Goal: Use online tool/utility: Utilize a website feature to perform a specific function

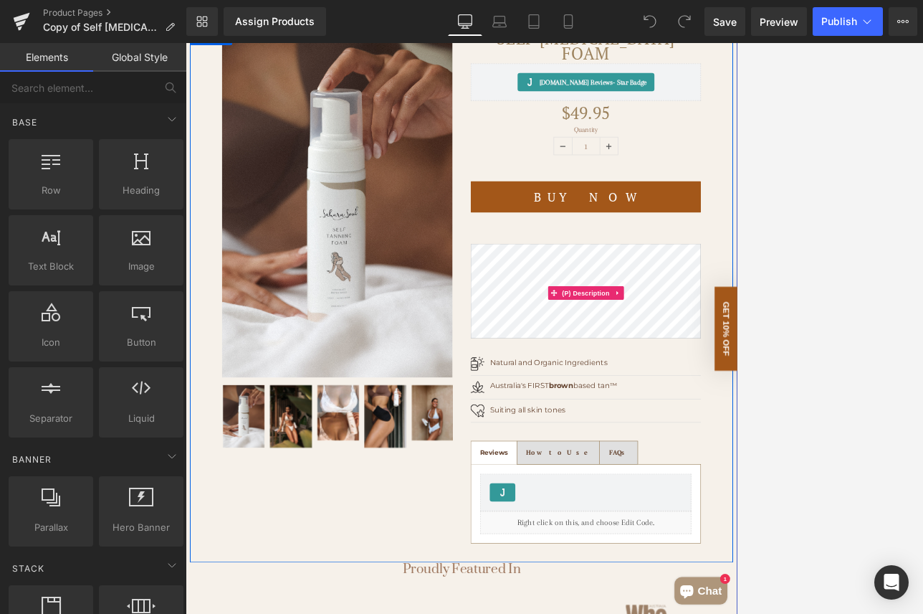
scroll to position [180, 0]
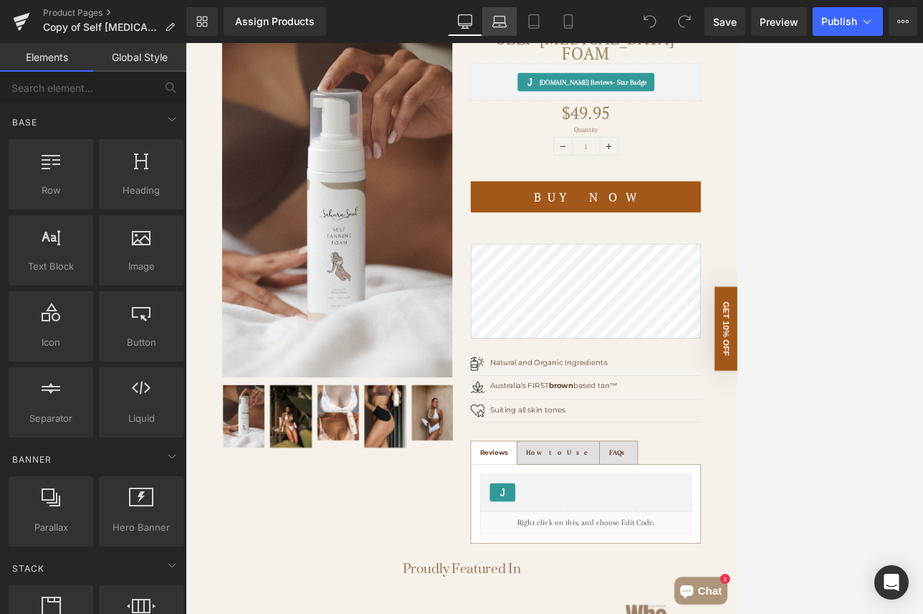
click at [508, 19] on link "Laptop" at bounding box center [499, 21] width 34 height 29
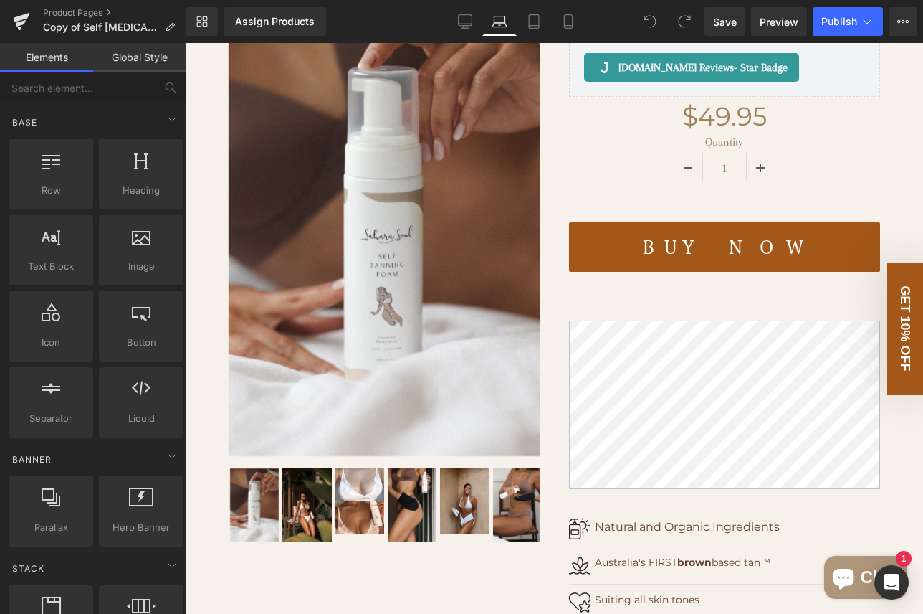
scroll to position [0, 0]
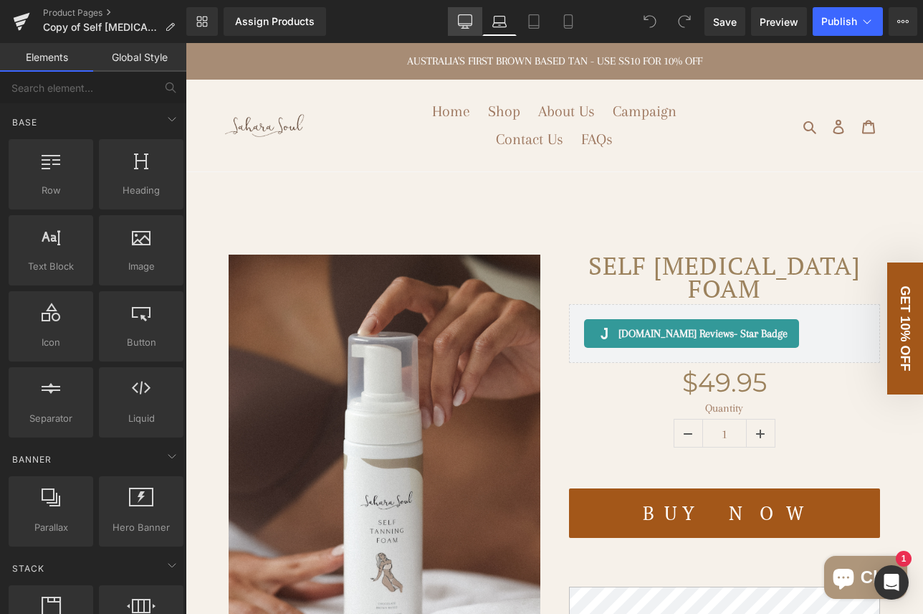
click at [471, 22] on icon at bounding box center [465, 21] width 14 height 14
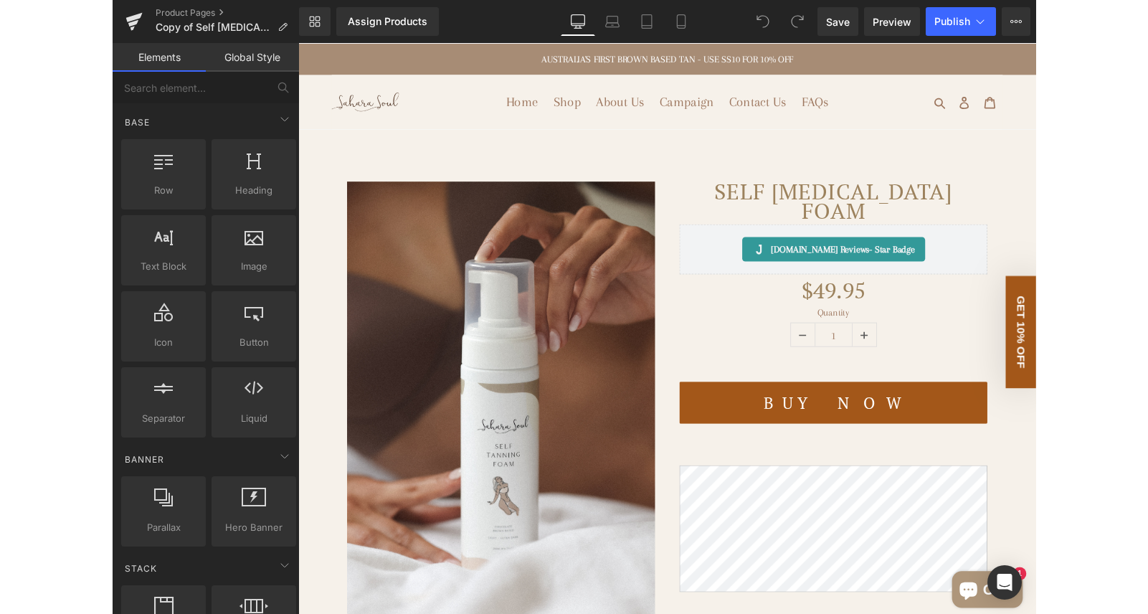
scroll to position [168, 0]
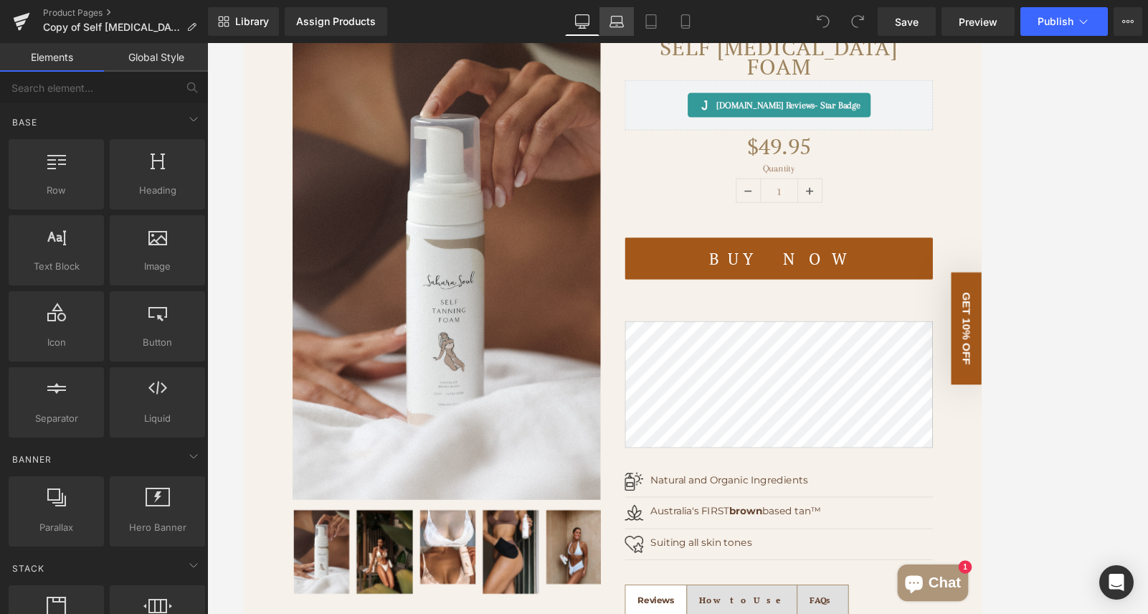
click at [619, 24] on icon at bounding box center [616, 21] width 14 height 14
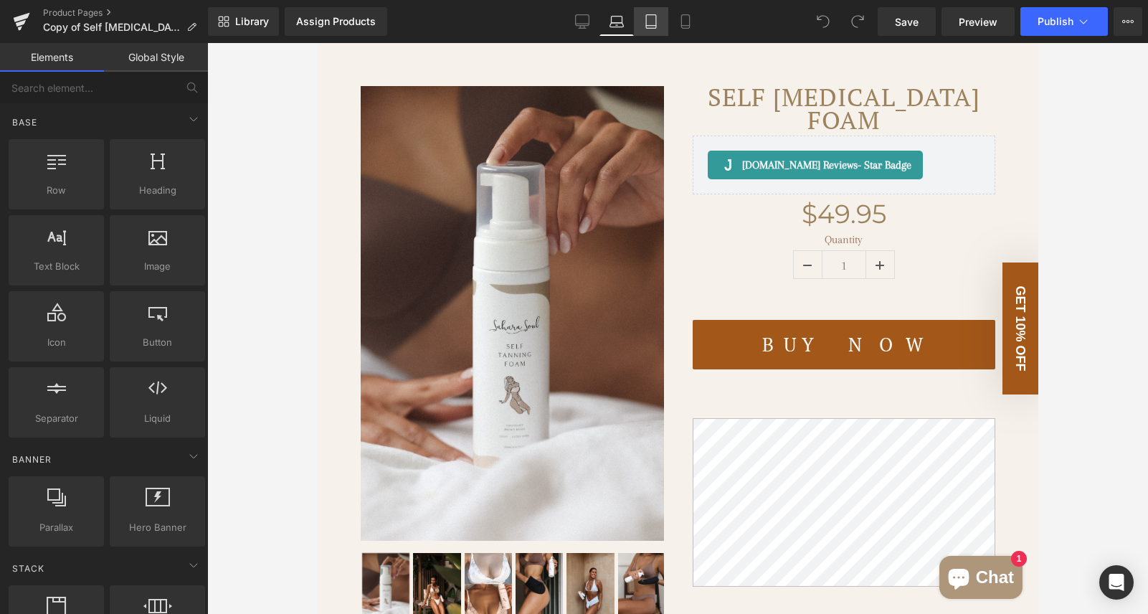
click at [650, 23] on icon at bounding box center [651, 21] width 14 height 14
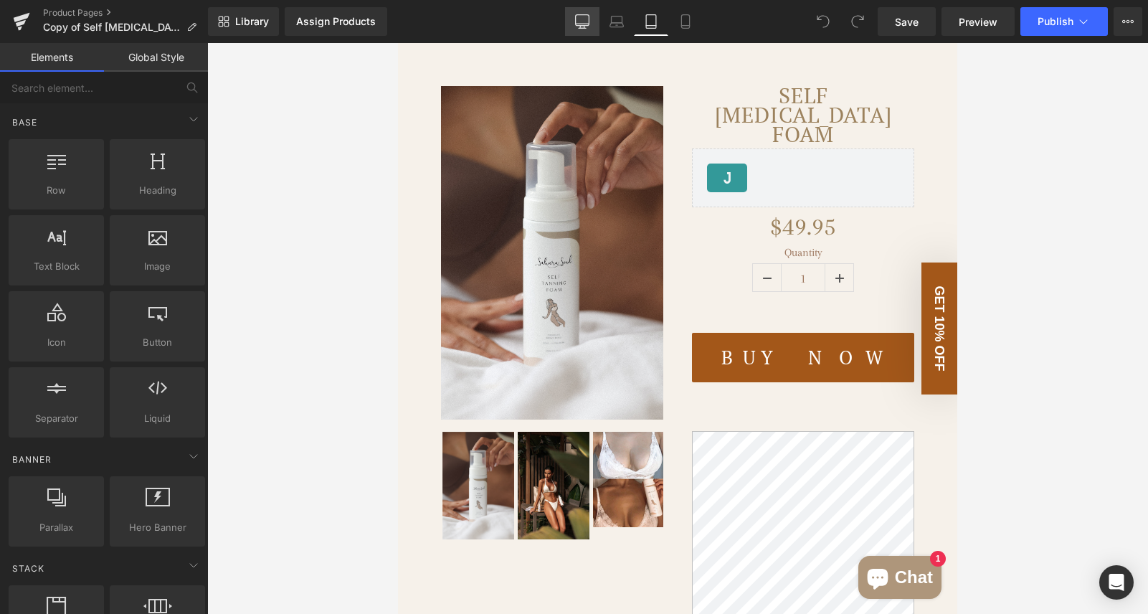
click at [581, 18] on icon at bounding box center [582, 21] width 14 height 14
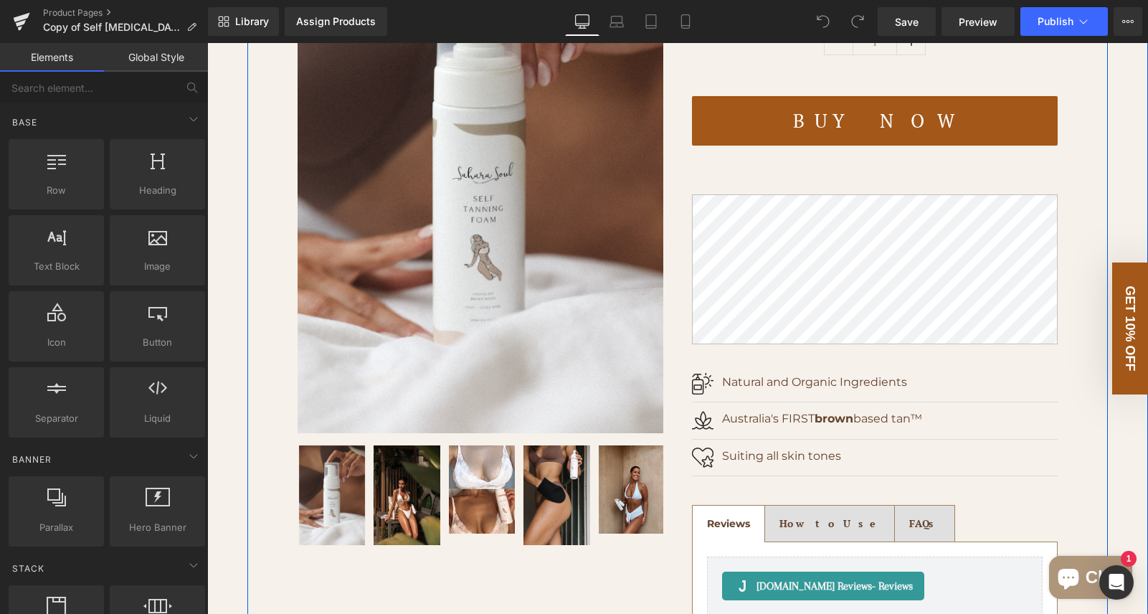
scroll to position [398, 0]
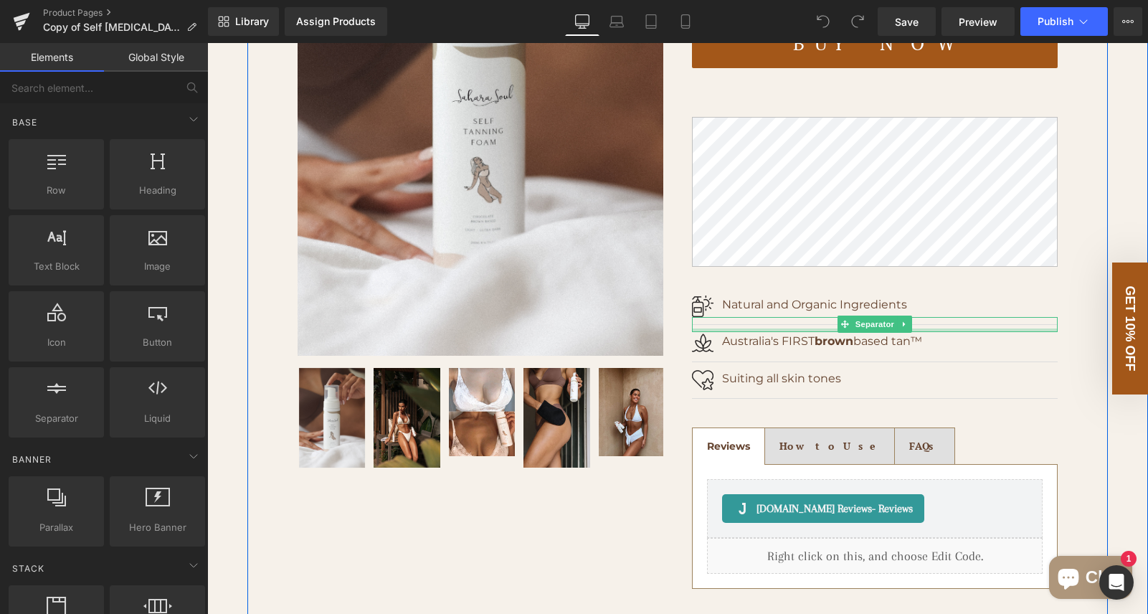
click at [737, 330] on div "Separator" at bounding box center [875, 324] width 366 height 15
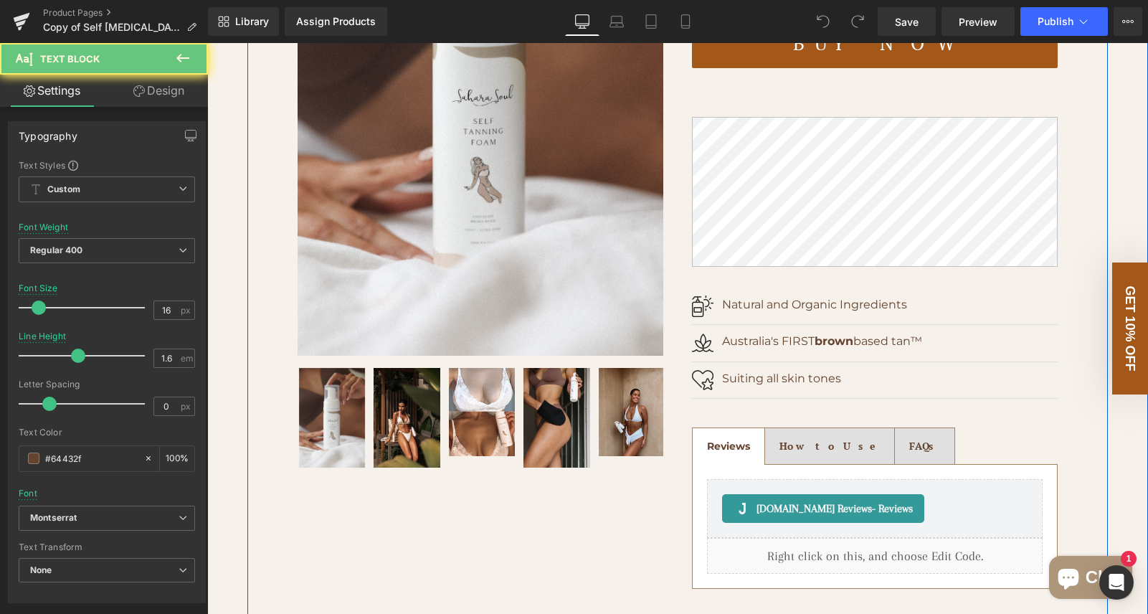
click at [737, 313] on div "Image Natural and Organic Ingredients Text Block Row" at bounding box center [875, 294] width 366 height 44
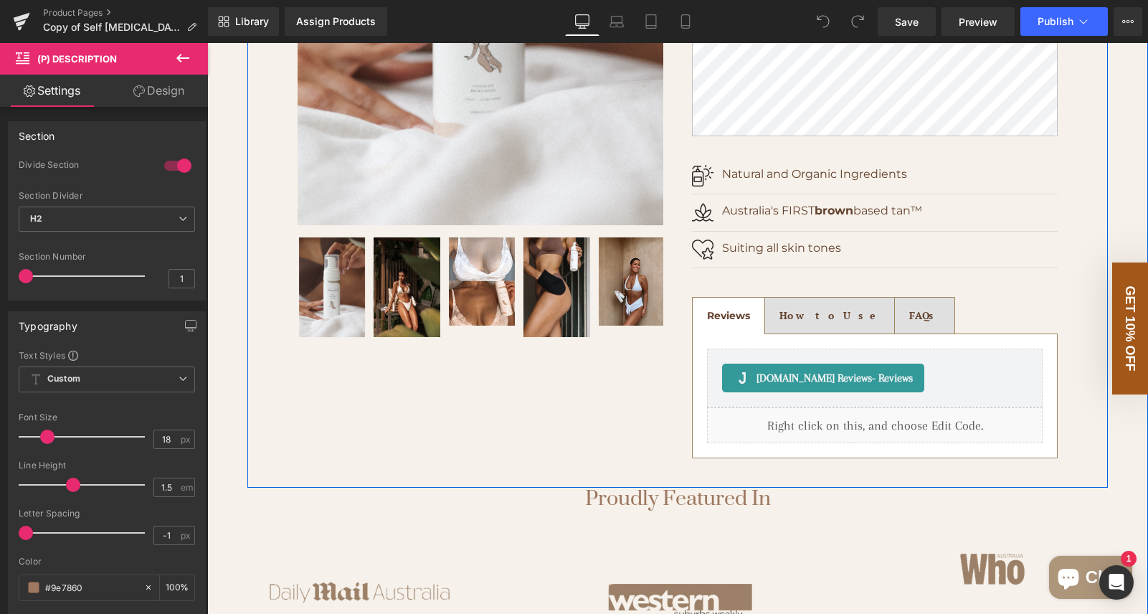
scroll to position [573, 0]
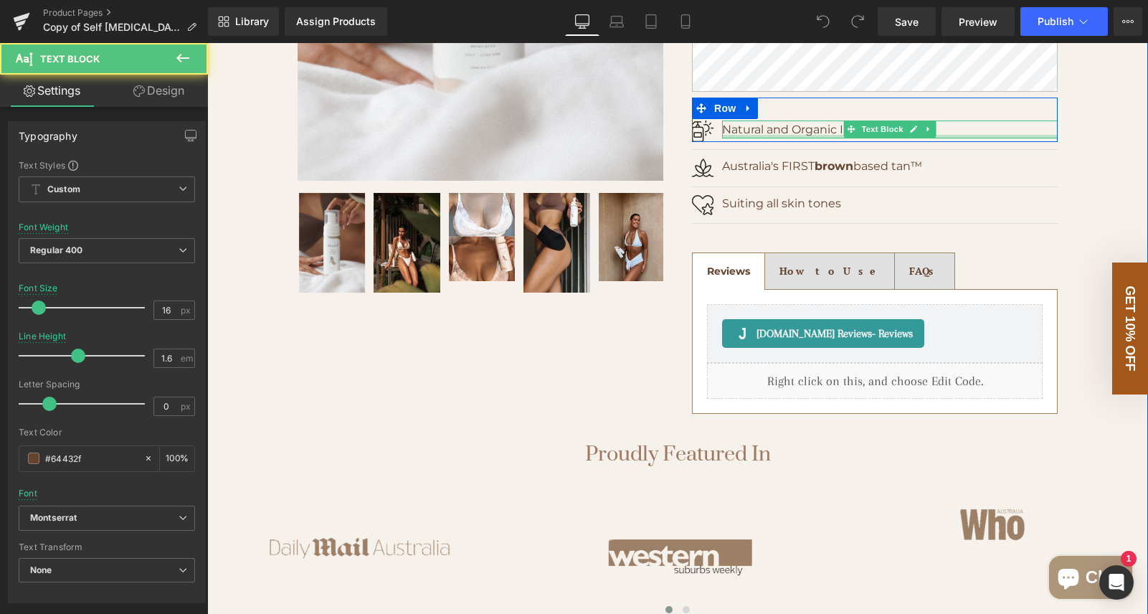
click at [737, 134] on p "Natural and Organic Ingredients" at bounding box center [890, 129] width 336 height 19
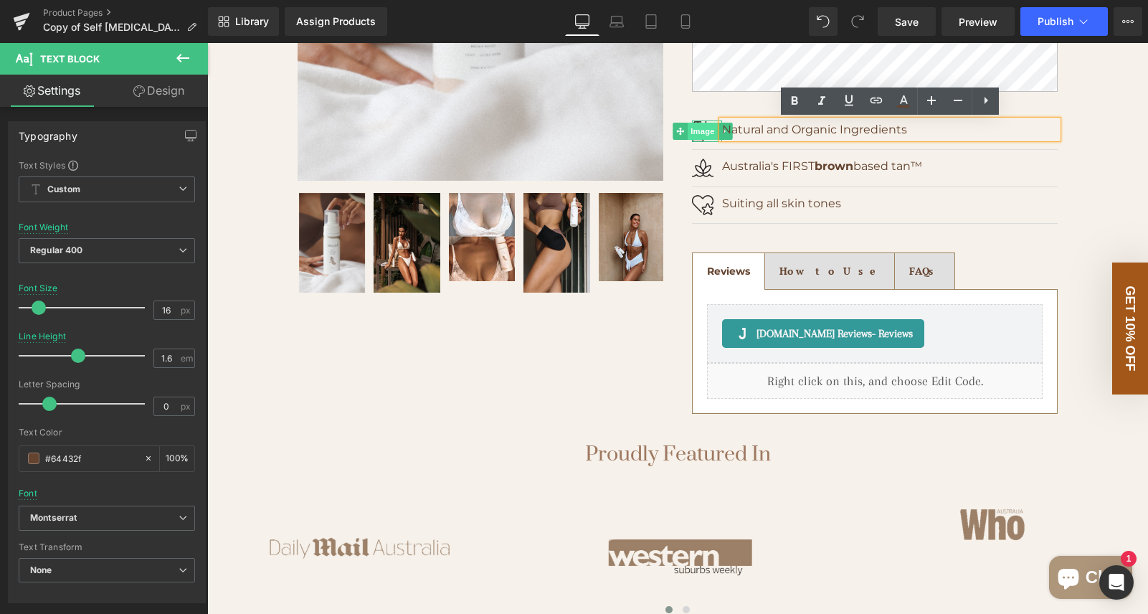
click at [708, 129] on span "Image" at bounding box center [702, 131] width 30 height 17
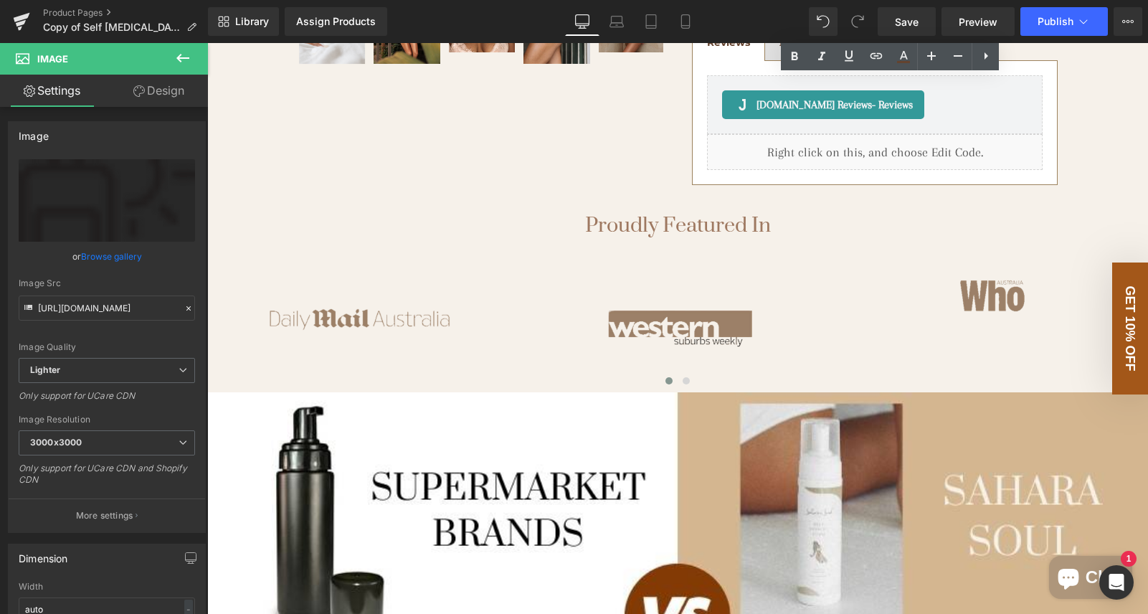
scroll to position [809, 0]
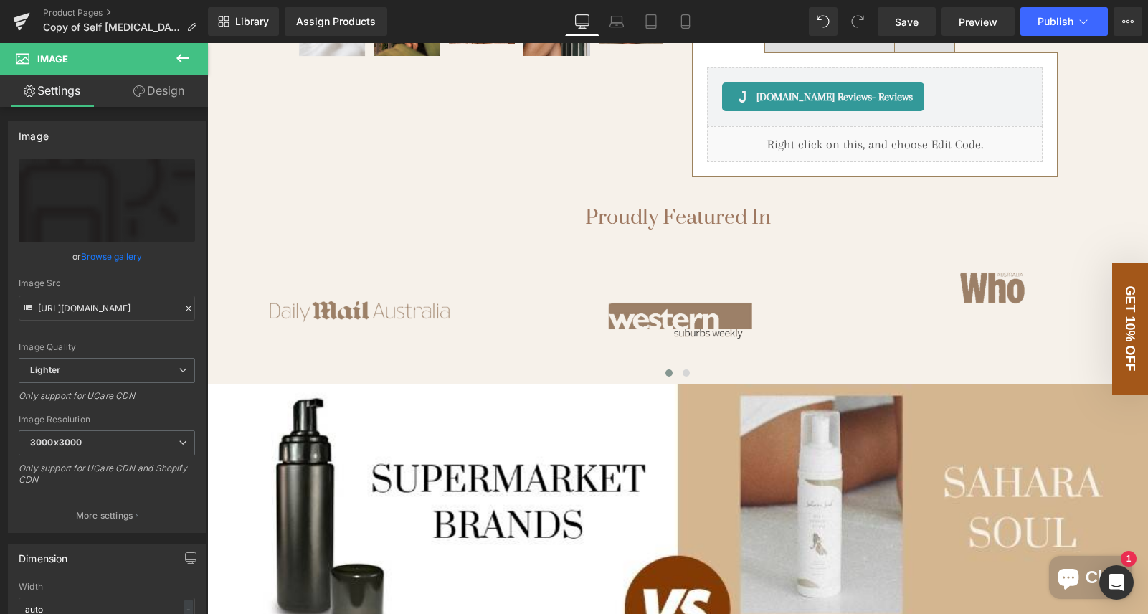
click at [184, 55] on icon at bounding box center [182, 57] width 17 height 17
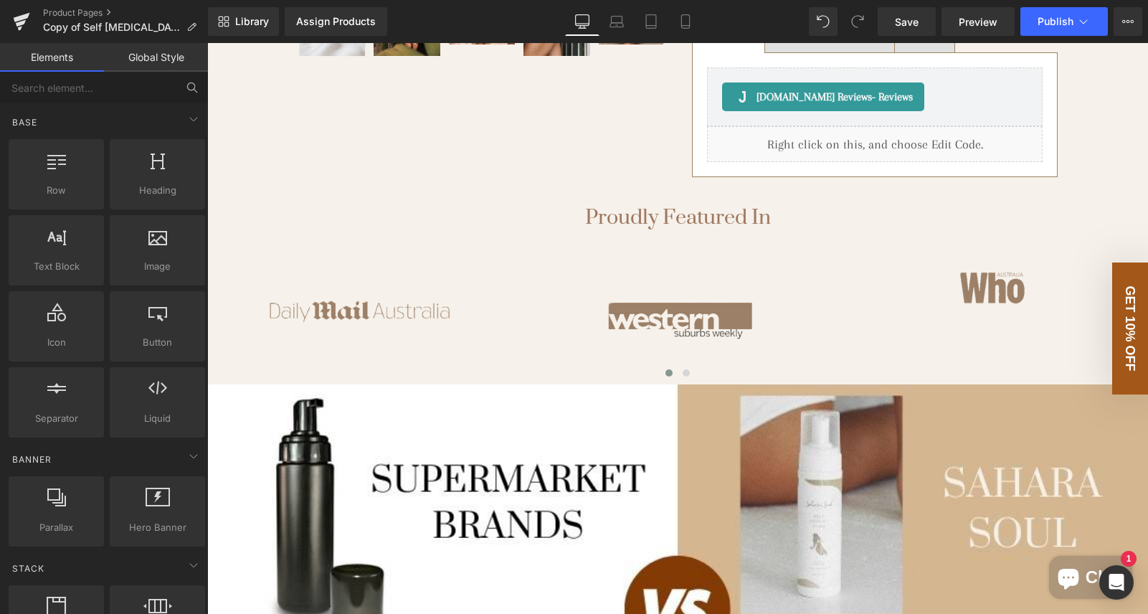
click at [191, 88] on icon at bounding box center [192, 87] width 13 height 13
click at [190, 90] on icon at bounding box center [192, 87] width 13 height 13
click at [137, 90] on input "text" at bounding box center [88, 88] width 176 height 32
type input "a"
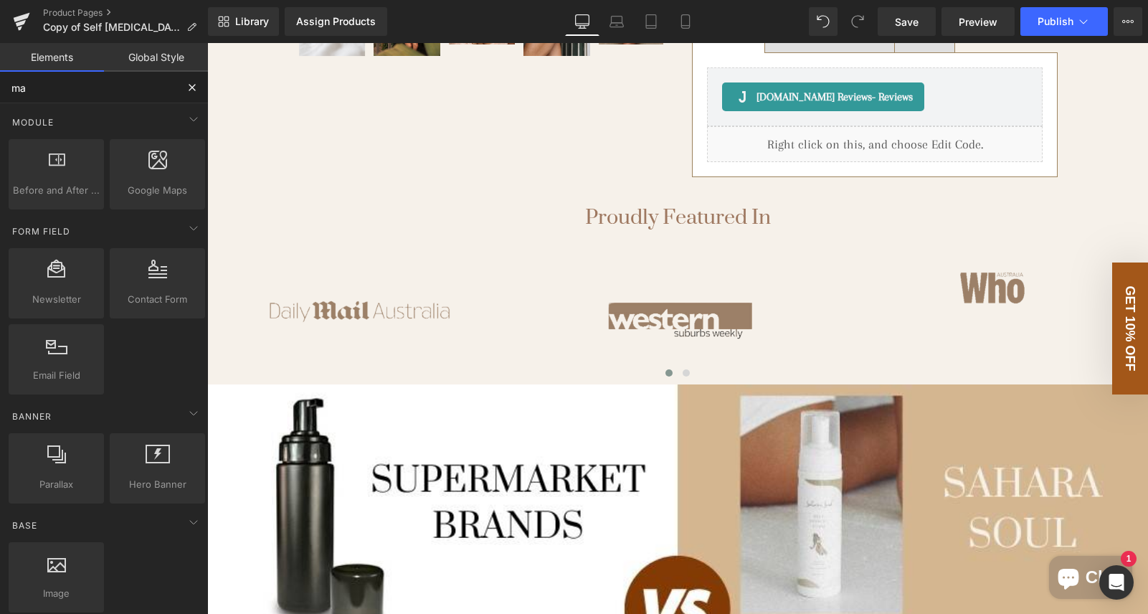
type input "m"
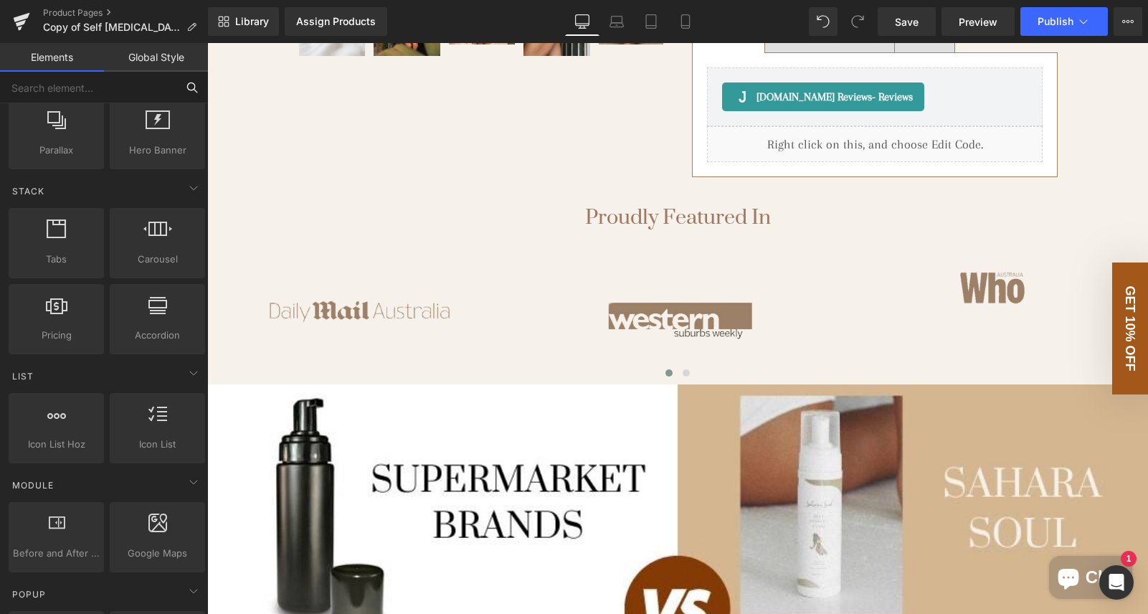
scroll to position [378, 0]
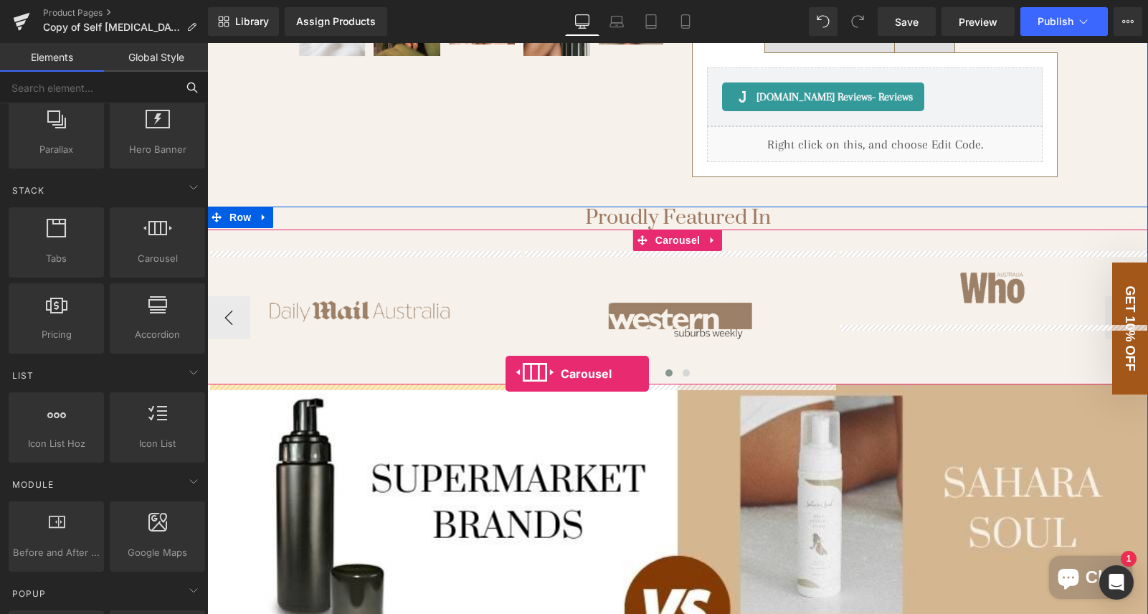
drag, startPoint x: 373, startPoint y: 280, endPoint x: 505, endPoint y: 373, distance: 162.1
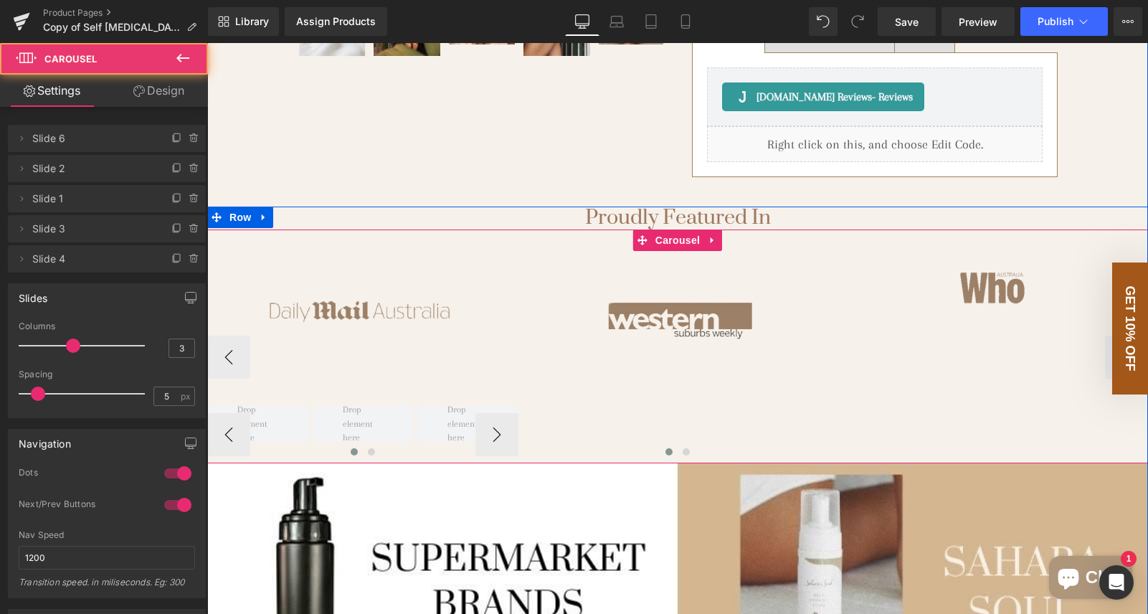
click at [597, 429] on div "Image ‹ › [GEOGRAPHIC_DATA] Image Image Image Image" at bounding box center [994, 357] width 1574 height 212
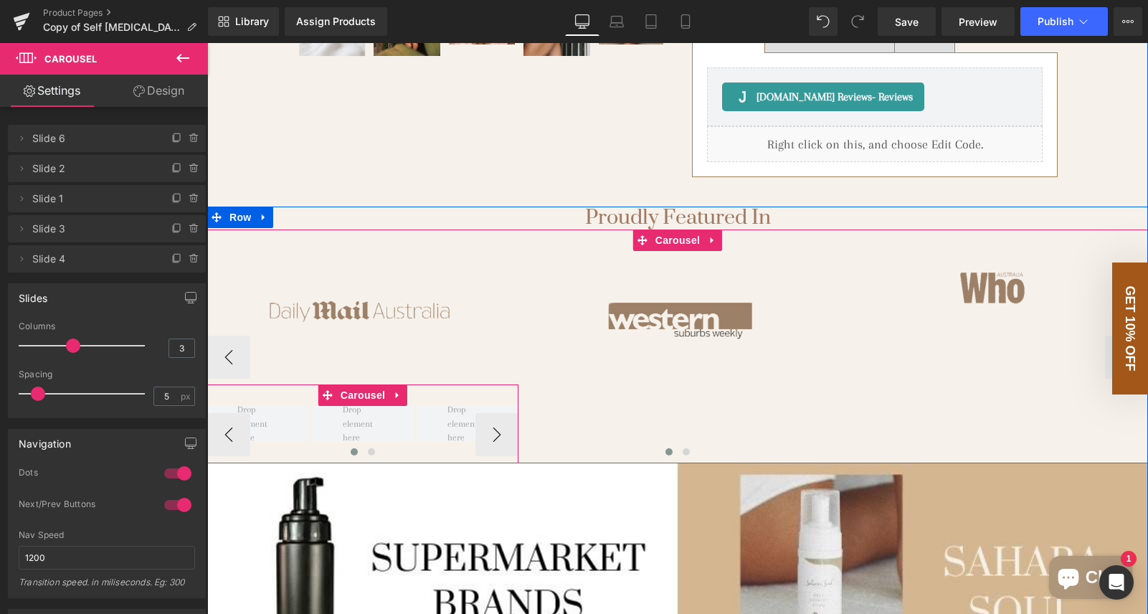
click at [432, 396] on div "‹ › [GEOGRAPHIC_DATA]" at bounding box center [362, 423] width 311 height 79
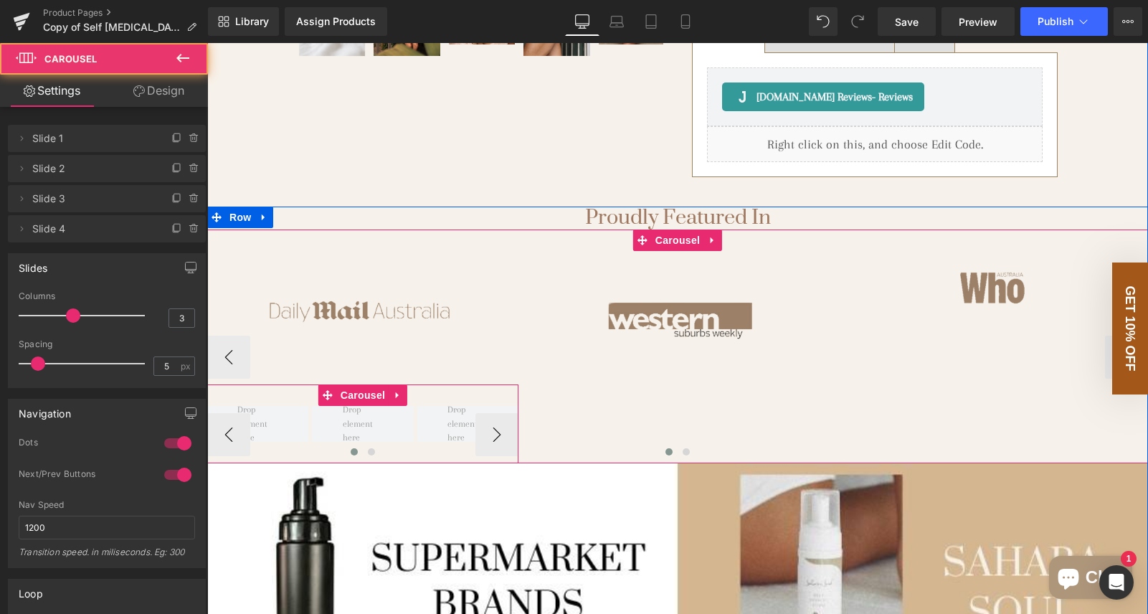
click at [252, 390] on div "‹ › [GEOGRAPHIC_DATA]" at bounding box center [362, 423] width 311 height 79
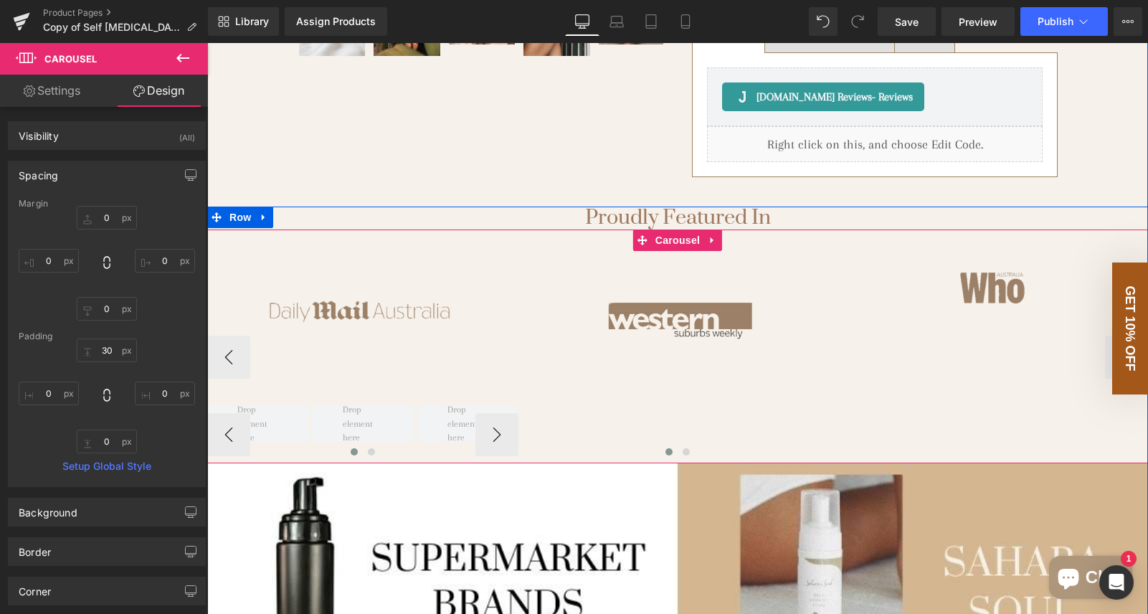
click at [458, 452] on div at bounding box center [677, 454] width 941 height 20
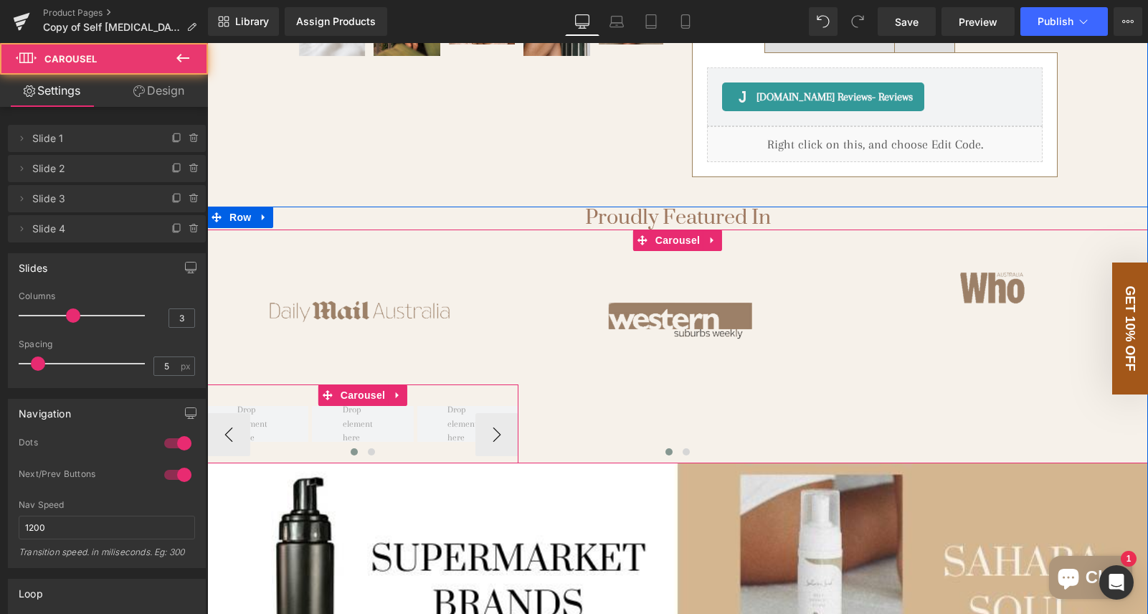
click at [501, 399] on div "‹ › [GEOGRAPHIC_DATA]" at bounding box center [362, 423] width 311 height 79
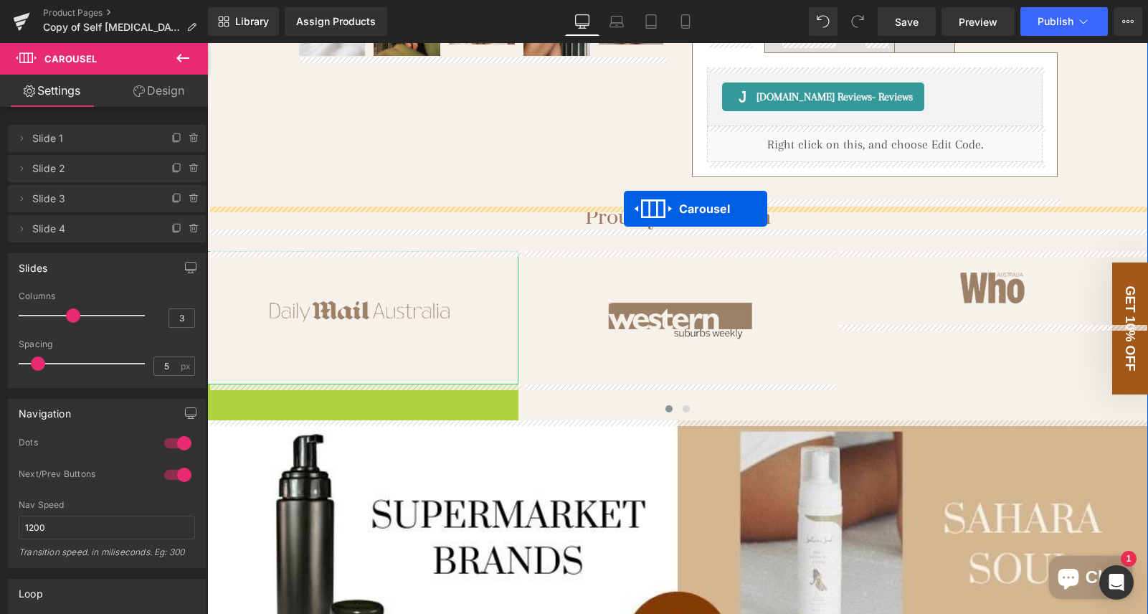
drag, startPoint x: 328, startPoint y: 394, endPoint x: 624, endPoint y: 209, distance: 349.1
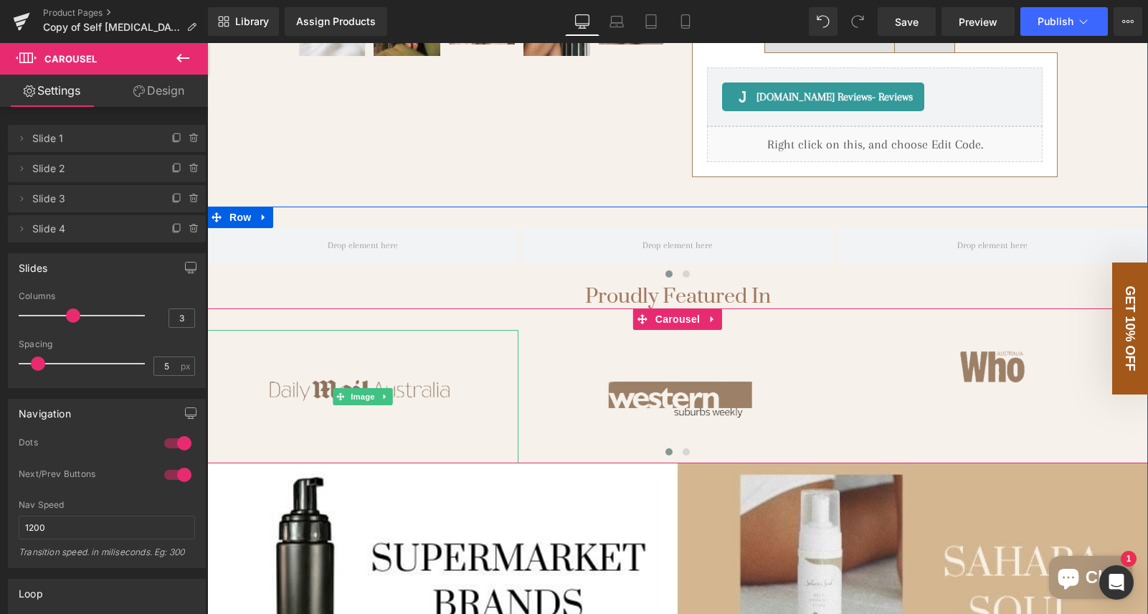
click at [411, 389] on img at bounding box center [362, 396] width 311 height 133
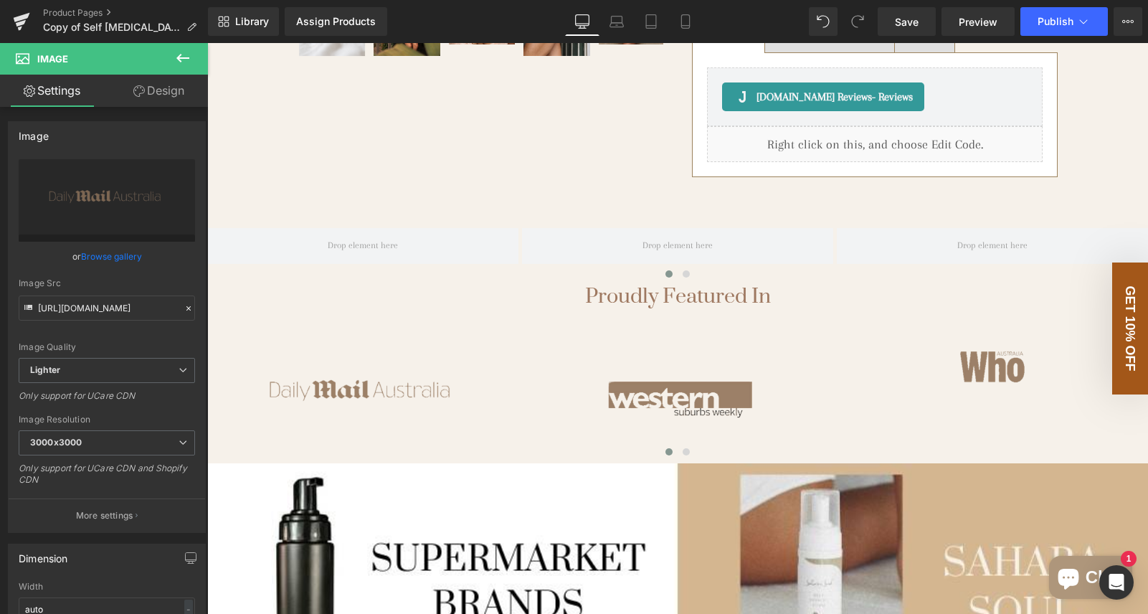
click at [184, 62] on icon at bounding box center [182, 57] width 17 height 17
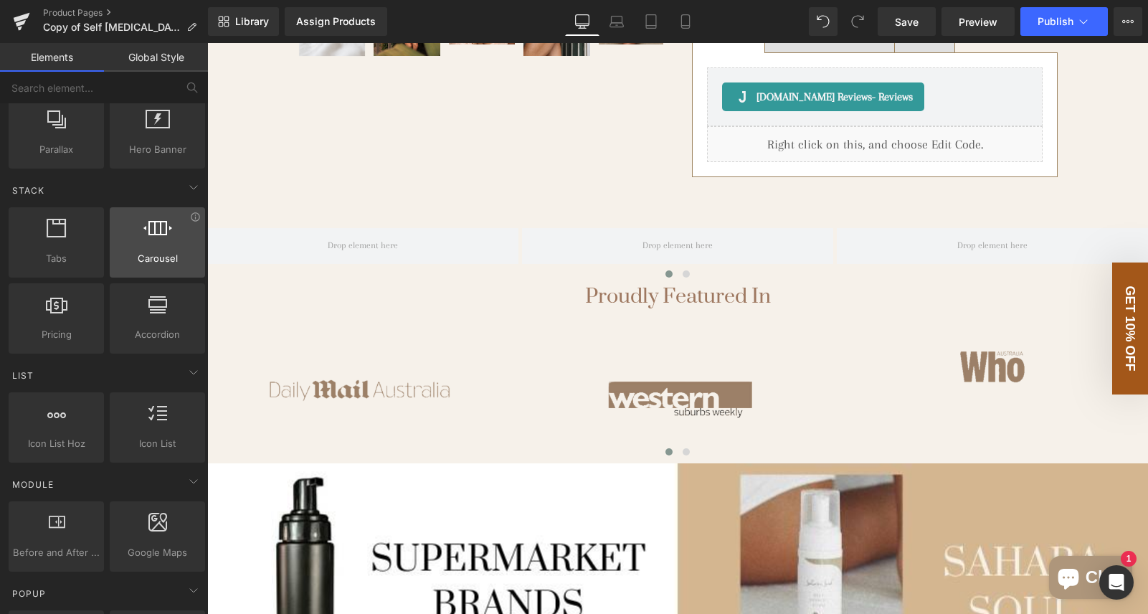
scroll to position [0, 0]
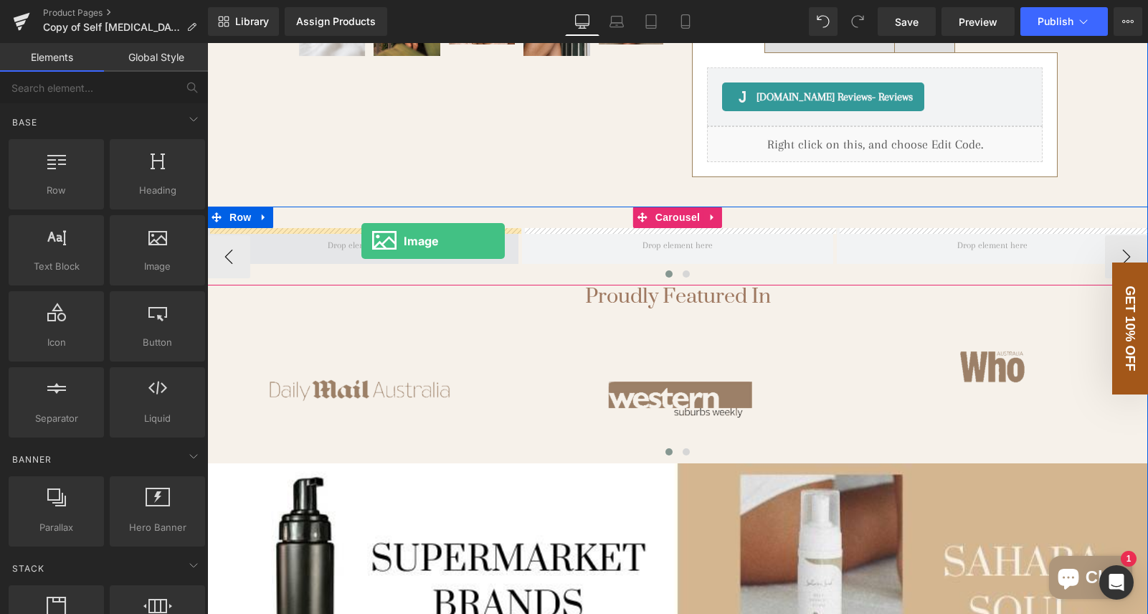
drag, startPoint x: 377, startPoint y: 287, endPoint x: 361, endPoint y: 240, distance: 49.9
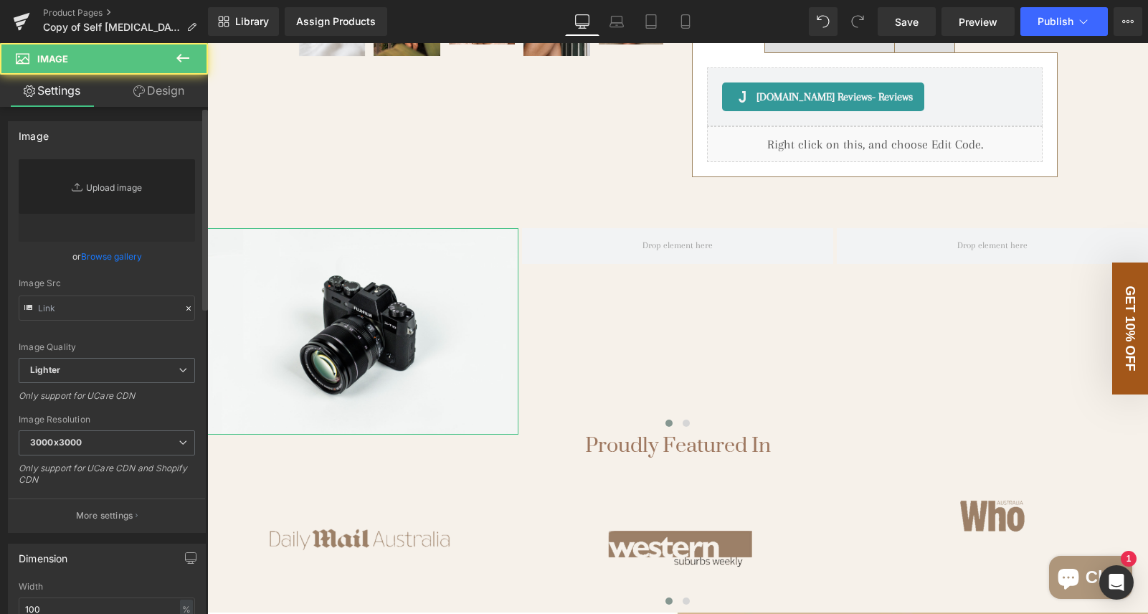
type input "//[DOMAIN_NAME][URL]"
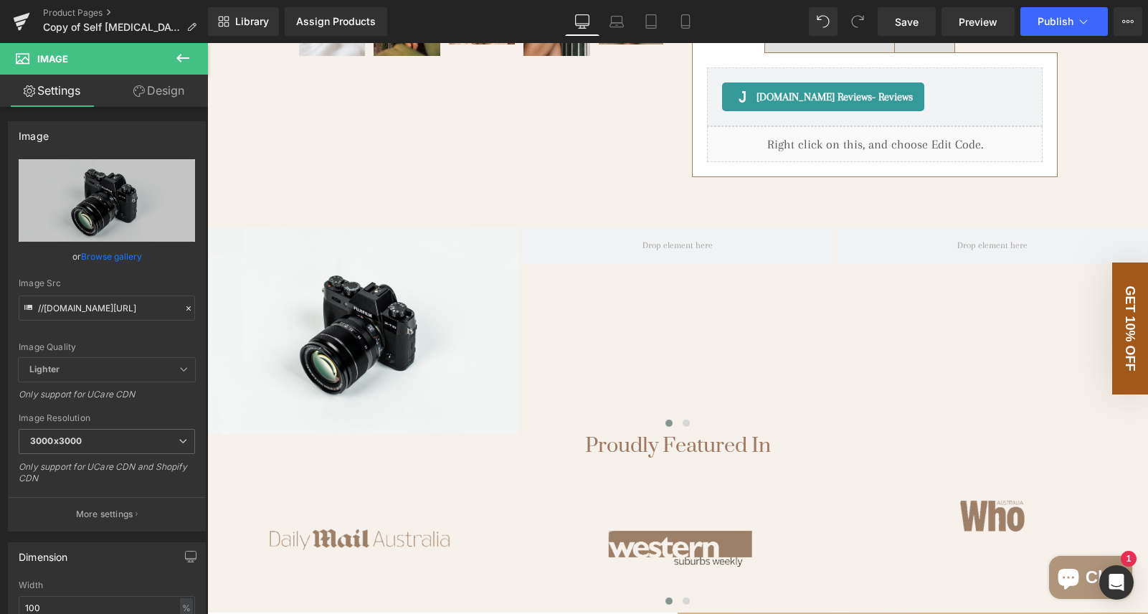
click at [182, 58] on icon at bounding box center [182, 58] width 13 height 9
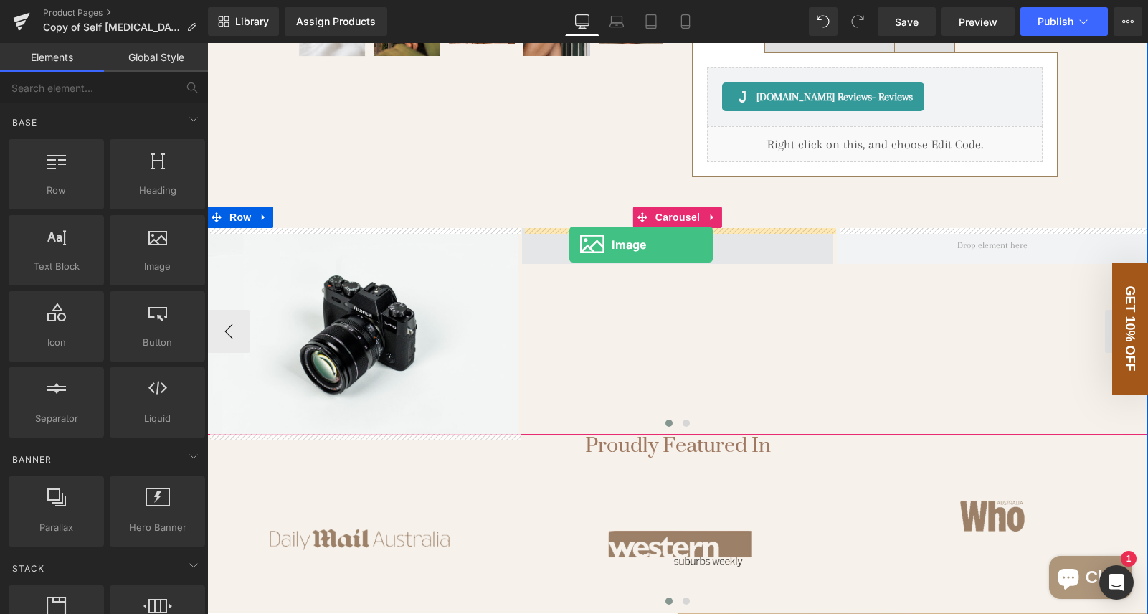
drag, startPoint x: 357, startPoint y: 323, endPoint x: 569, endPoint y: 242, distance: 226.9
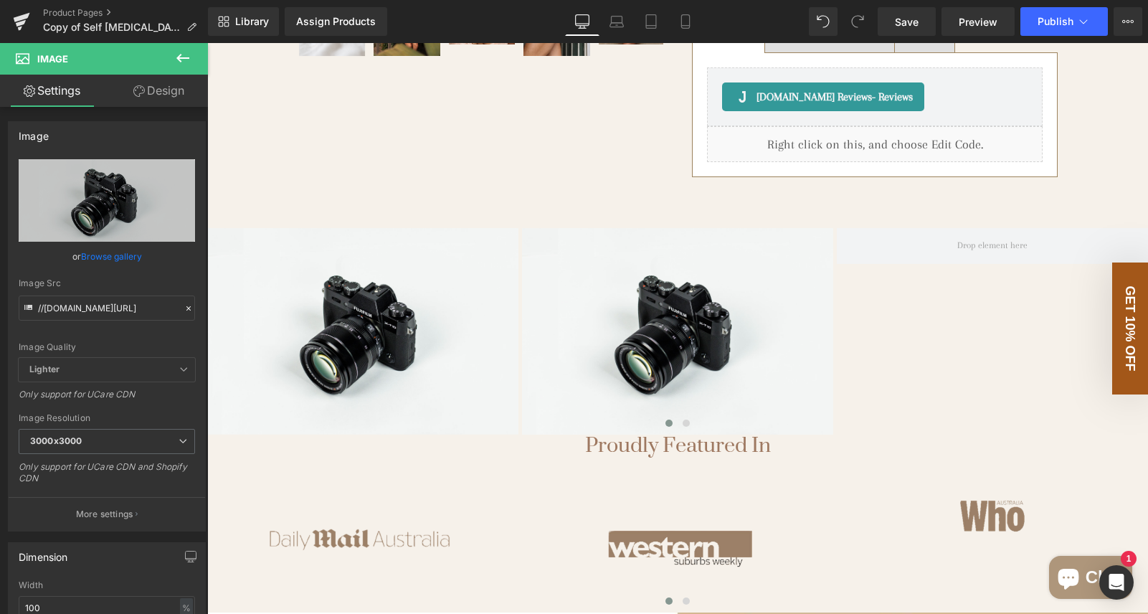
click at [194, 54] on button at bounding box center [183, 59] width 50 height 32
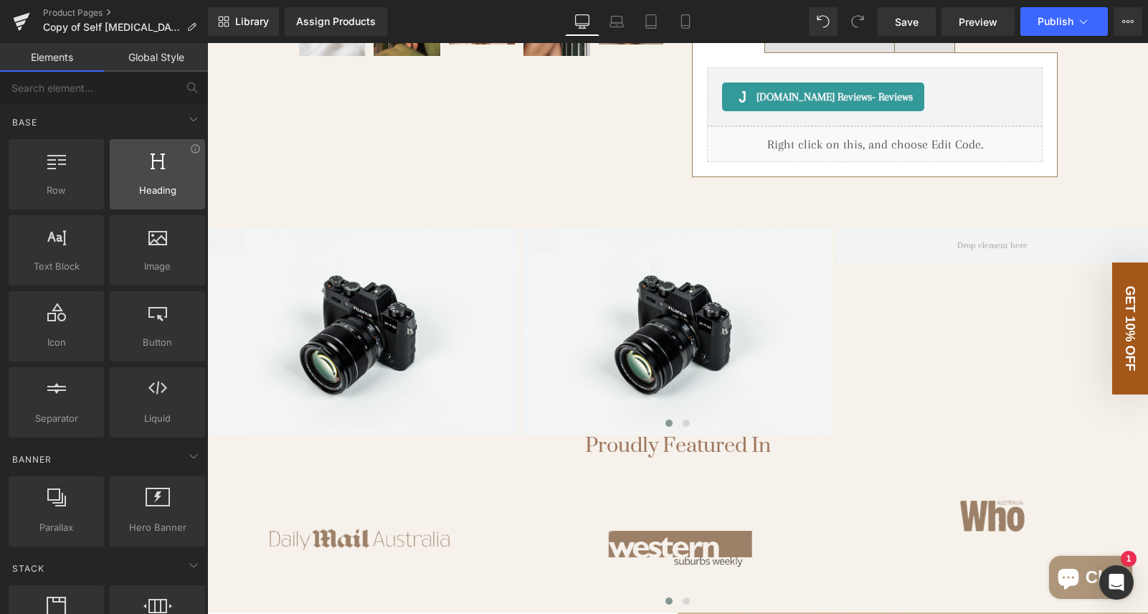
click at [169, 179] on div at bounding box center [157, 167] width 87 height 32
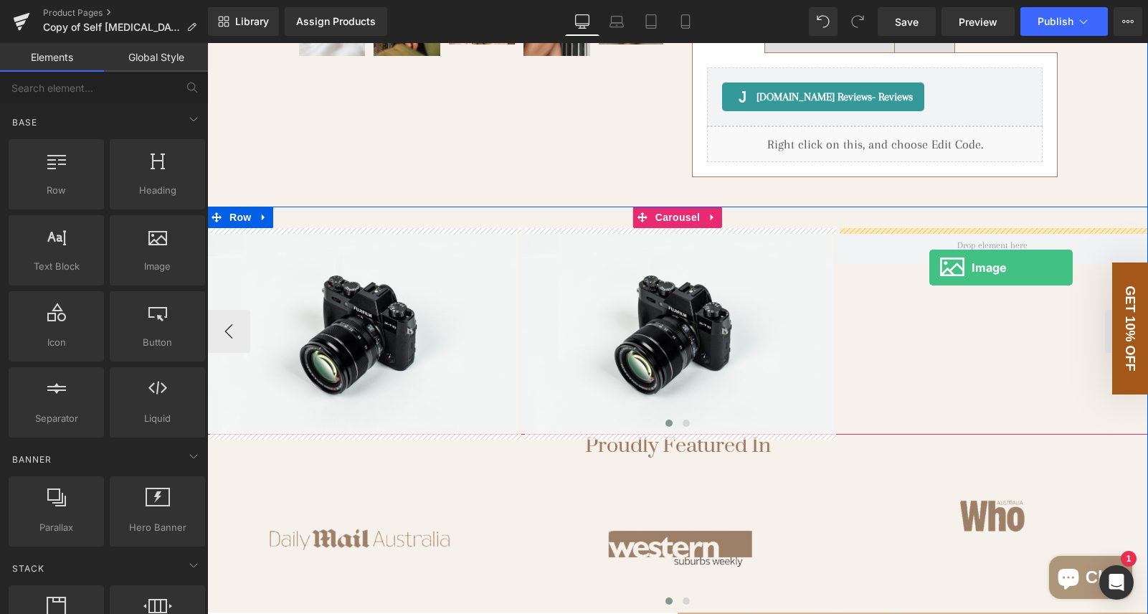
drag, startPoint x: 370, startPoint y: 300, endPoint x: 929, endPoint y: 267, distance: 560.1
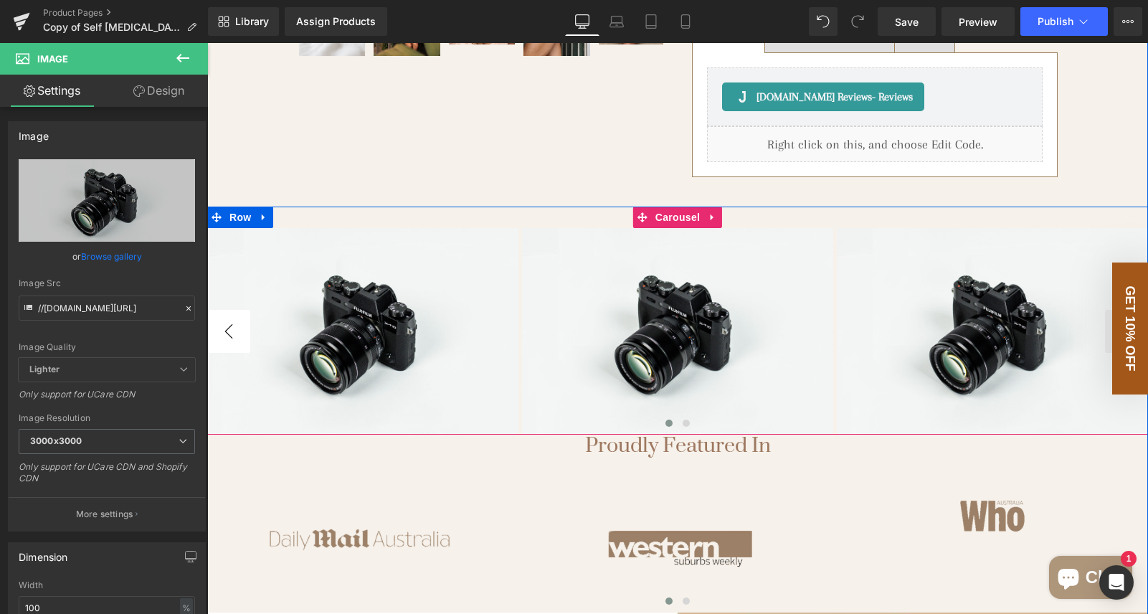
click at [231, 335] on button "‹" at bounding box center [228, 331] width 43 height 43
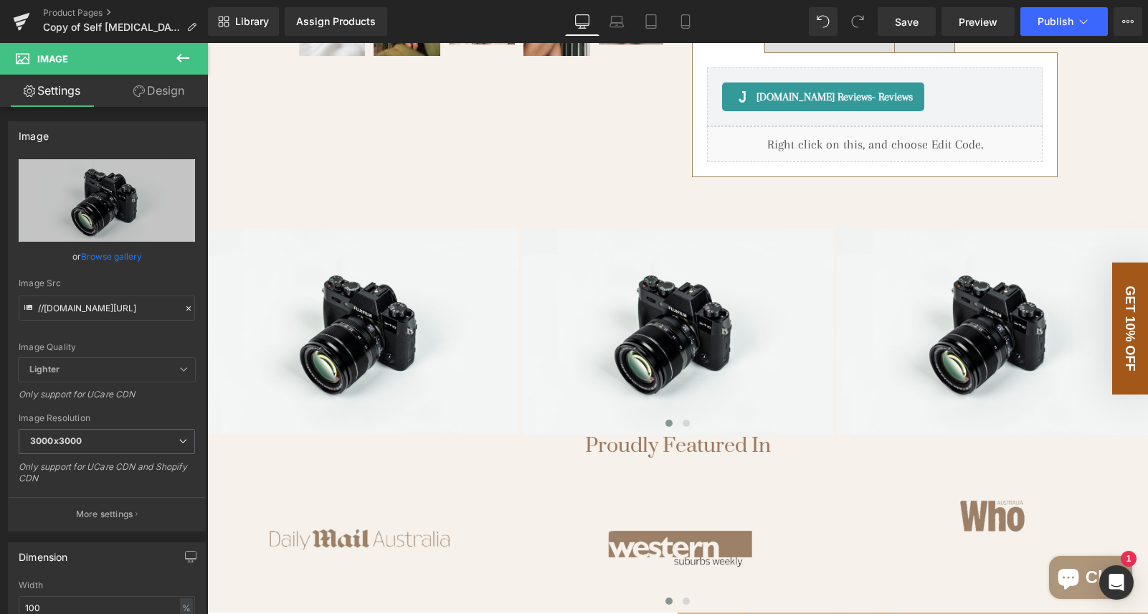
click at [186, 59] on icon at bounding box center [182, 57] width 17 height 17
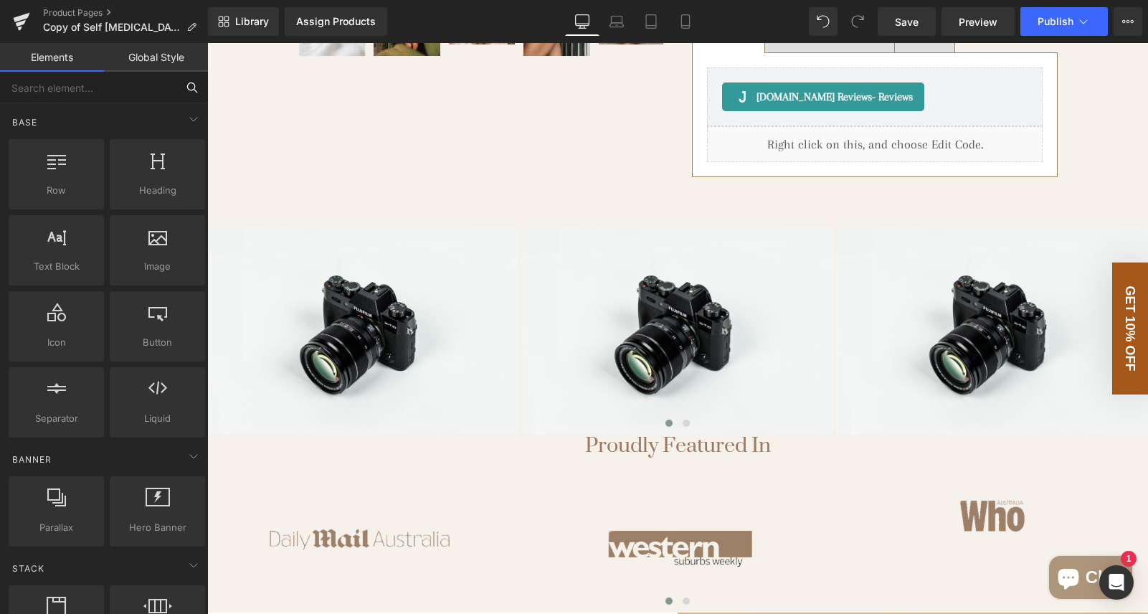
click at [58, 85] on input "text" at bounding box center [88, 88] width 176 height 32
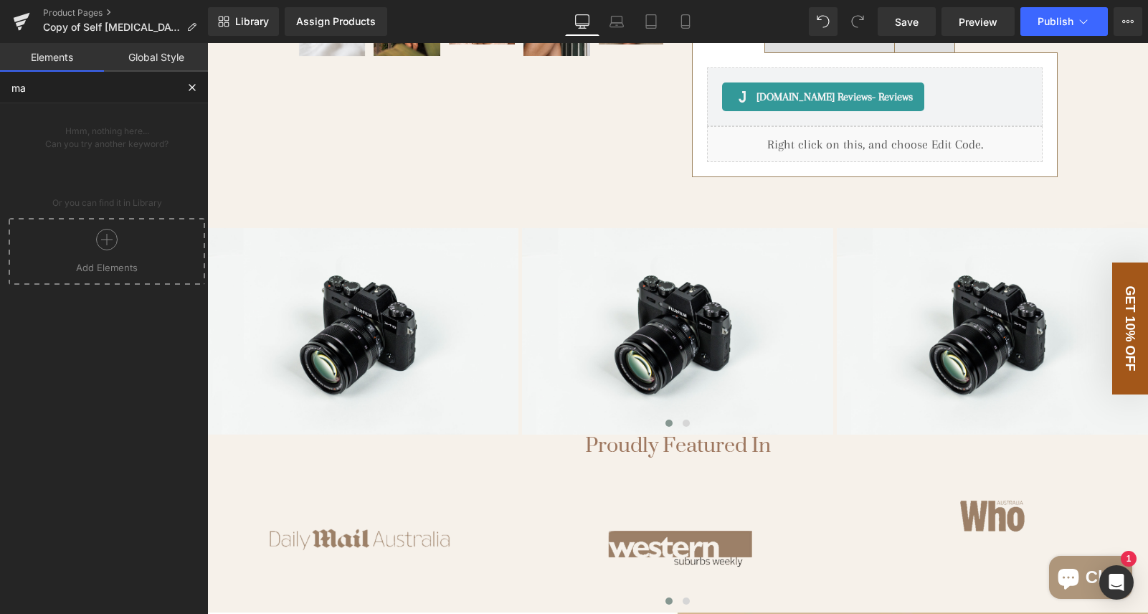
type input "m"
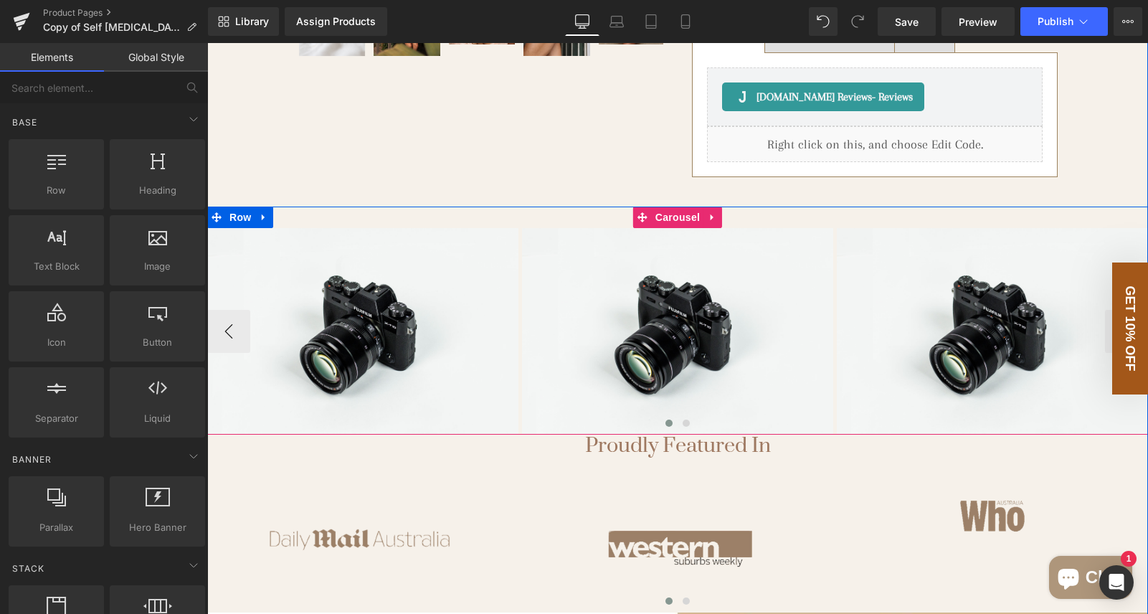
click at [507, 219] on div "Image Image Image ‹ › [GEOGRAPHIC_DATA]" at bounding box center [677, 320] width 941 height 228
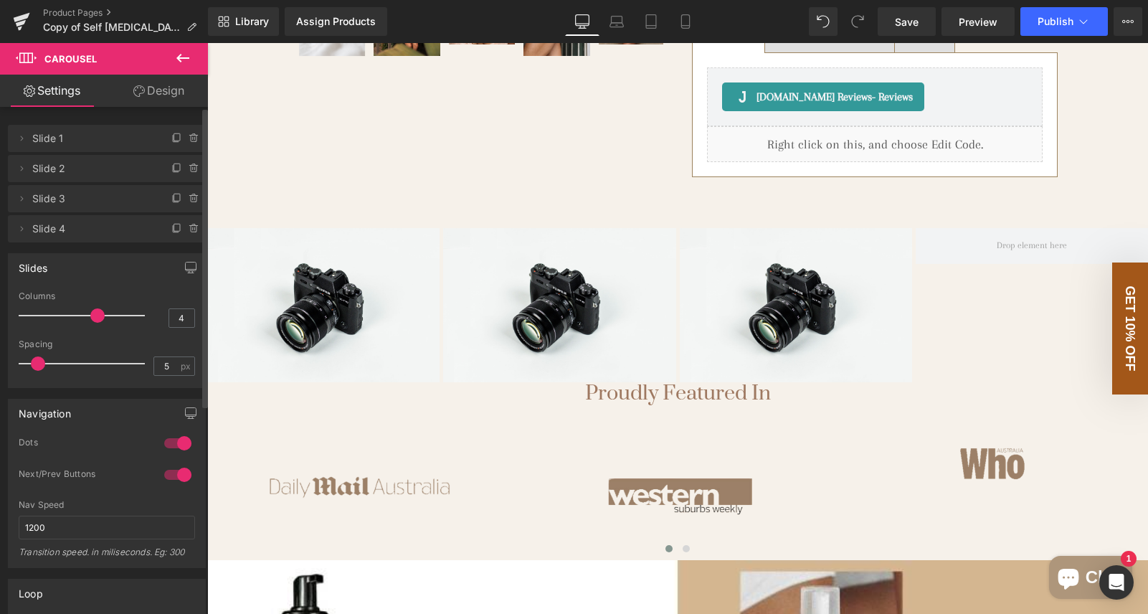
type input "5"
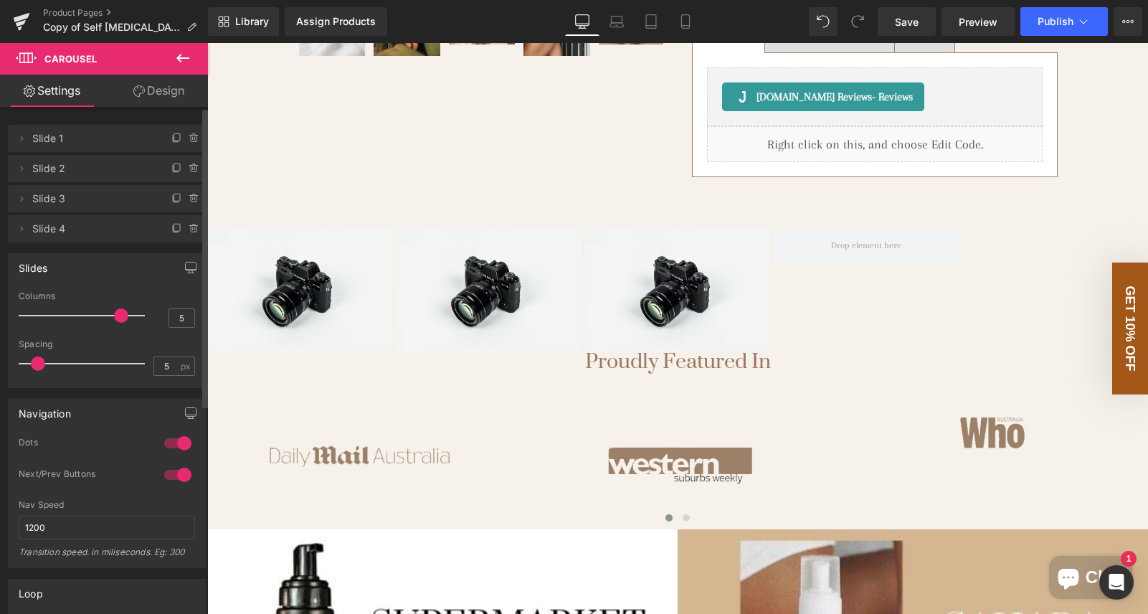
drag, startPoint x: 72, startPoint y: 315, endPoint x: 117, endPoint y: 318, distance: 45.3
click at [117, 318] on span at bounding box center [121, 315] width 14 height 14
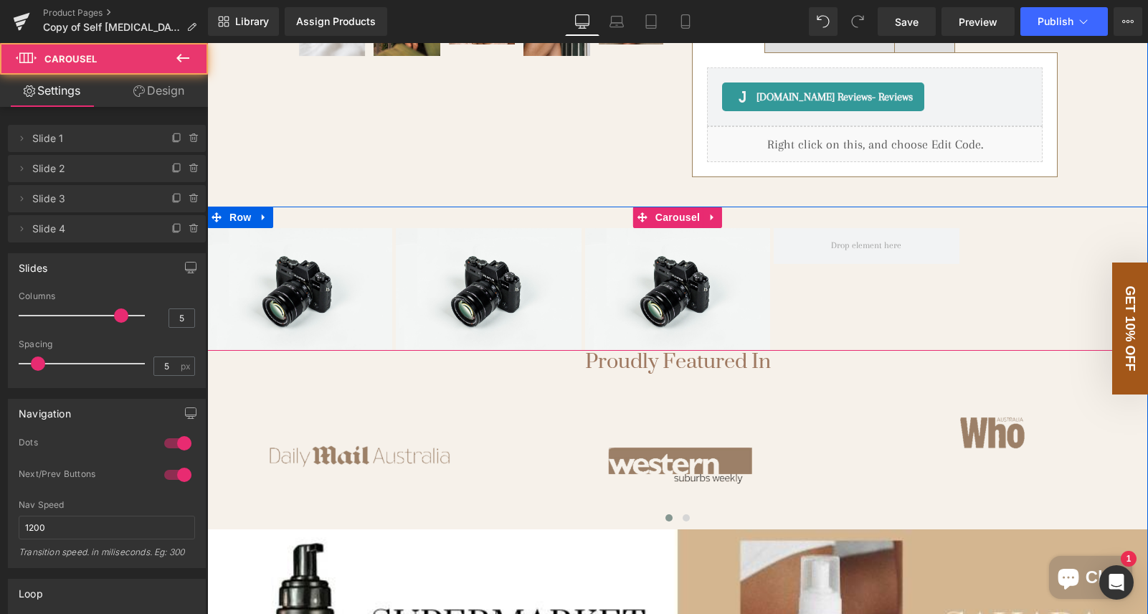
click at [737, 266] on div "Image Image Image" at bounding box center [585, 289] width 756 height 123
click at [737, 234] on span at bounding box center [866, 246] width 185 height 36
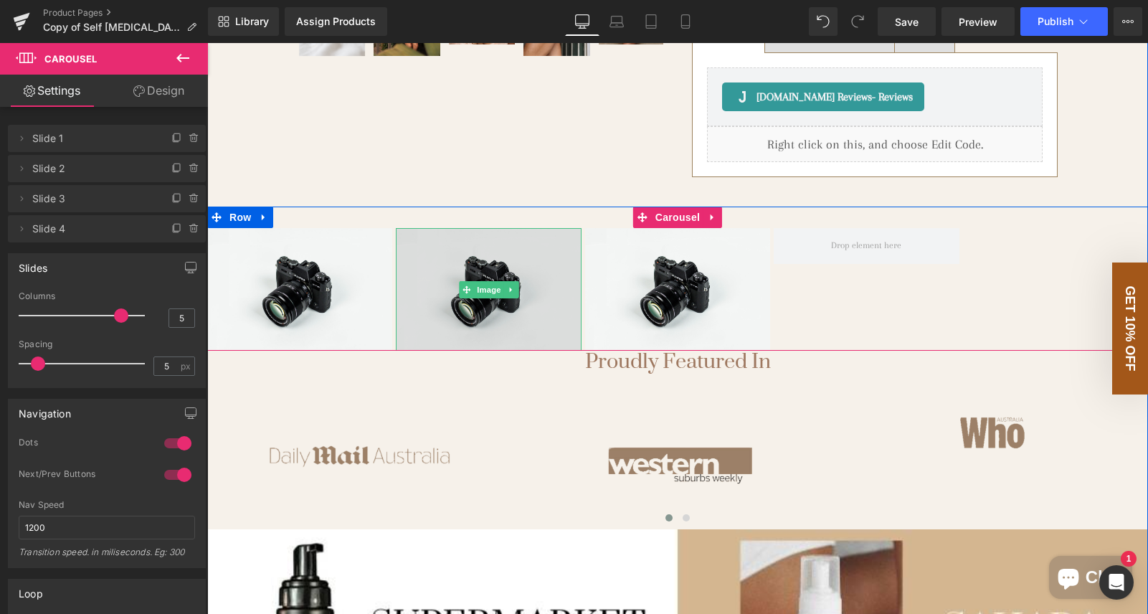
click at [517, 262] on img at bounding box center [488, 289] width 185 height 123
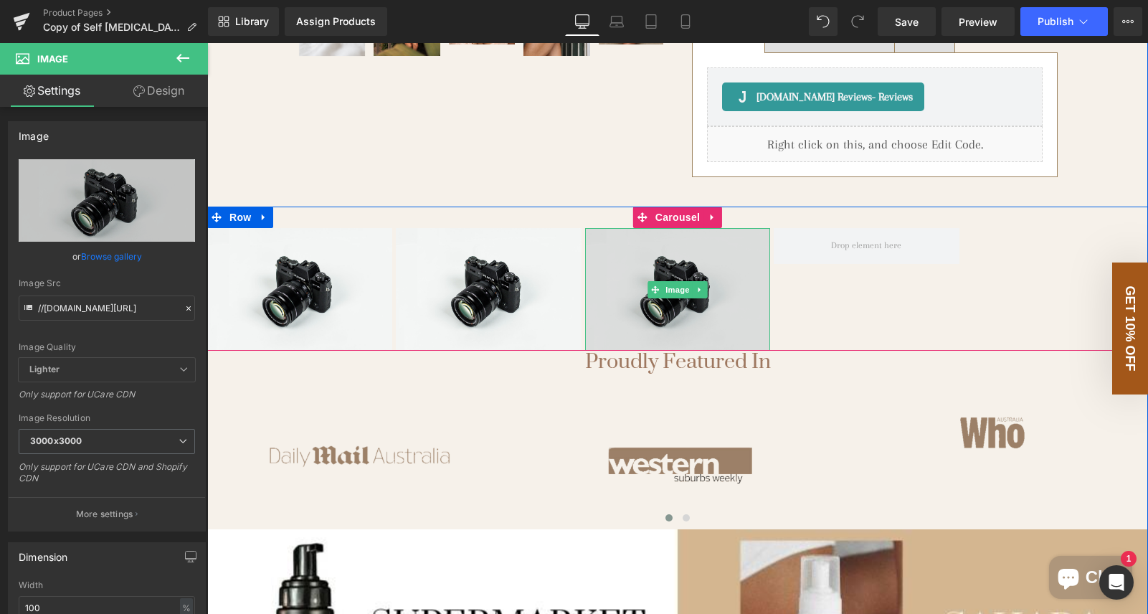
click at [657, 272] on img at bounding box center [677, 289] width 185 height 123
click at [667, 244] on img at bounding box center [677, 289] width 185 height 123
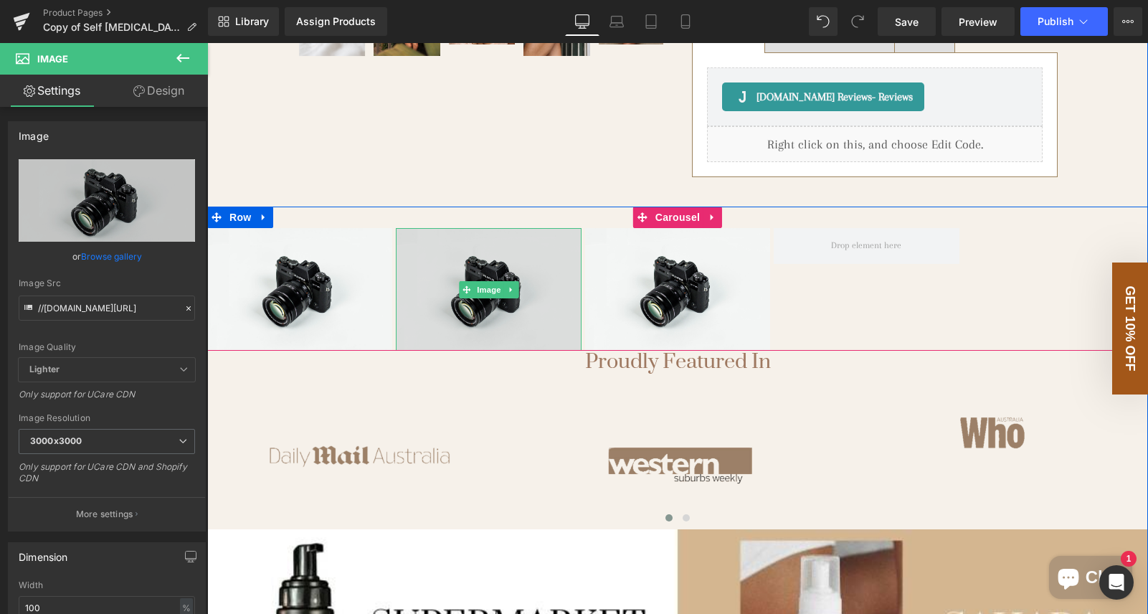
click at [460, 242] on img at bounding box center [488, 289] width 185 height 123
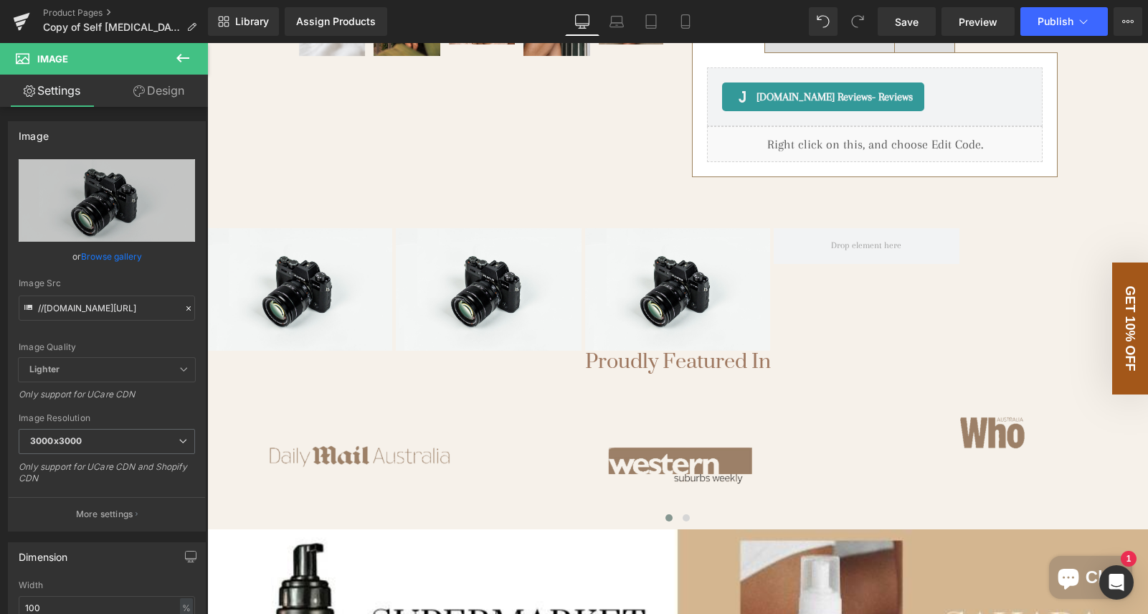
click at [184, 56] on icon at bounding box center [182, 57] width 17 height 17
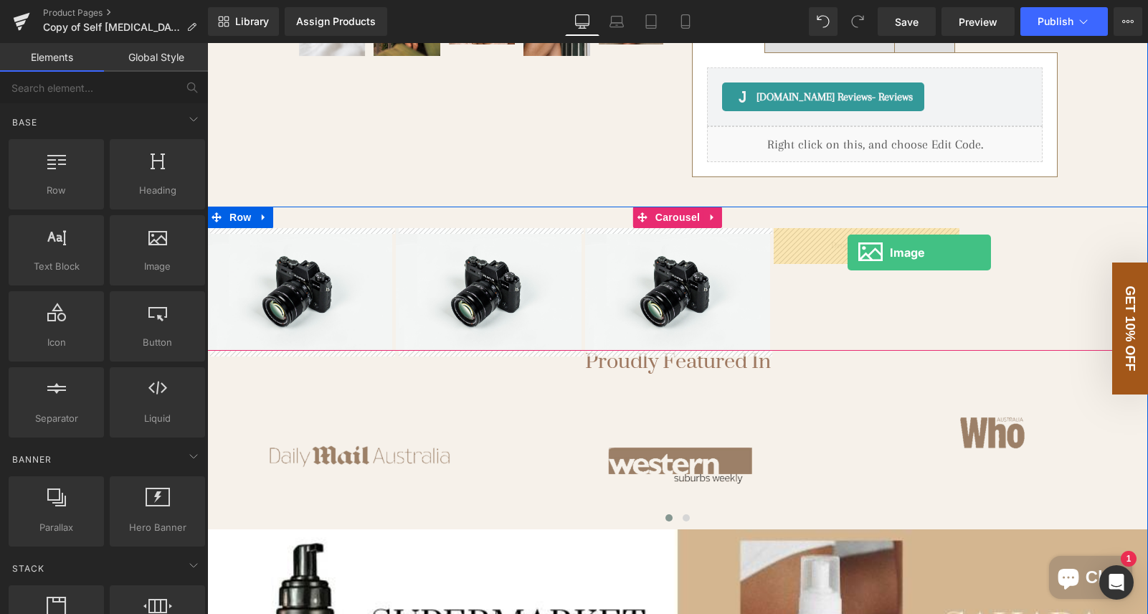
drag, startPoint x: 338, startPoint y: 315, endPoint x: 847, endPoint y: 252, distance: 513.6
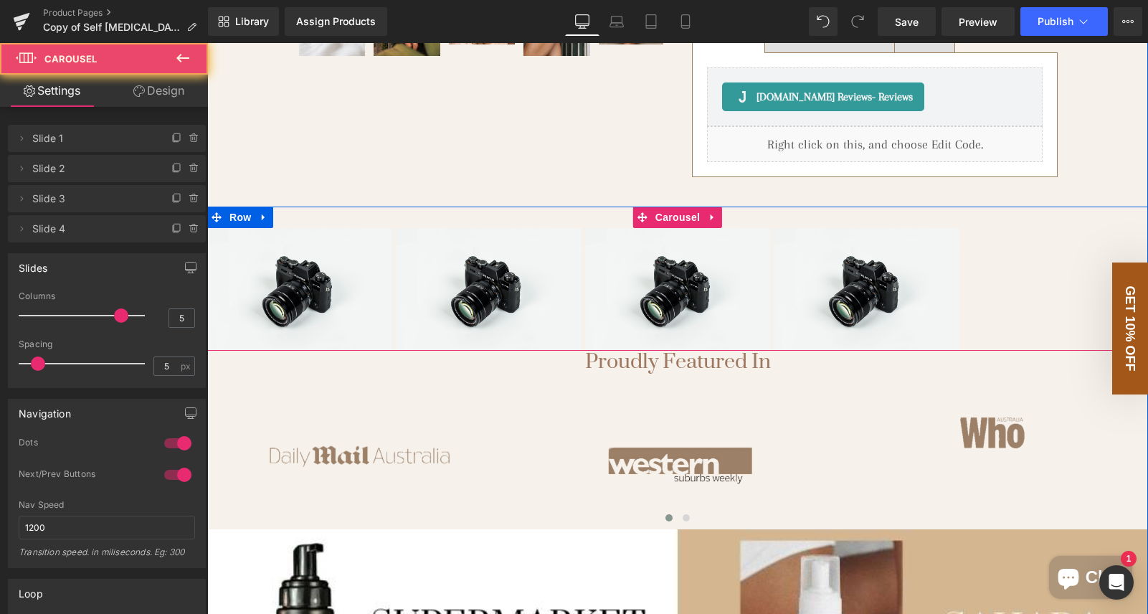
click at [737, 239] on div "Image Image Image Image" at bounding box center [677, 289] width 941 height 123
click at [737, 240] on div "Image Image Image Image" at bounding box center [677, 289] width 941 height 123
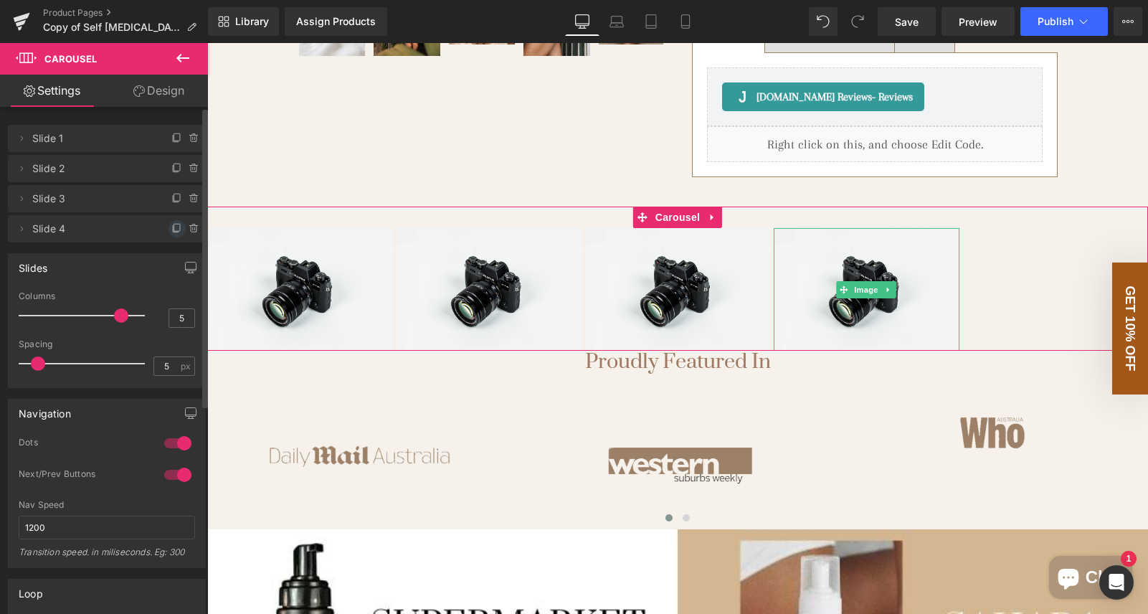
click at [171, 227] on icon at bounding box center [176, 228] width 11 height 11
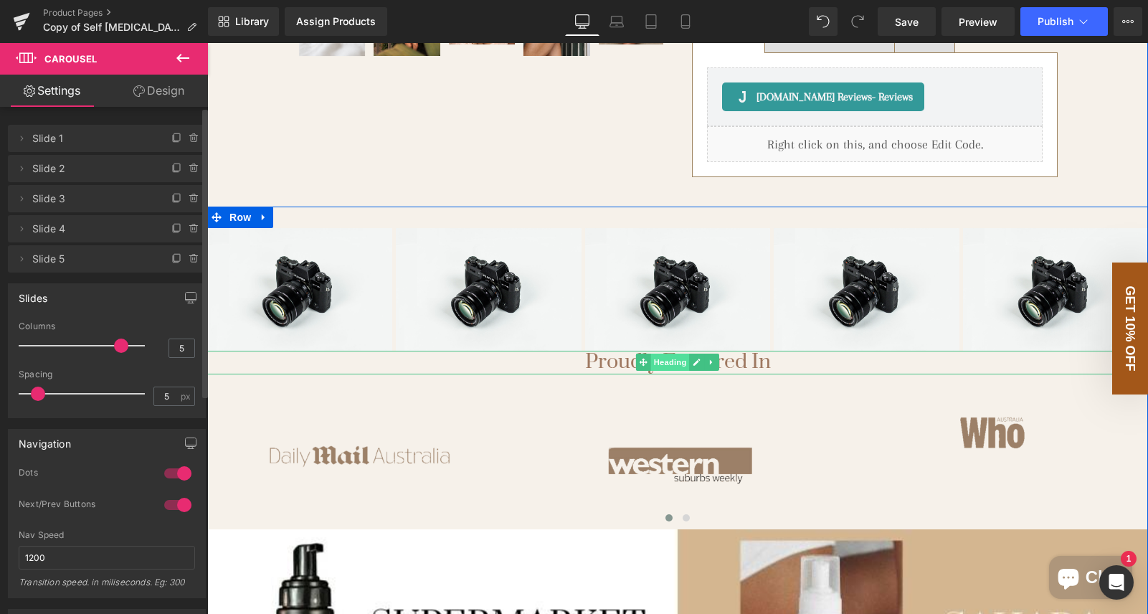
click at [662, 363] on span "Heading" at bounding box center [670, 361] width 39 height 17
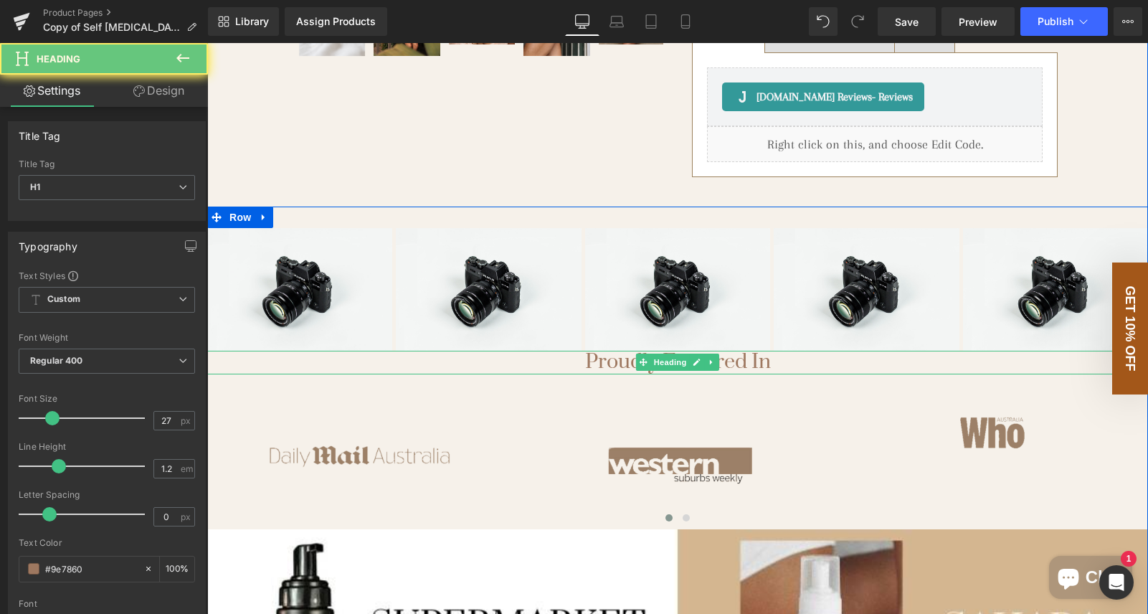
click at [737, 366] on h1 "Proudly Featured In" at bounding box center [677, 362] width 941 height 23
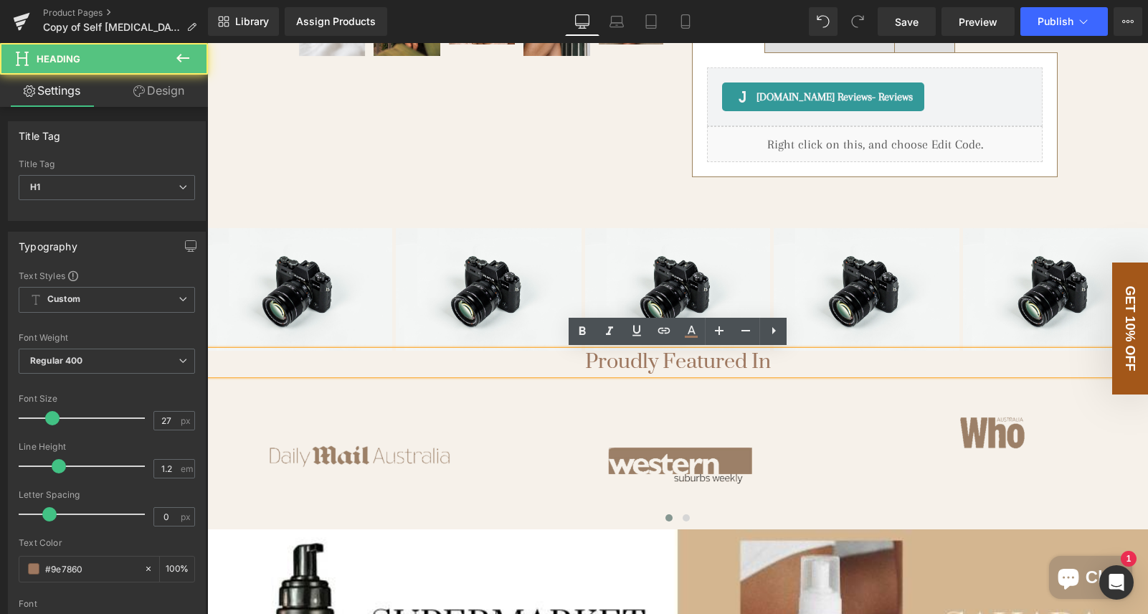
click at [687, 368] on h1 "Proudly Featured In" at bounding box center [677, 362] width 941 height 23
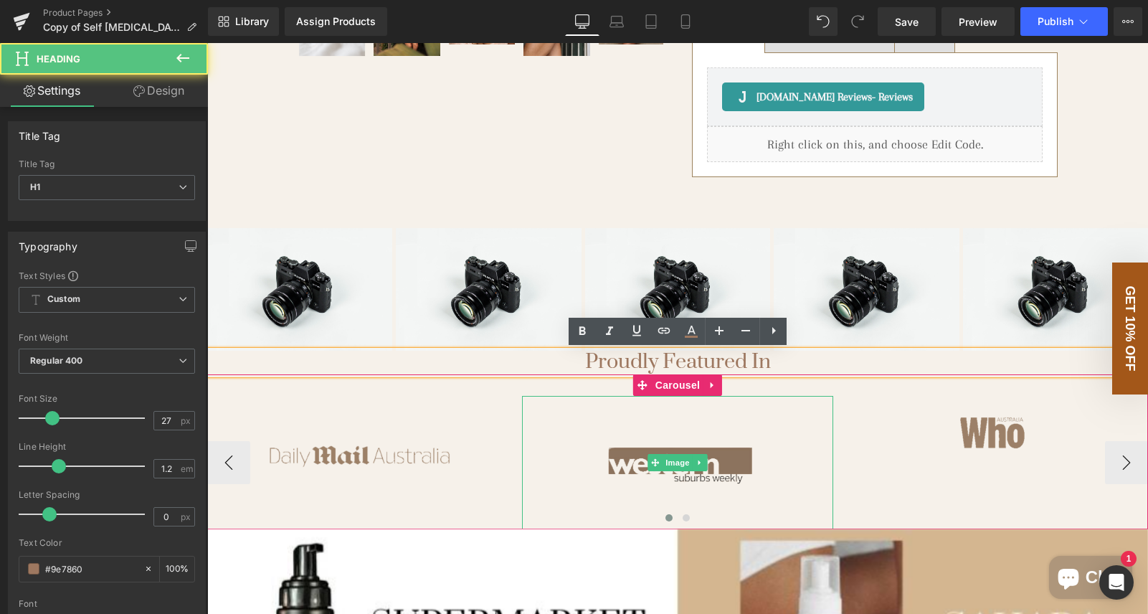
click at [687, 418] on img at bounding box center [677, 462] width 311 height 133
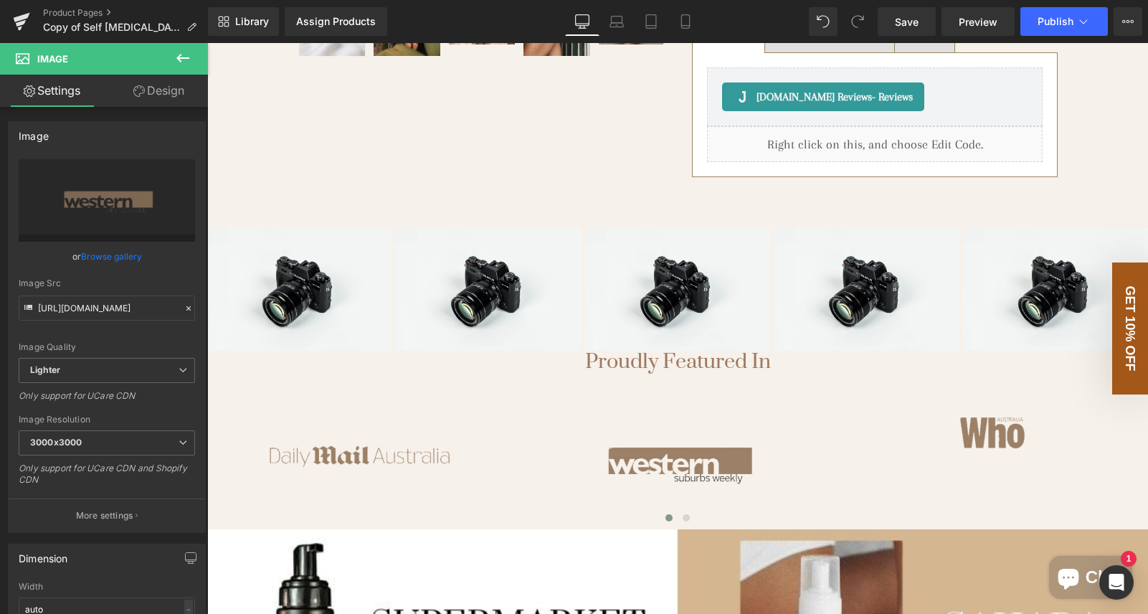
click at [576, 361] on h1 "Proudly Featured In" at bounding box center [677, 362] width 941 height 23
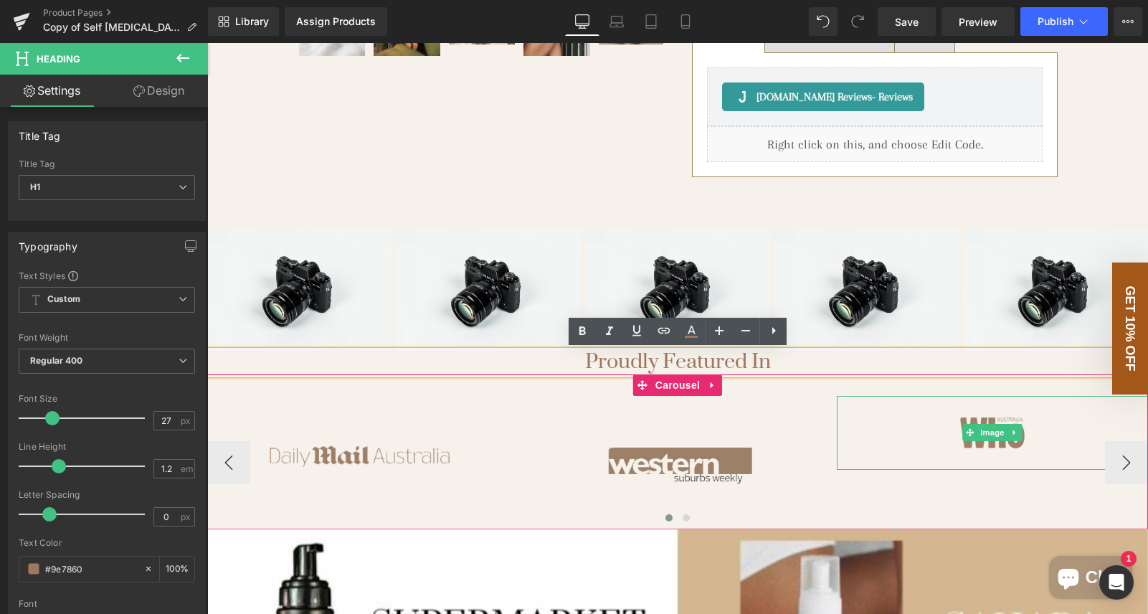
click at [737, 409] on div at bounding box center [992, 433] width 311 height 74
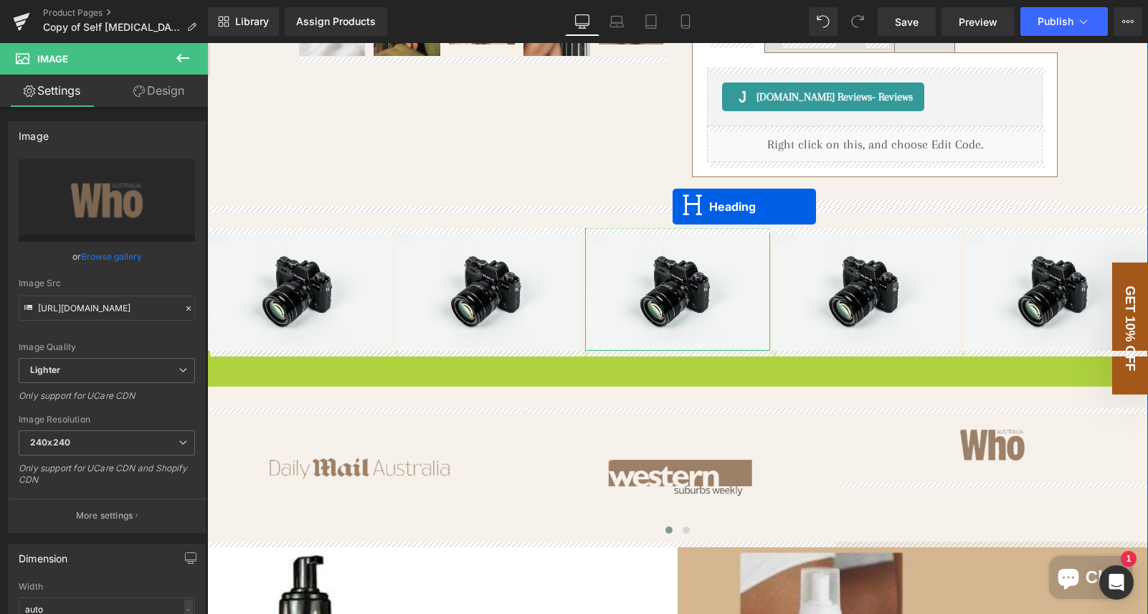
drag, startPoint x: 644, startPoint y: 350, endPoint x: 672, endPoint y: 207, distance: 145.5
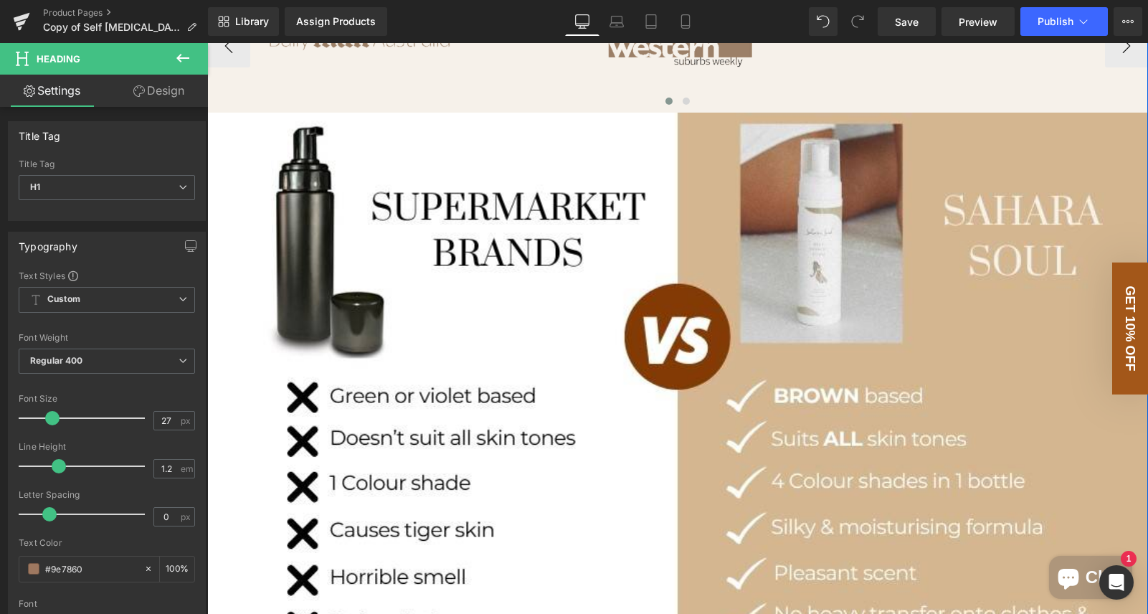
scroll to position [1280, 0]
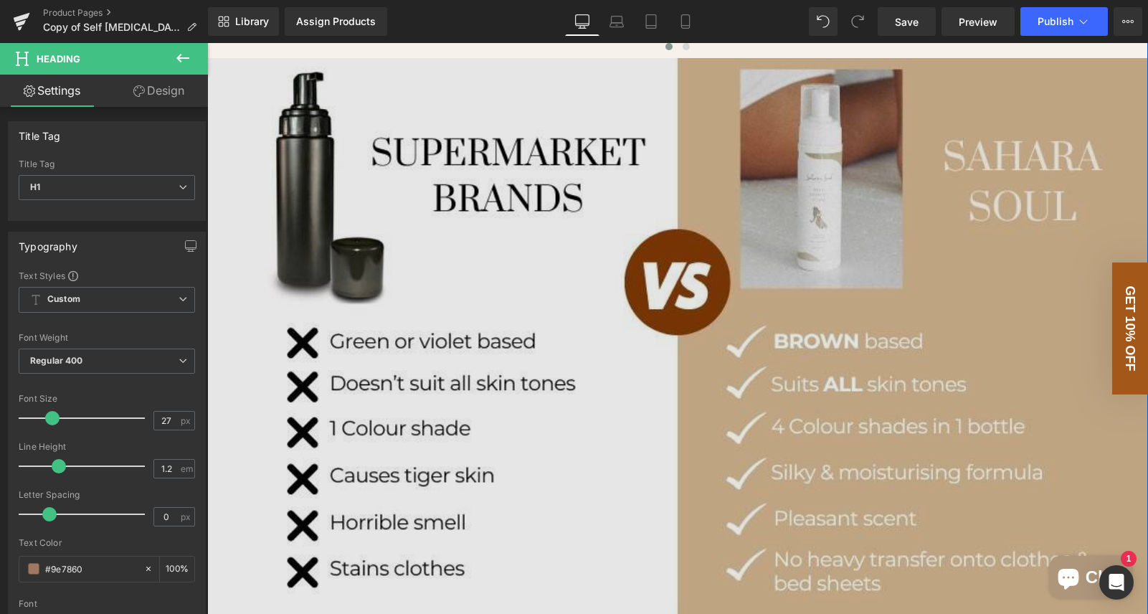
click at [737, 237] on img at bounding box center [677, 336] width 941 height 557
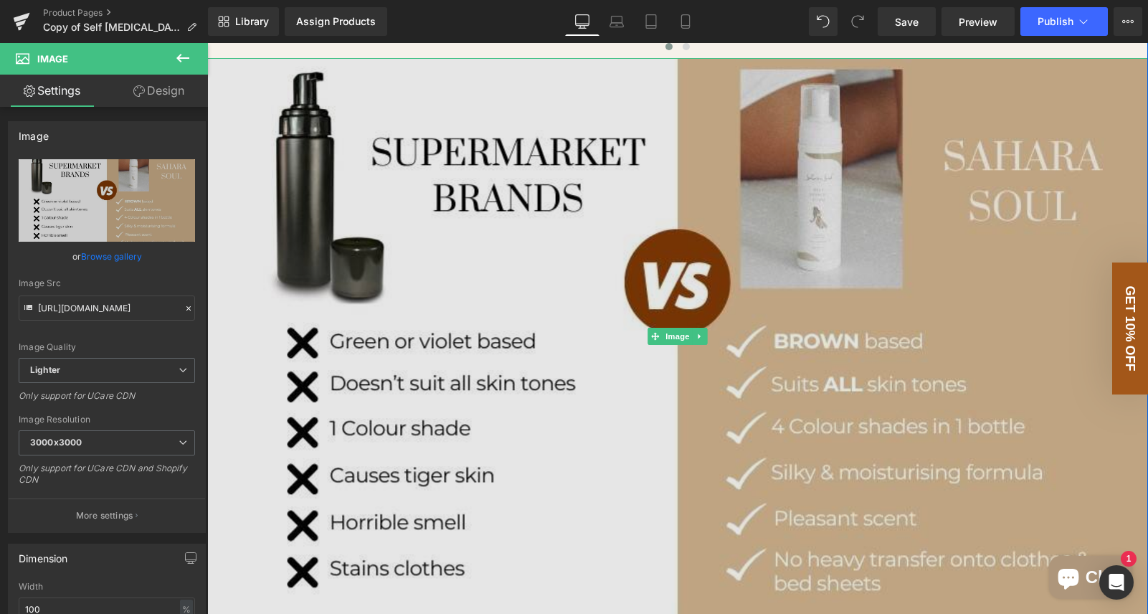
click at [610, 228] on img at bounding box center [677, 336] width 941 height 557
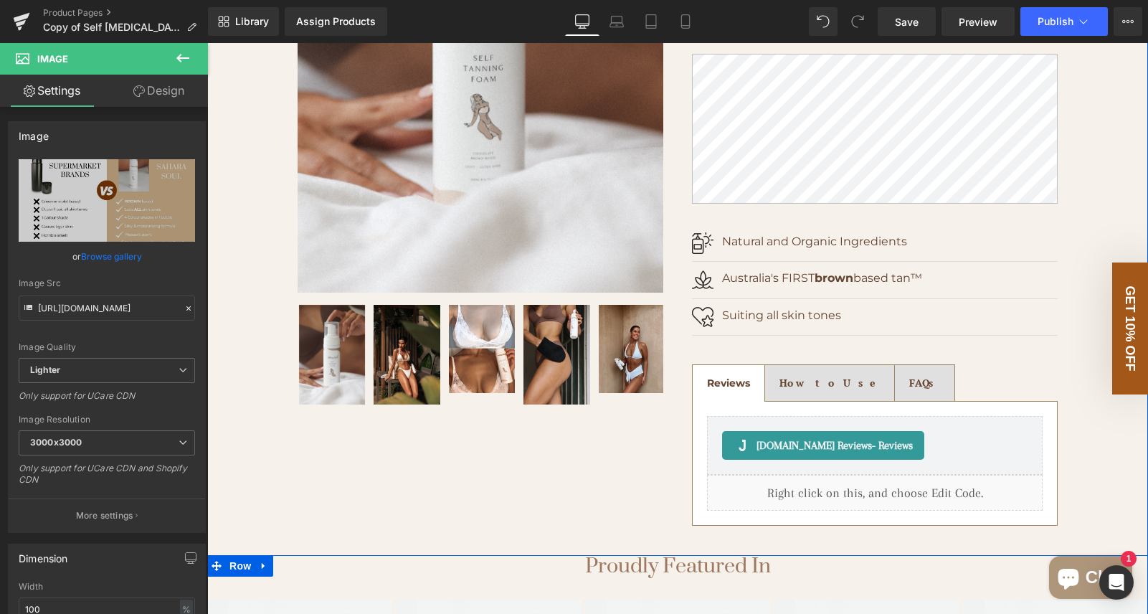
scroll to position [0, 0]
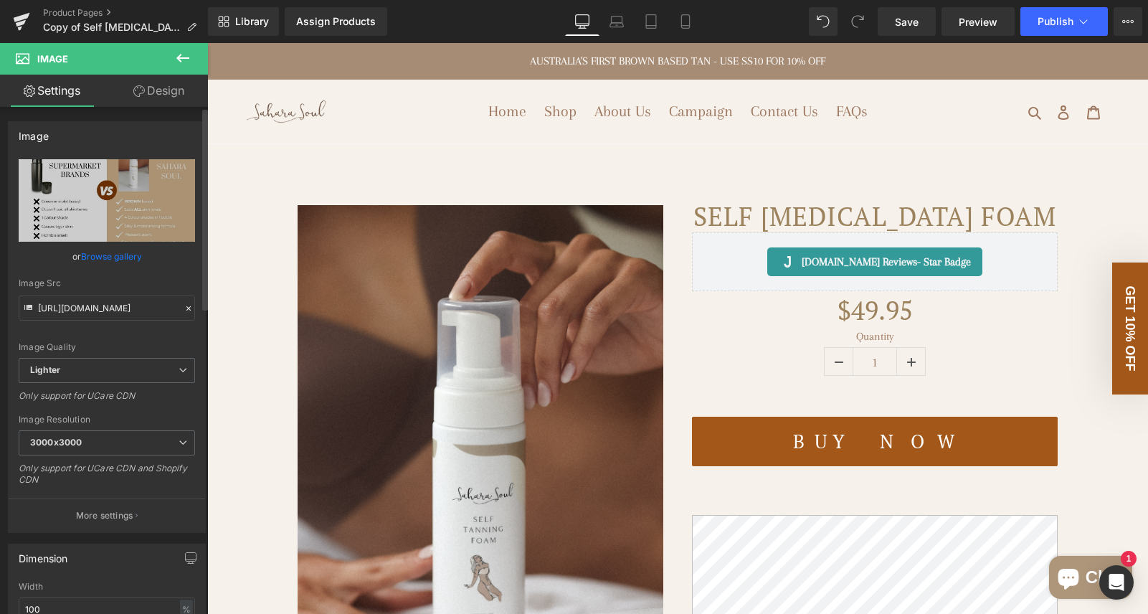
click at [118, 259] on link "Browse gallery" at bounding box center [111, 256] width 61 height 25
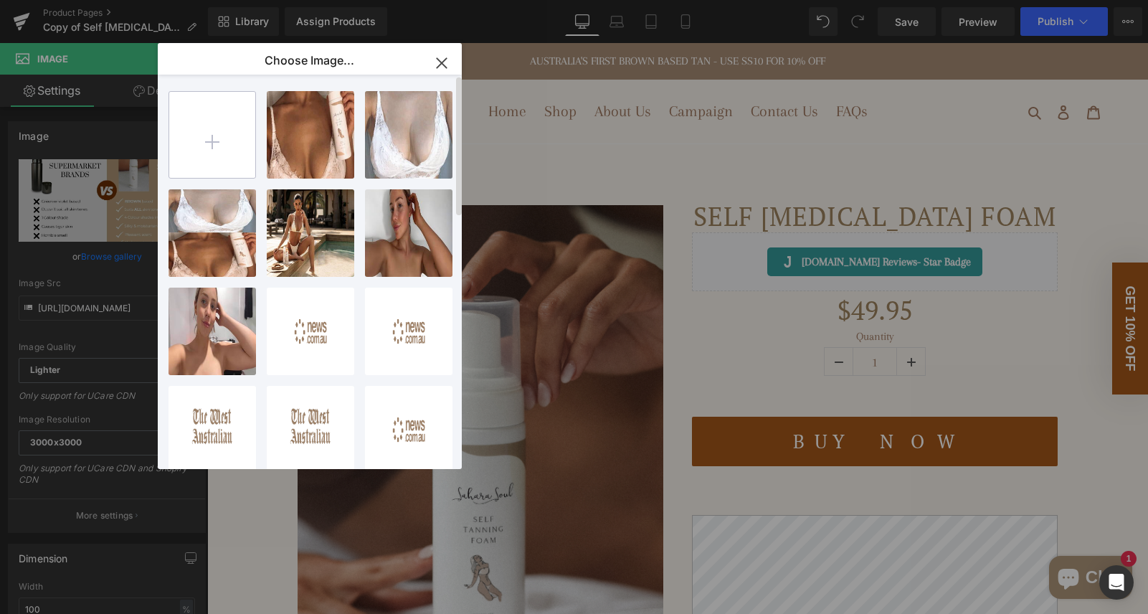
click at [222, 140] on input "file" at bounding box center [212, 135] width 86 height 86
type input "C:\fakepath\Untitled design (4).svg"
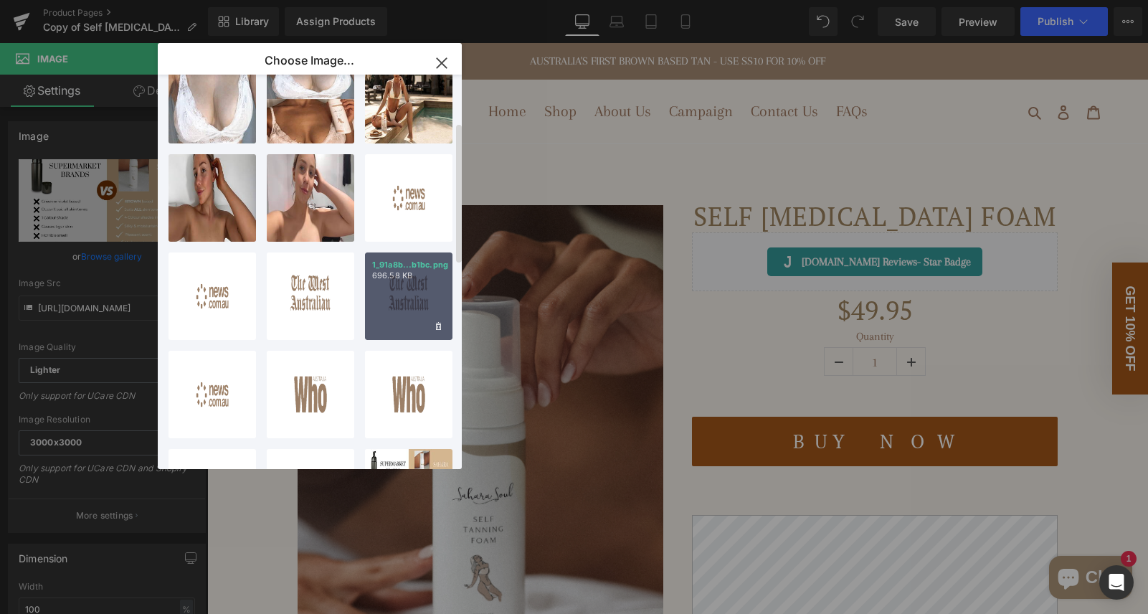
scroll to position [228, 0]
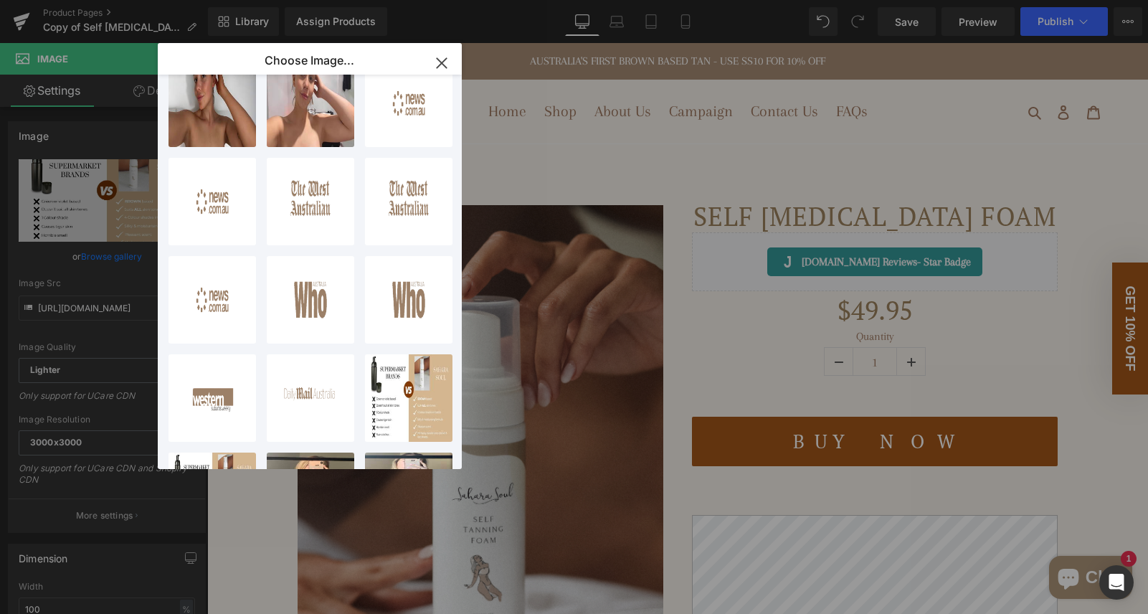
click at [445, 62] on icon "button" at bounding box center [441, 63] width 23 height 23
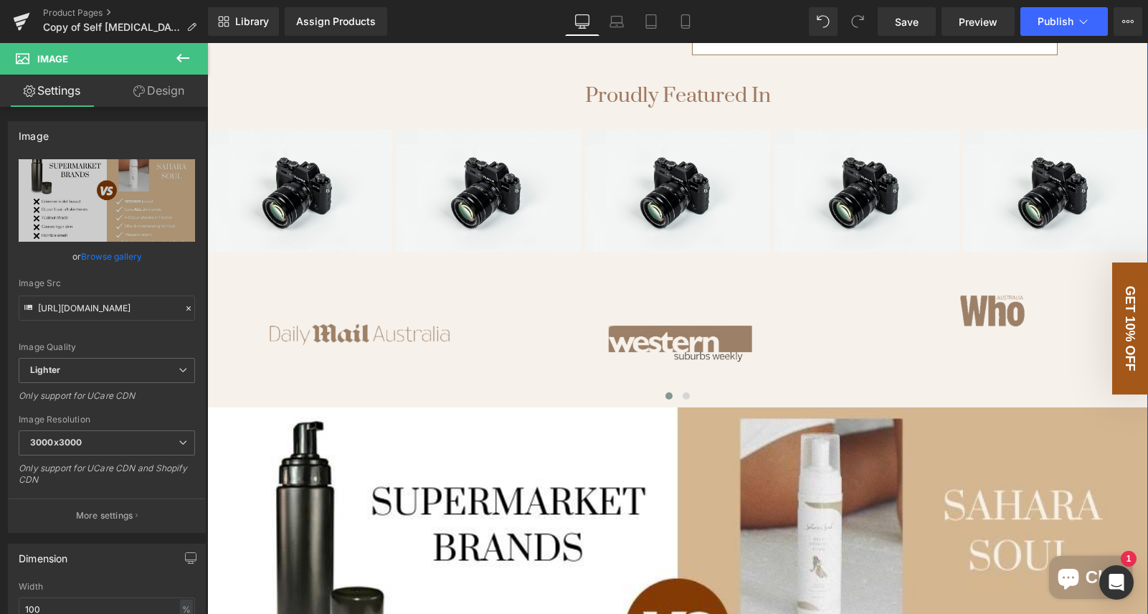
scroll to position [1082, 0]
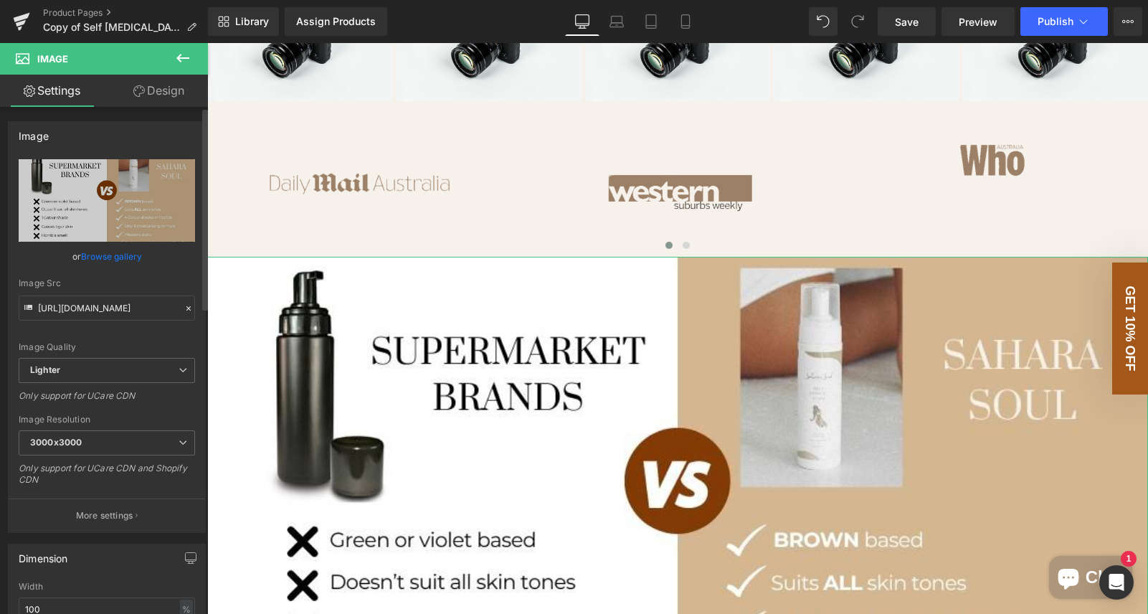
click at [122, 258] on link "Browse gallery" at bounding box center [111, 256] width 61 height 25
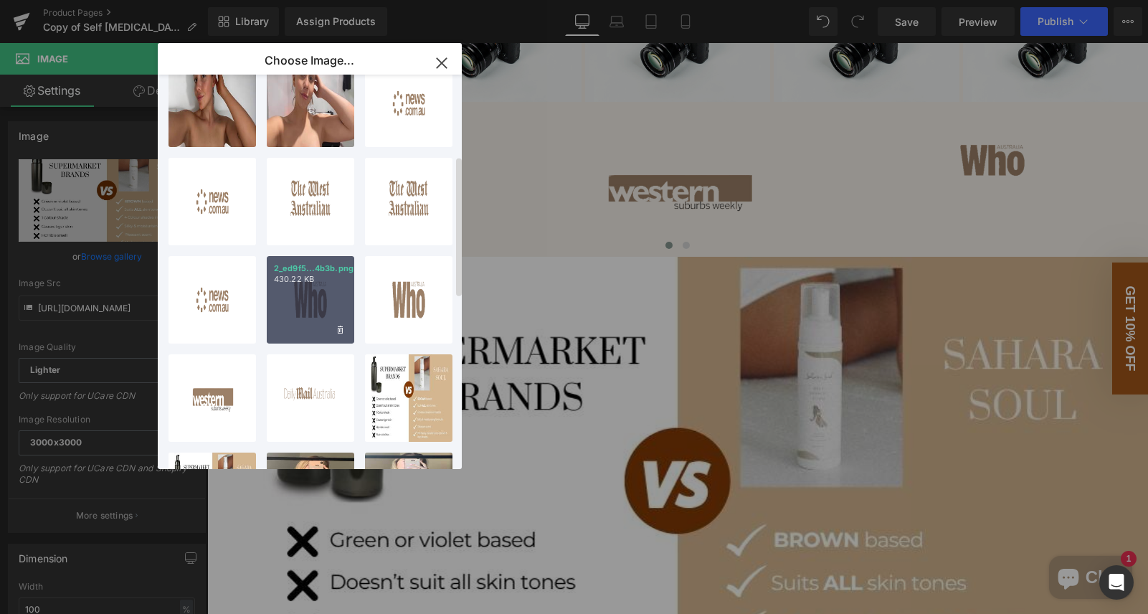
scroll to position [0, 0]
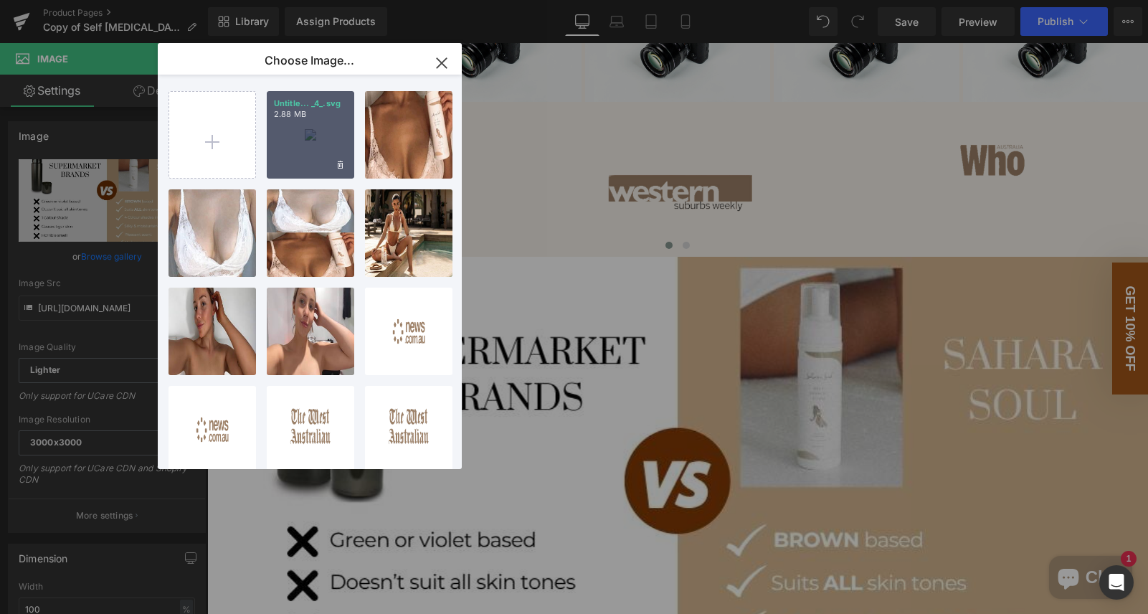
click at [322, 151] on div "Untitle... _4_.svg 2.88 MB" at bounding box center [310, 134] width 87 height 87
type input "[URL][DOMAIN_NAME]"
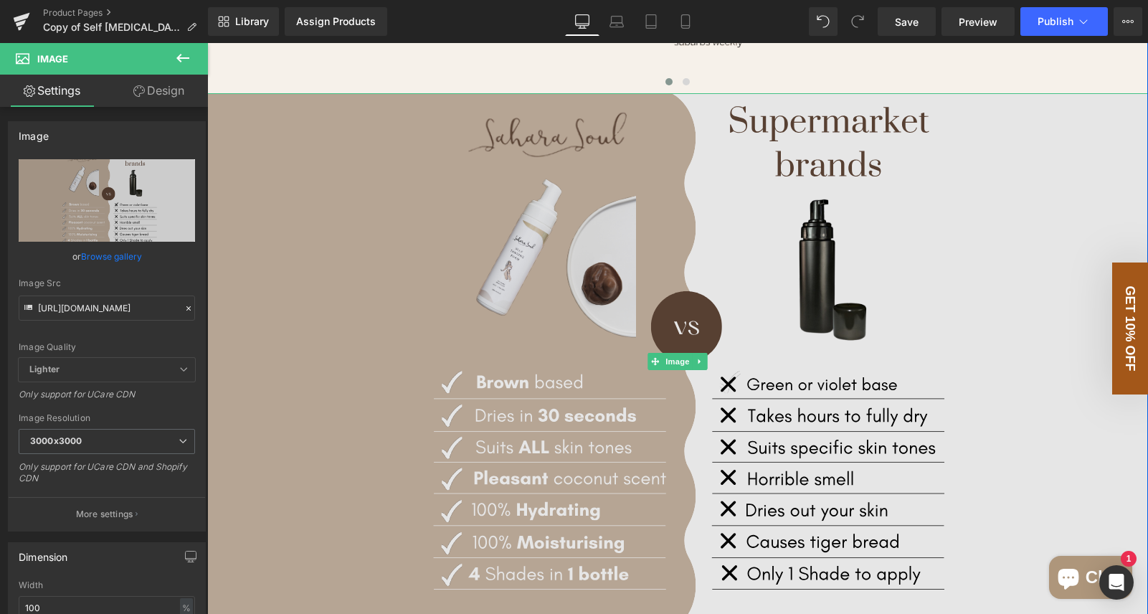
scroll to position [1271, 0]
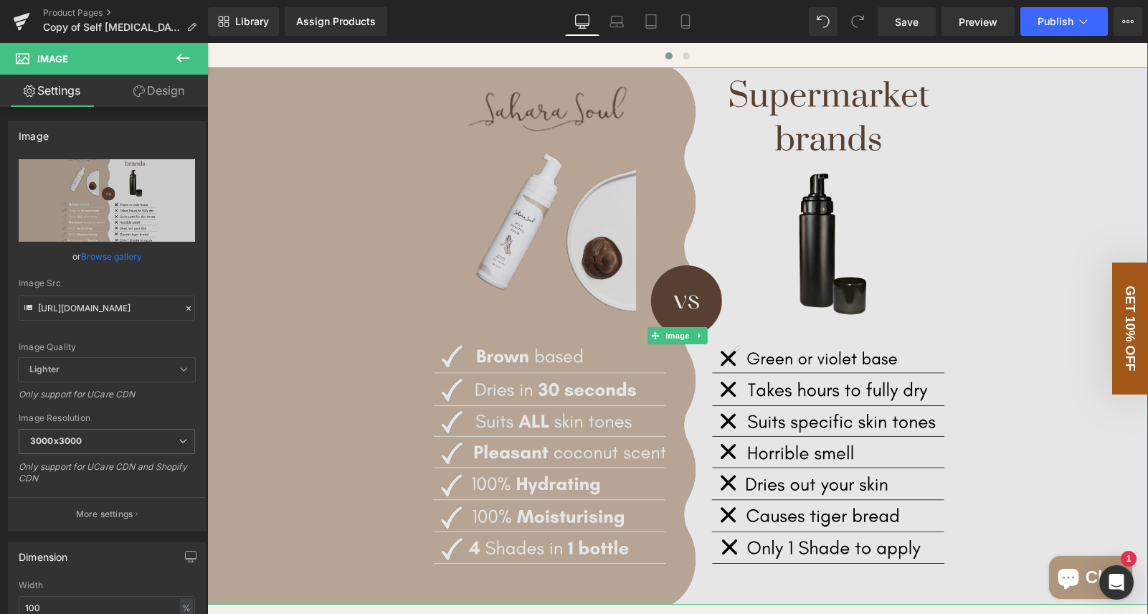
click at [737, 365] on img at bounding box center [677, 336] width 941 height 538
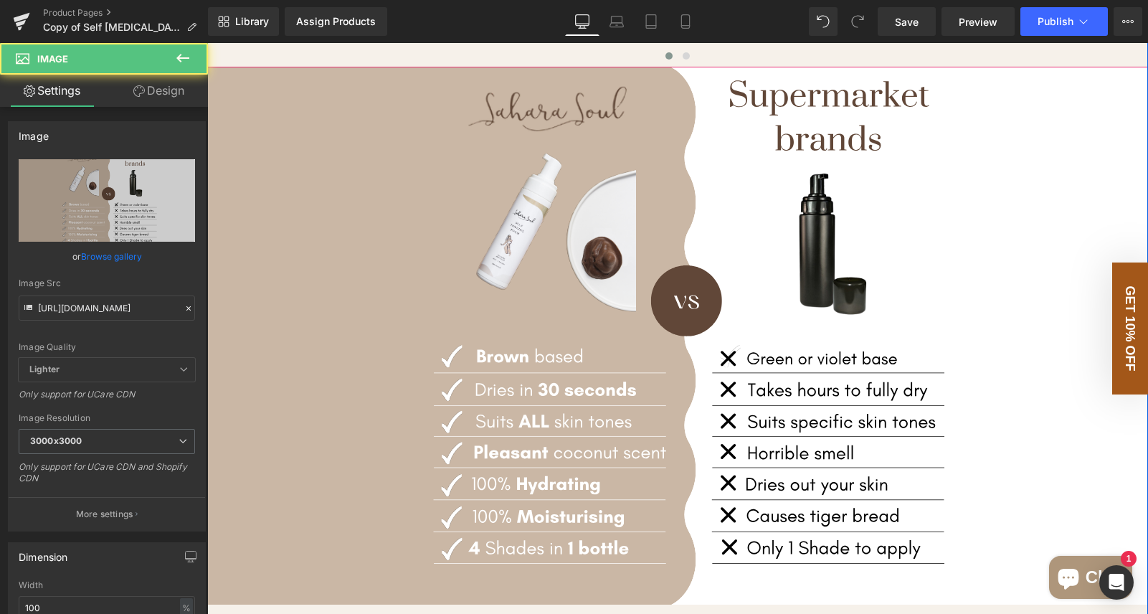
click at [737, 52] on div at bounding box center [677, 59] width 941 height 20
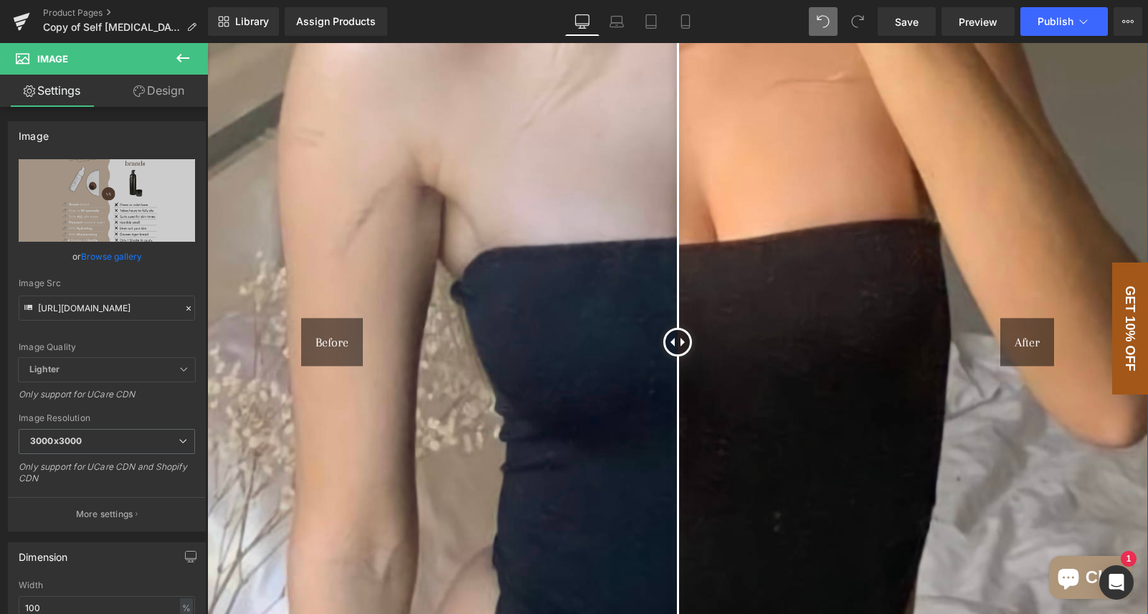
scroll to position [2546, 0]
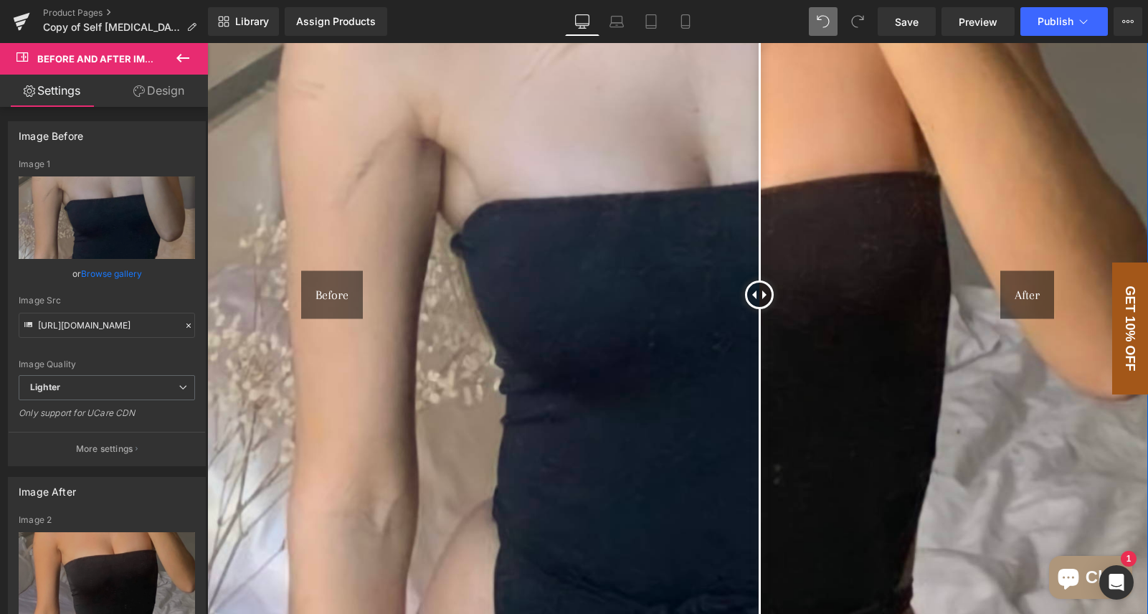
drag, startPoint x: 676, startPoint y: 293, endPoint x: 757, endPoint y: 146, distance: 167.8
click at [737, 280] on div at bounding box center [759, 294] width 29 height 29
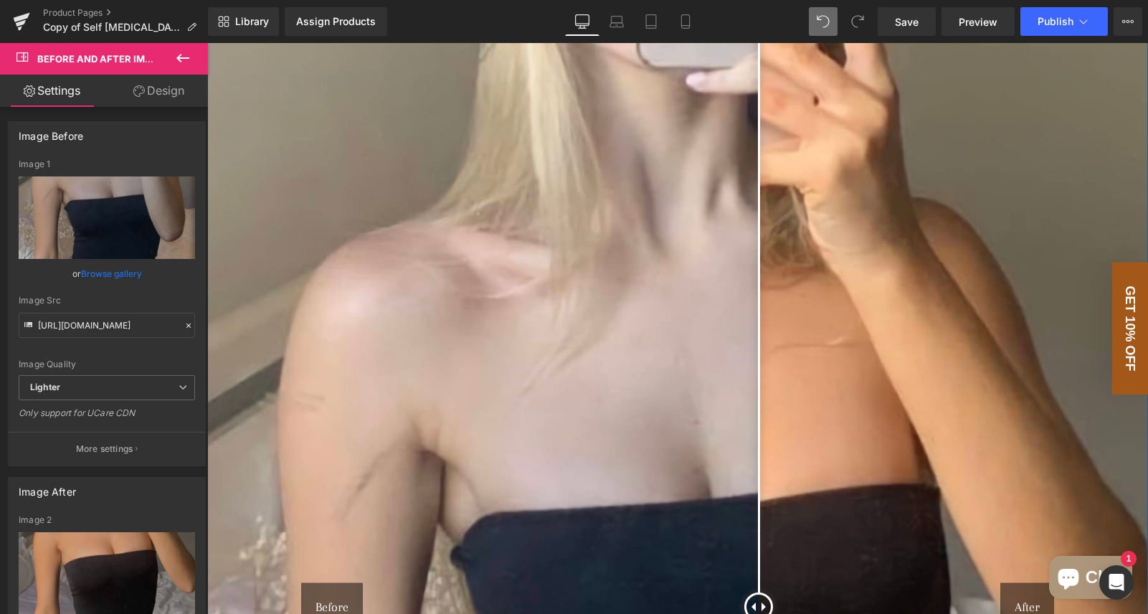
scroll to position [2233, 0]
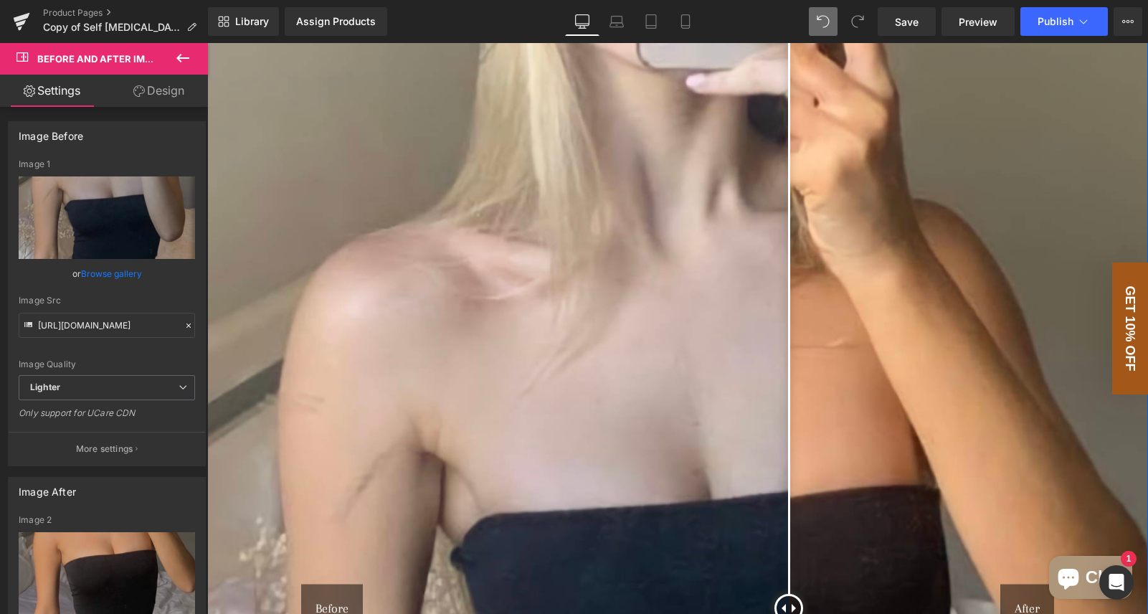
drag, startPoint x: 758, startPoint y: 143, endPoint x: 778, endPoint y: 148, distance: 20.2
click at [737, 594] on div at bounding box center [788, 608] width 29 height 29
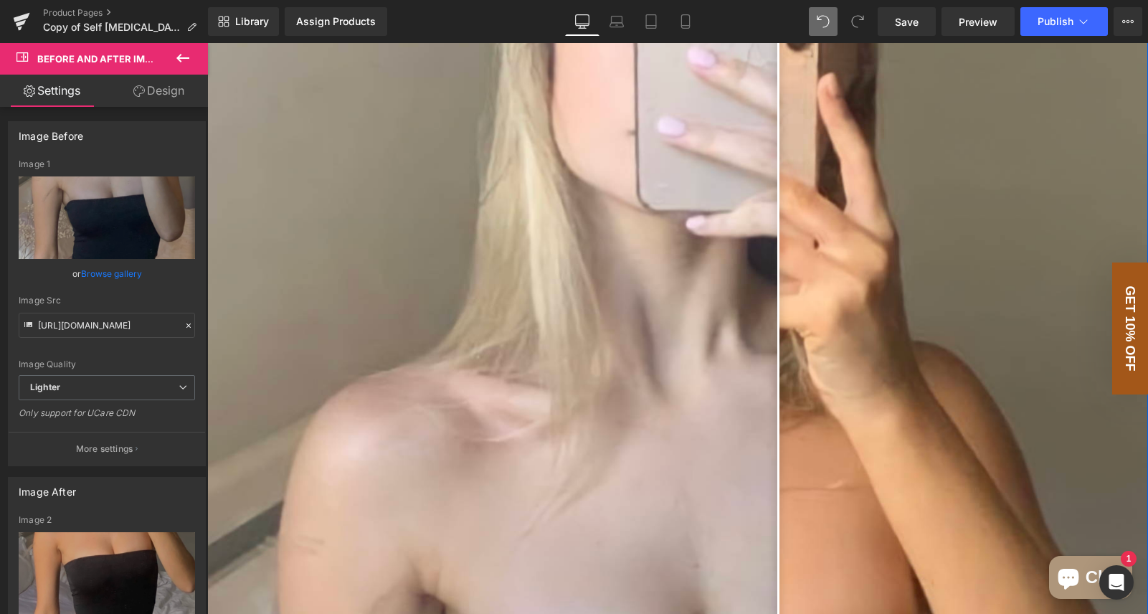
scroll to position [2046, 0]
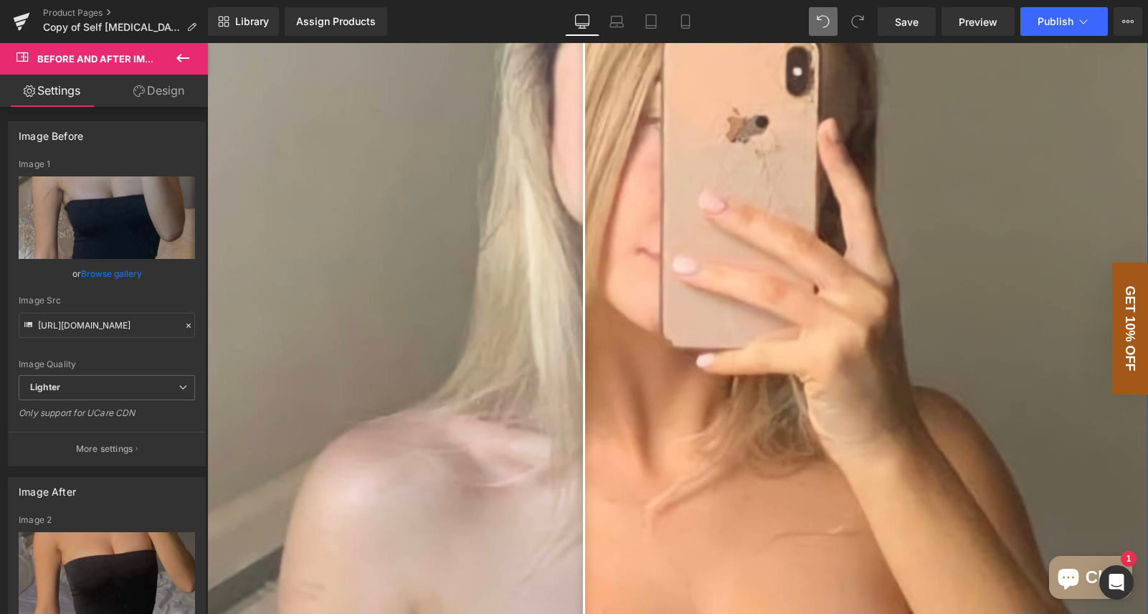
drag, startPoint x: 778, startPoint y: 147, endPoint x: 584, endPoint y: 165, distance: 194.4
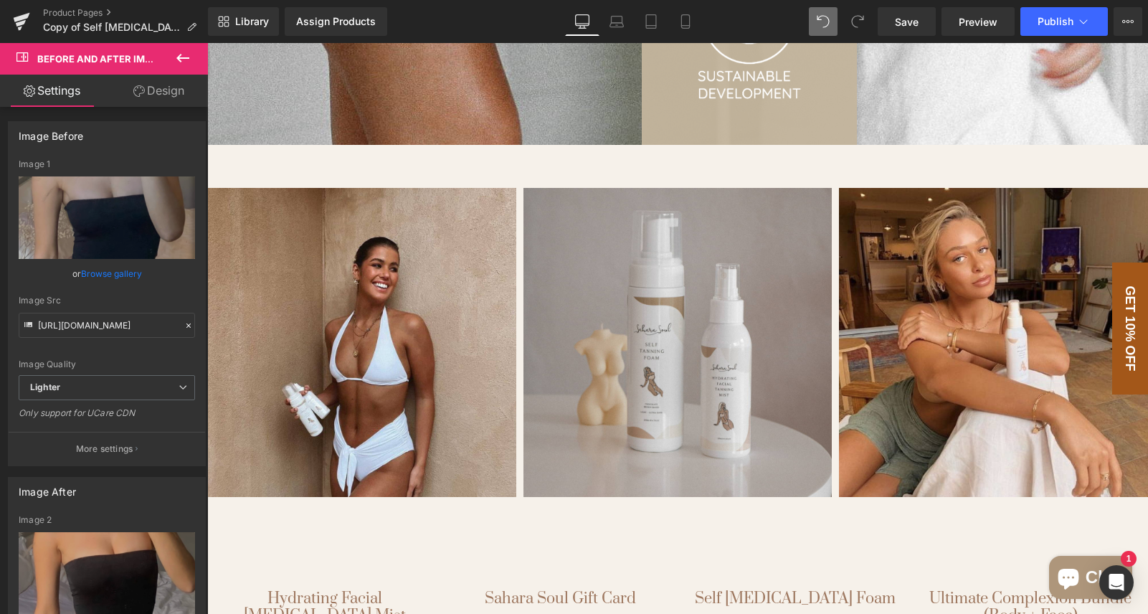
scroll to position [4474, 0]
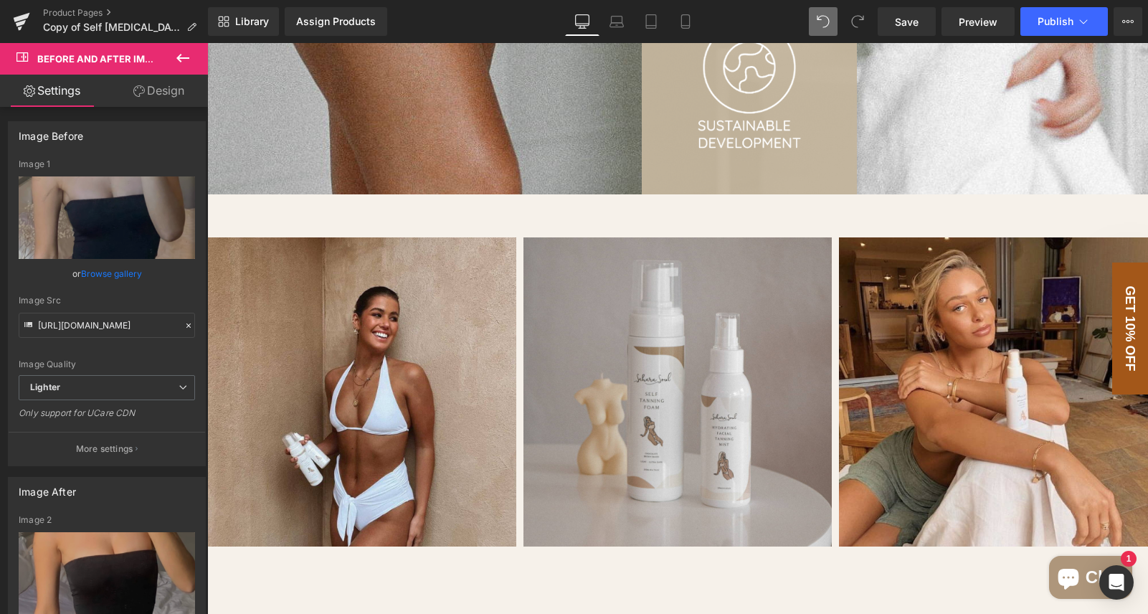
click at [191, 54] on icon at bounding box center [182, 57] width 17 height 17
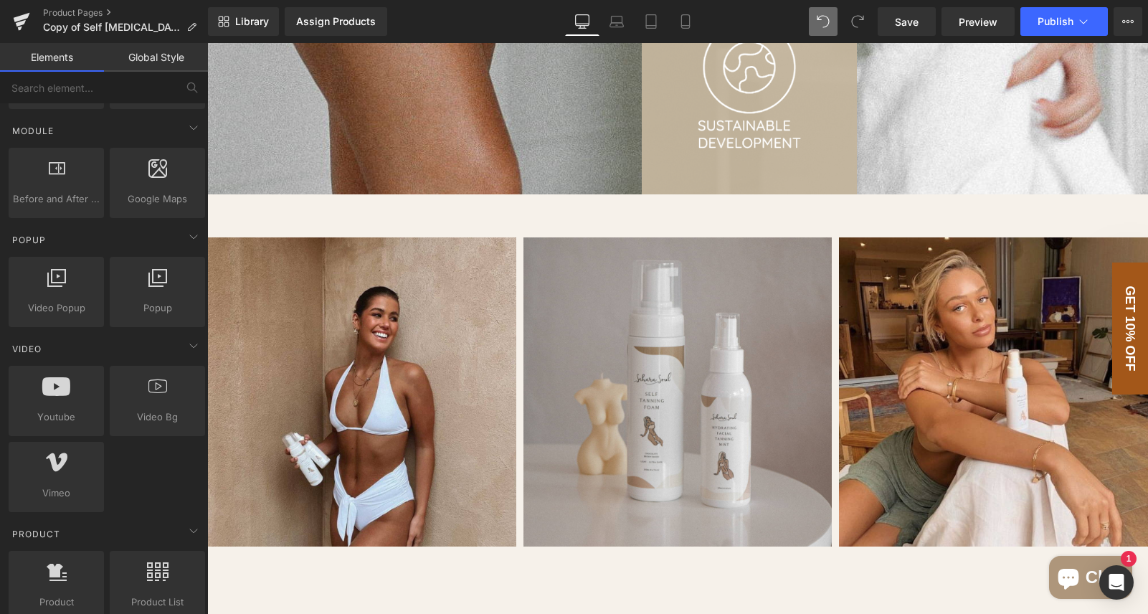
scroll to position [0, 0]
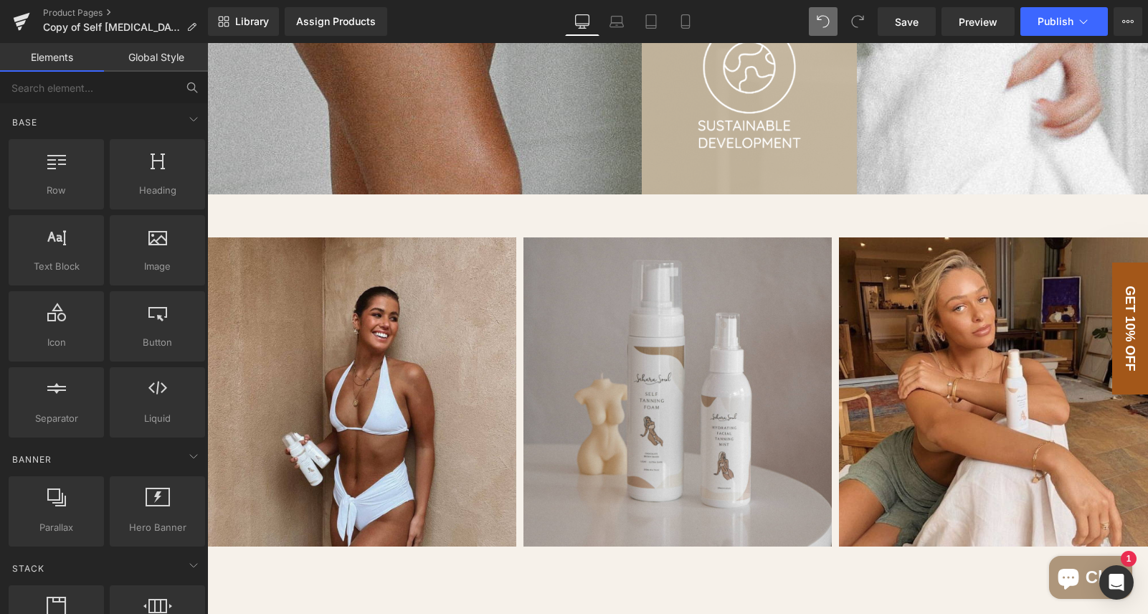
click at [182, 85] on button at bounding box center [192, 88] width 32 height 32
click at [117, 88] on input "text" at bounding box center [88, 88] width 176 height 32
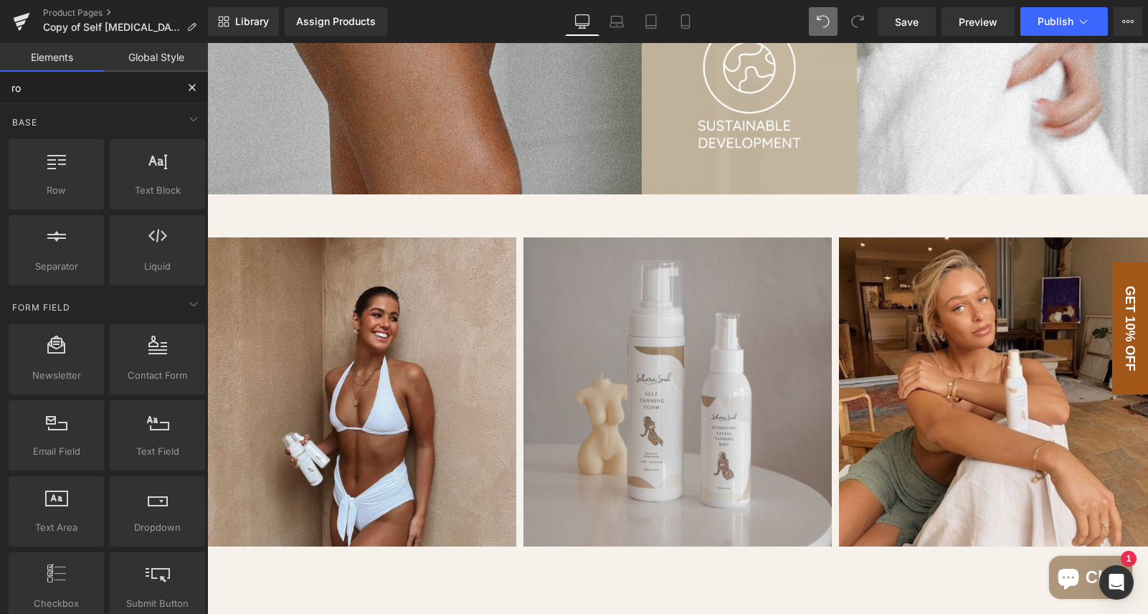
type input "row"
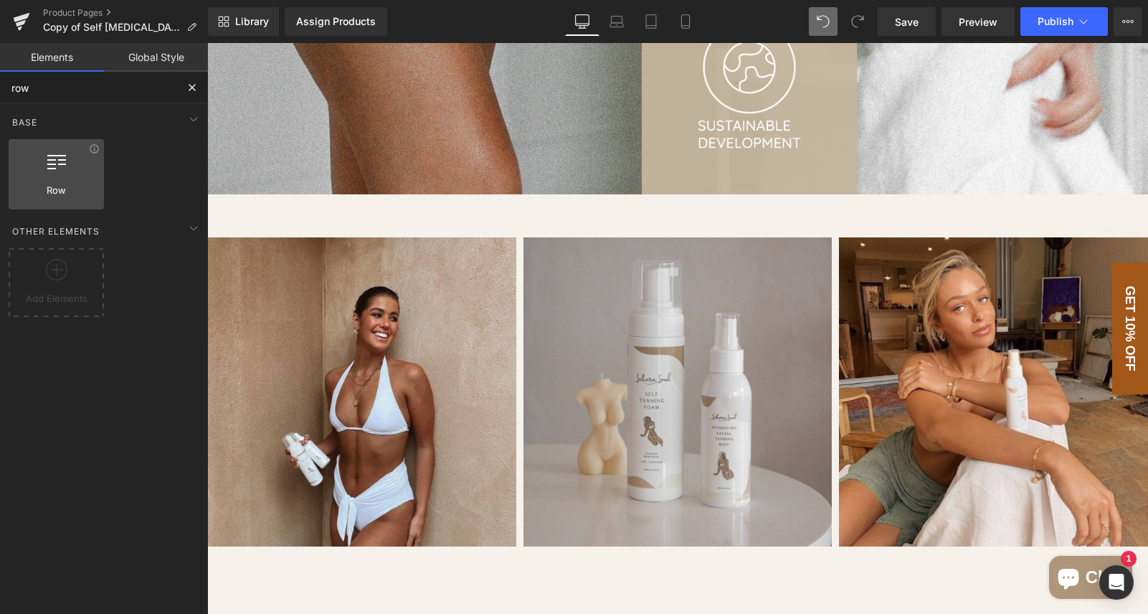
click at [82, 172] on div at bounding box center [56, 167] width 87 height 32
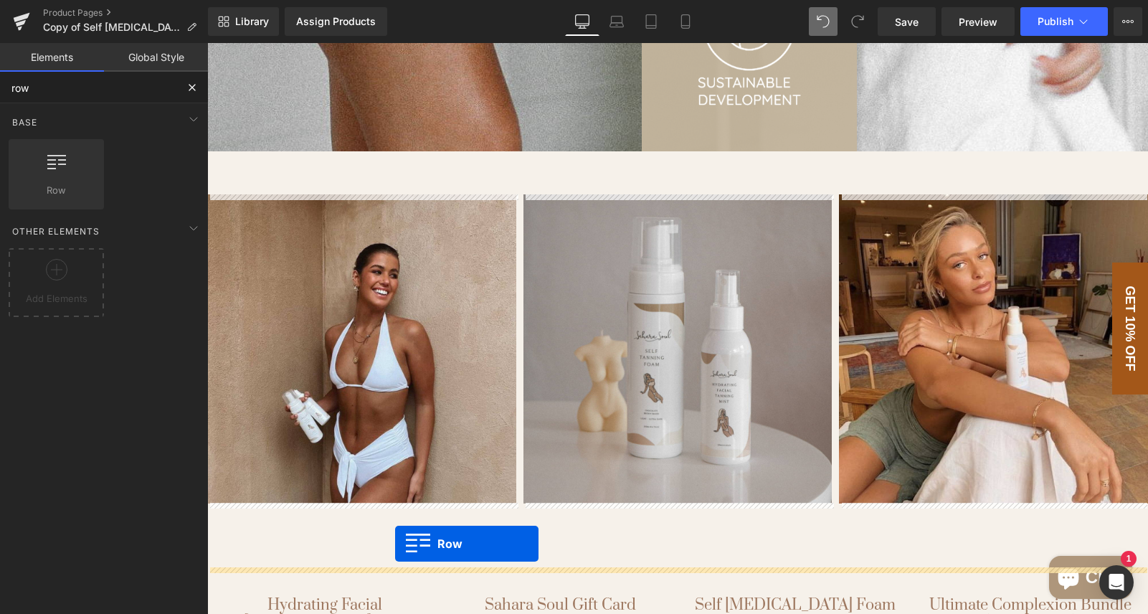
scroll to position [4531, 0]
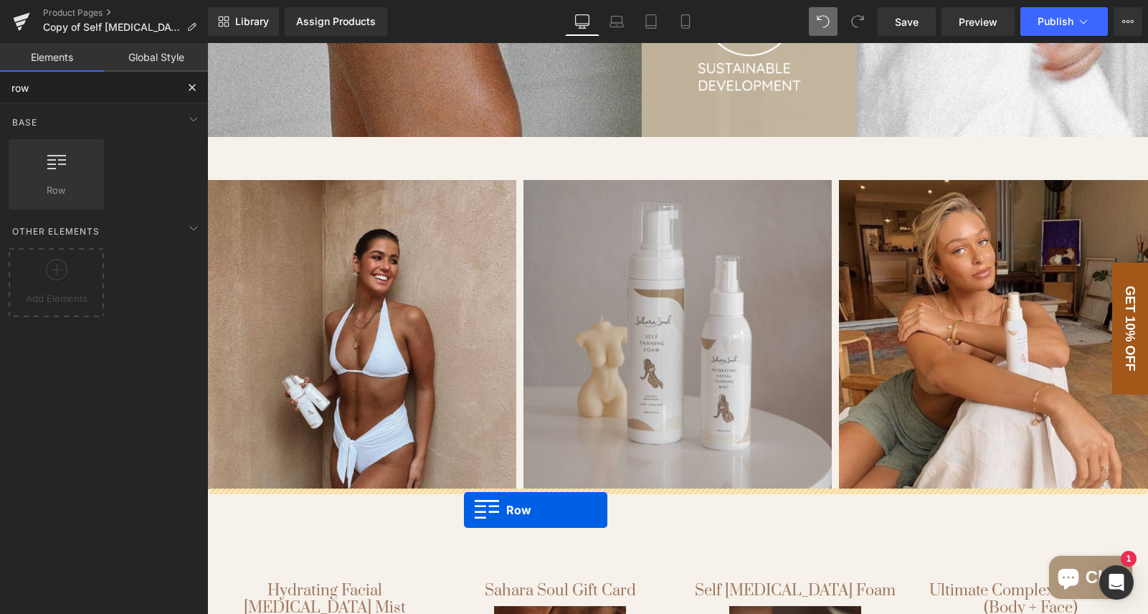
drag, startPoint x: 263, startPoint y: 214, endPoint x: 464, endPoint y: 510, distance: 357.7
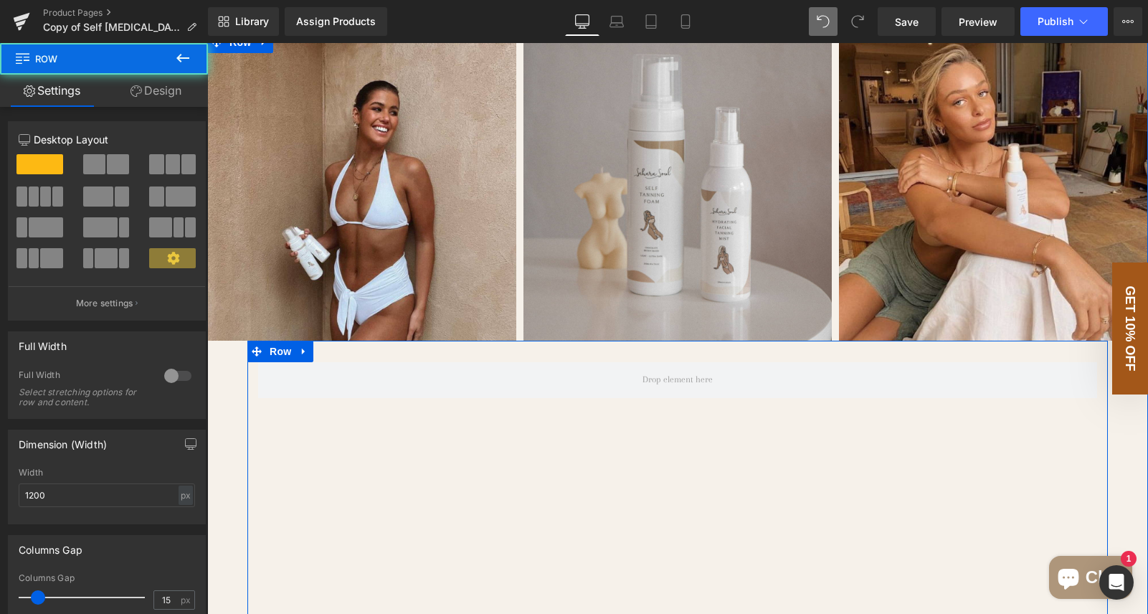
scroll to position [4712, 0]
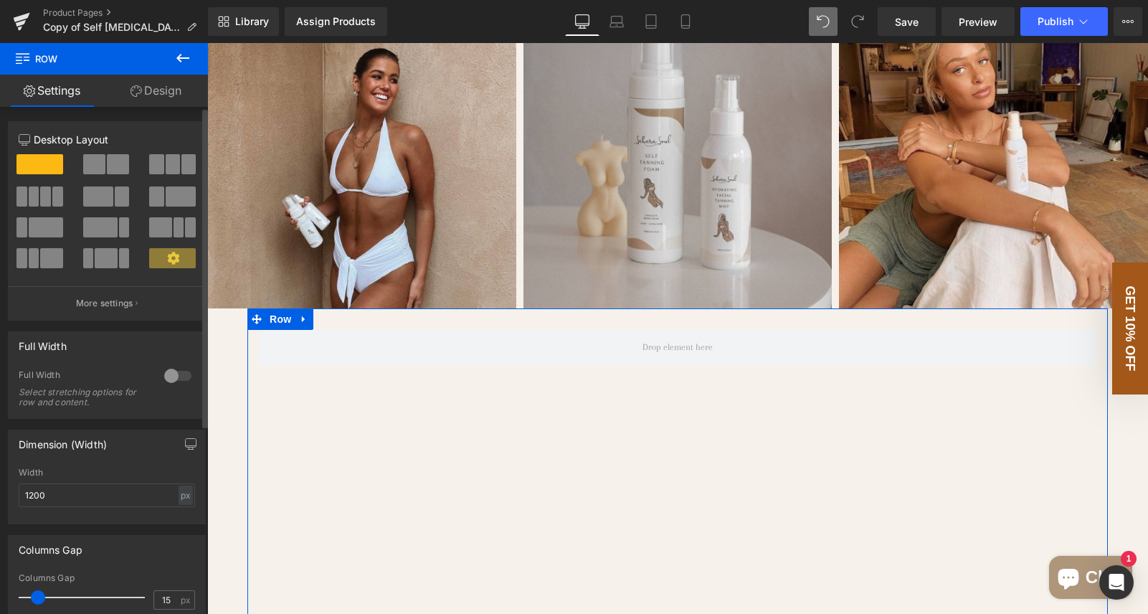
click at [53, 194] on span at bounding box center [57, 196] width 11 height 20
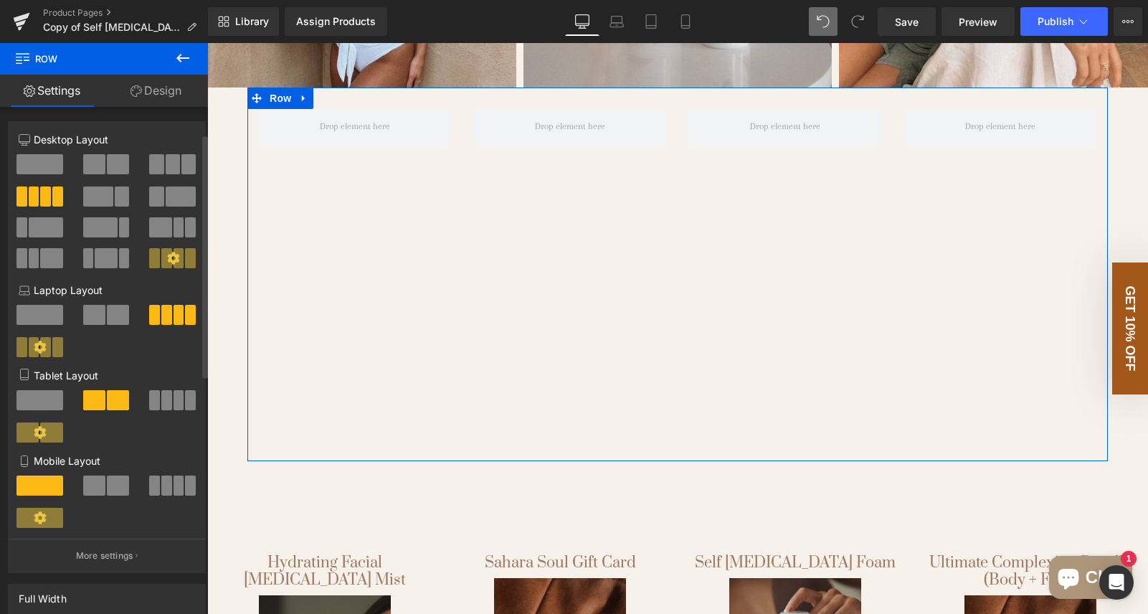
scroll to position [184, 0]
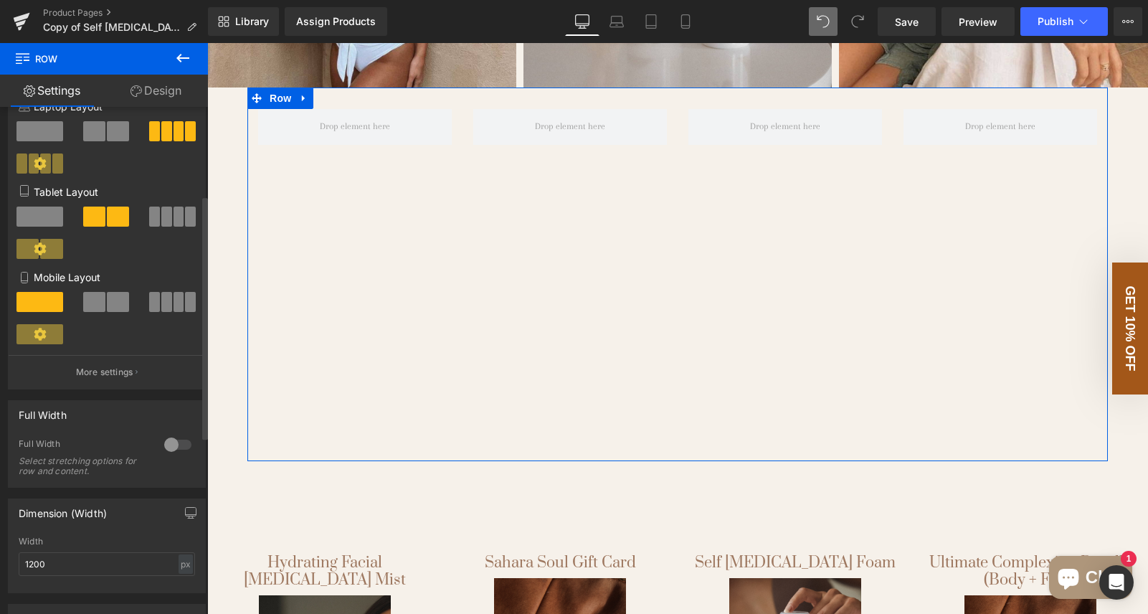
click at [164, 306] on span at bounding box center [166, 302] width 11 height 20
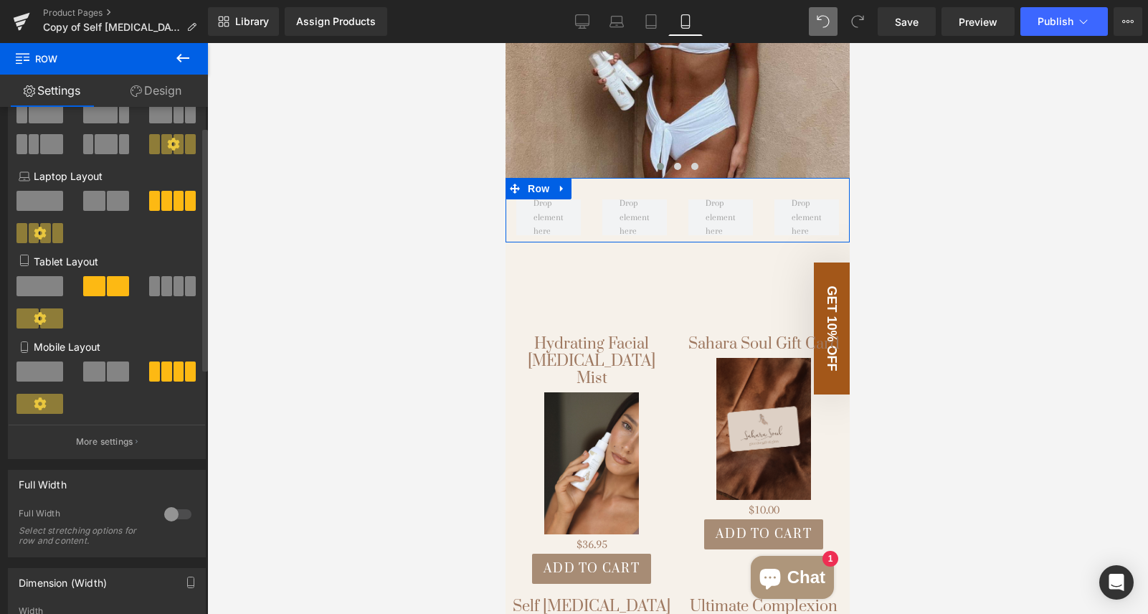
scroll to position [0, 0]
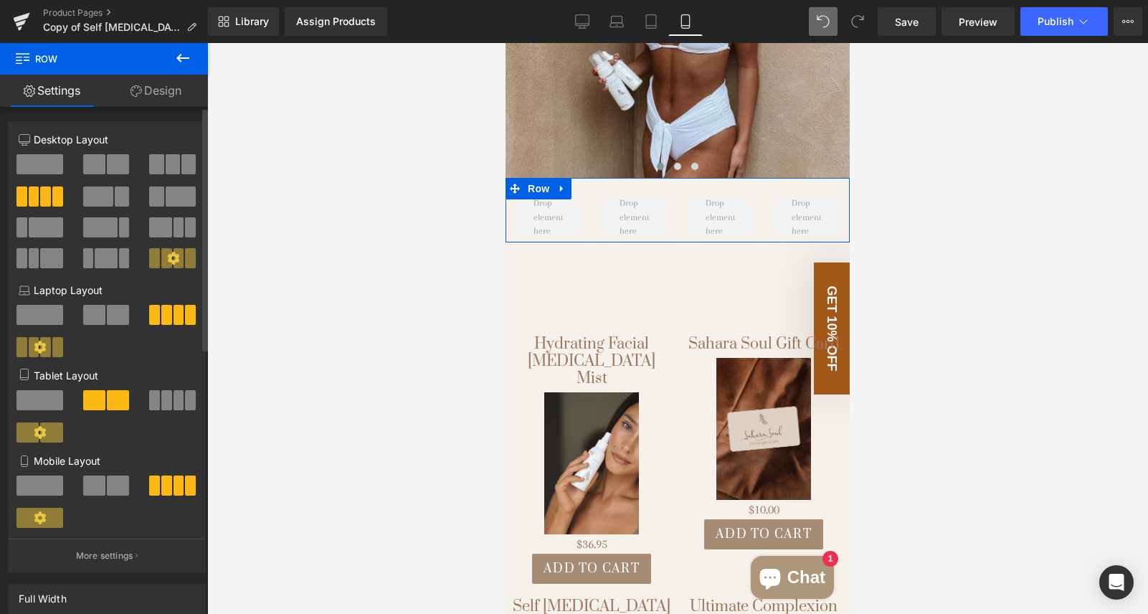
click at [43, 352] on icon at bounding box center [40, 347] width 12 height 12
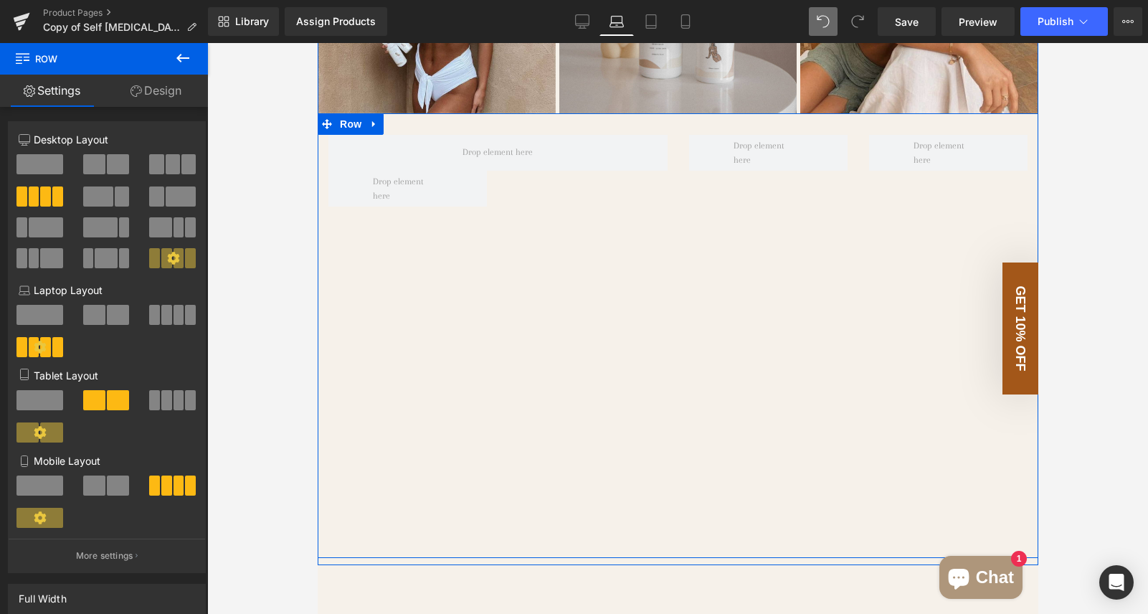
scroll to position [4326, 0]
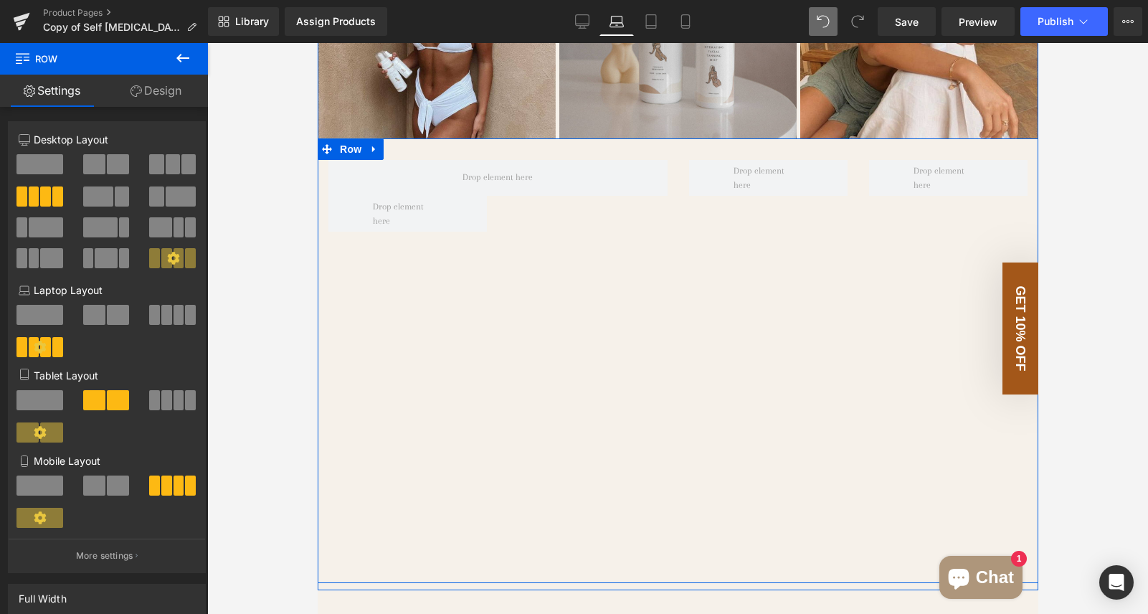
click at [509, 304] on div "Row" at bounding box center [677, 360] width 720 height 444
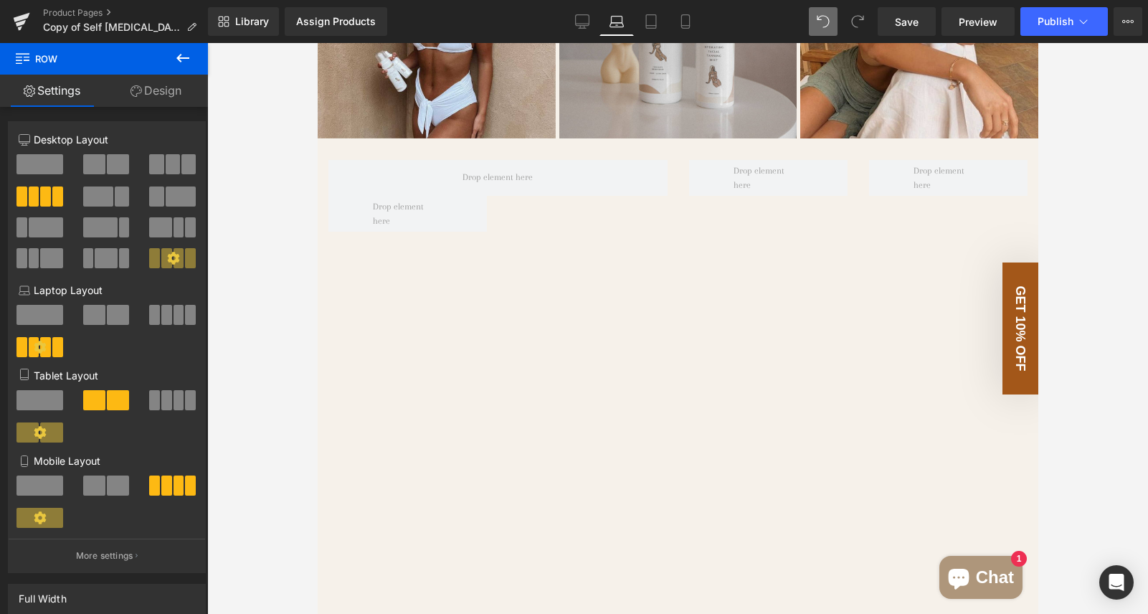
click at [193, 56] on button at bounding box center [183, 59] width 50 height 32
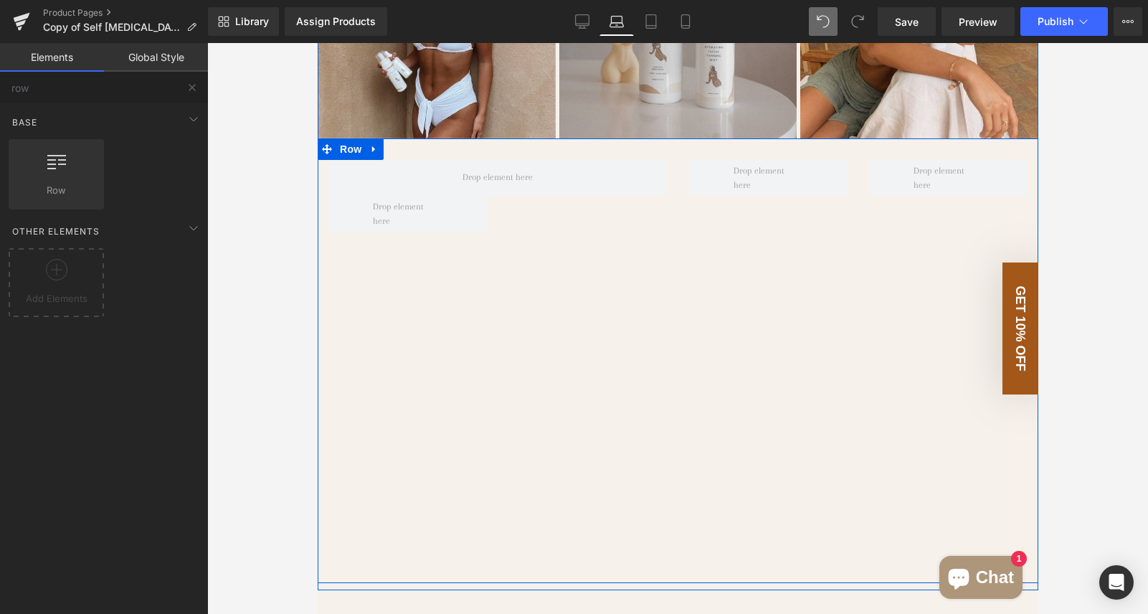
click at [527, 227] on div "Row" at bounding box center [677, 360] width 720 height 444
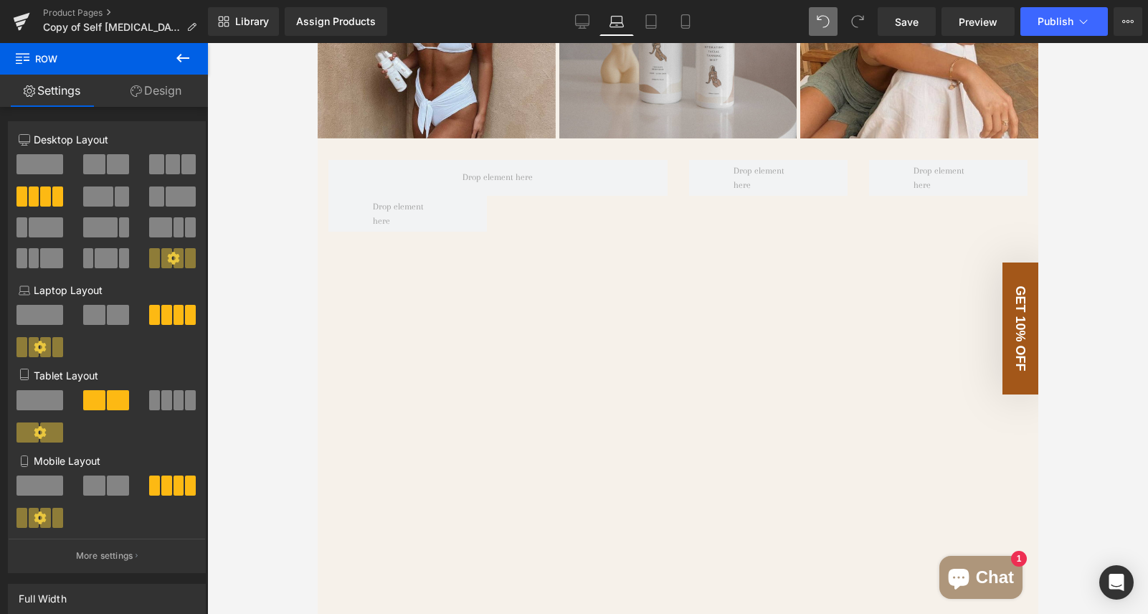
click at [181, 62] on icon at bounding box center [182, 57] width 17 height 17
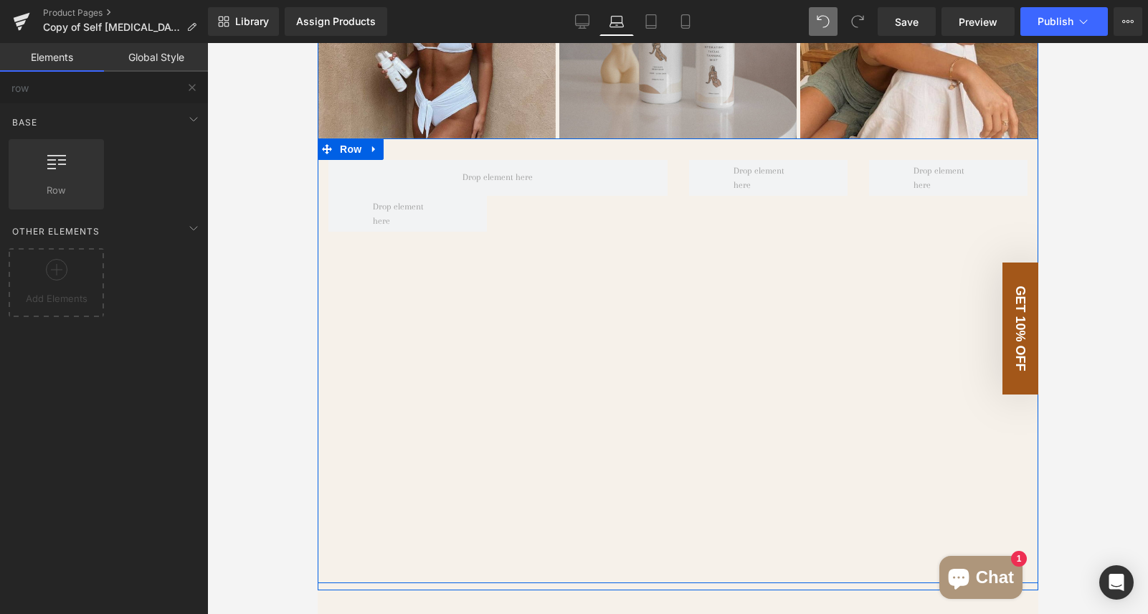
scroll to position [4200, 0]
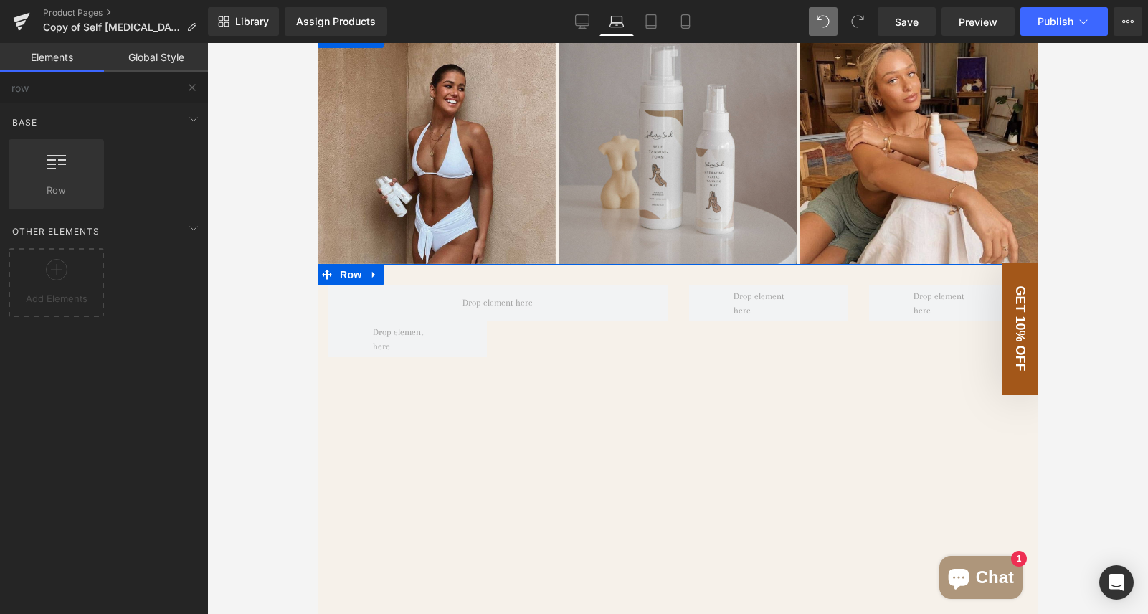
click at [508, 383] on div "Row" at bounding box center [677, 486] width 720 height 444
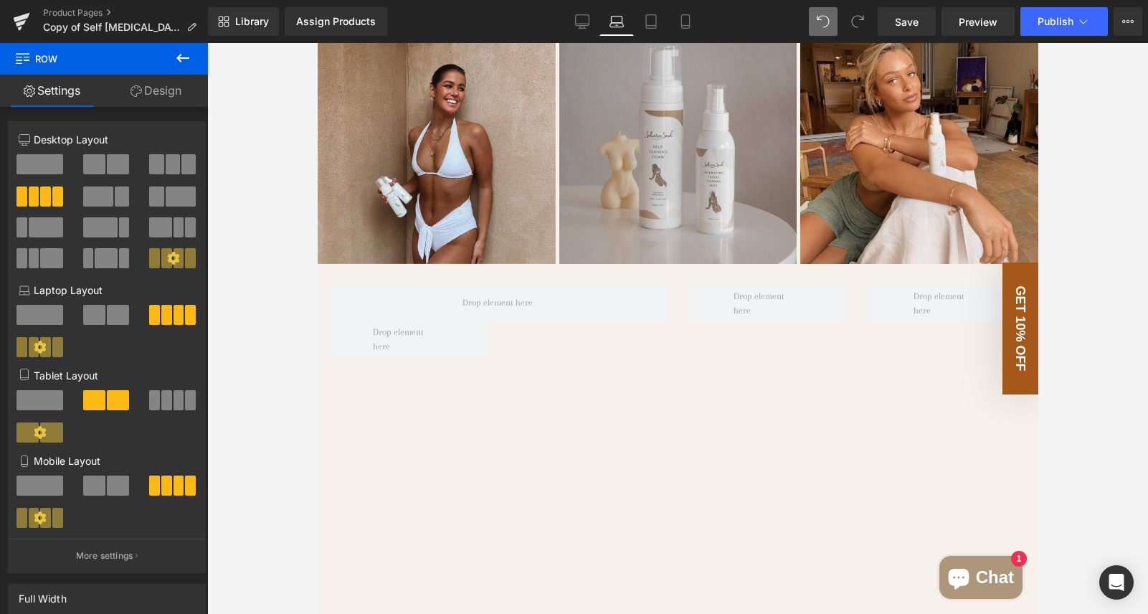
click at [189, 55] on icon at bounding box center [182, 57] width 17 height 17
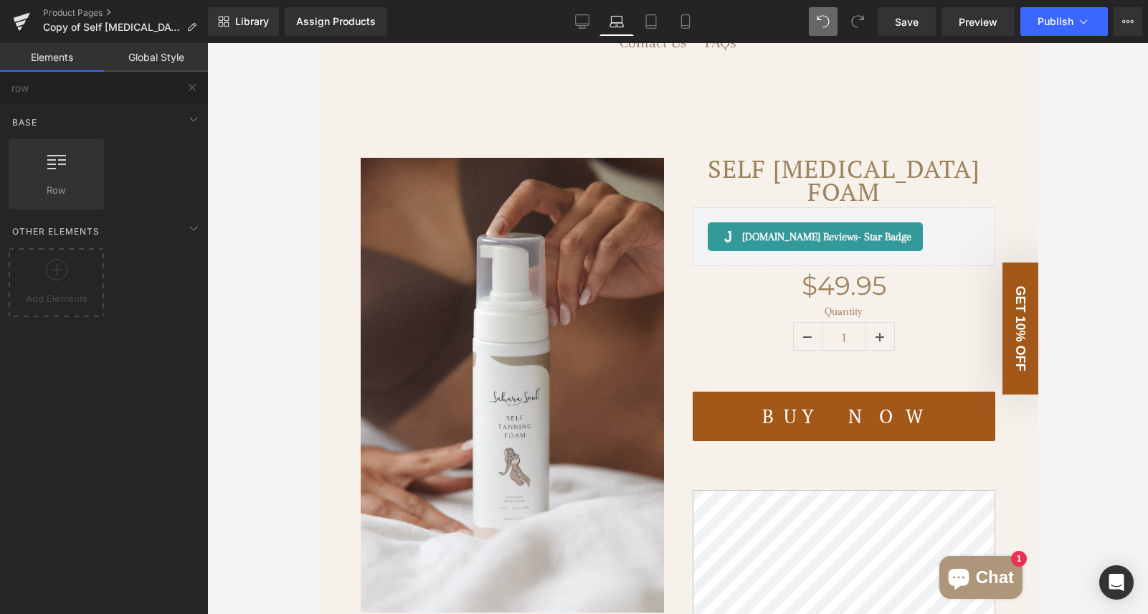
scroll to position [0, 0]
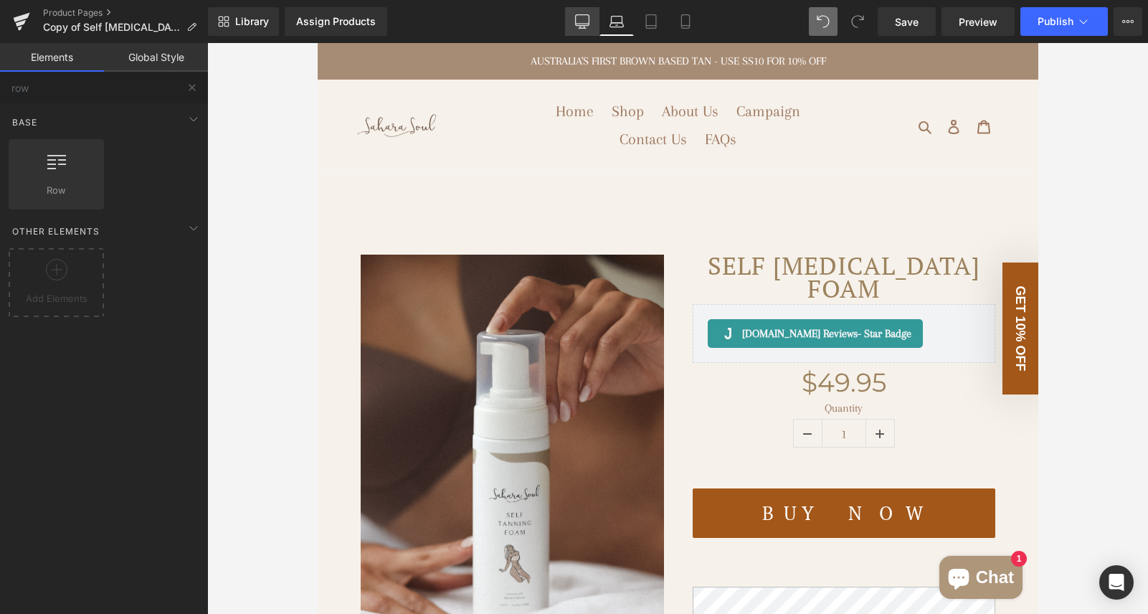
click at [578, 23] on icon at bounding box center [582, 21] width 14 height 14
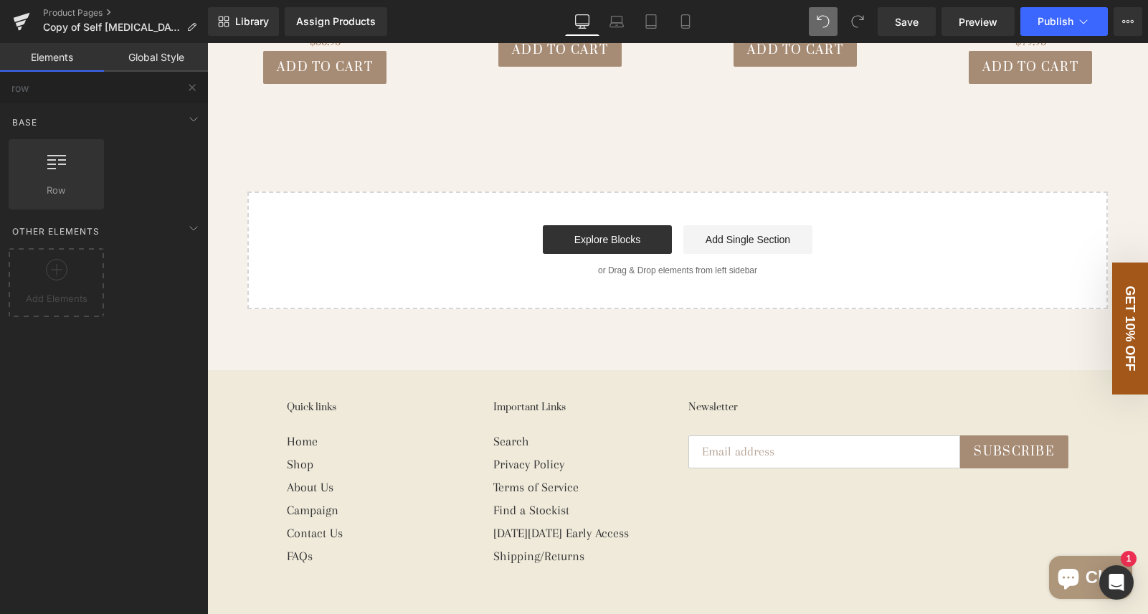
scroll to position [5671, 0]
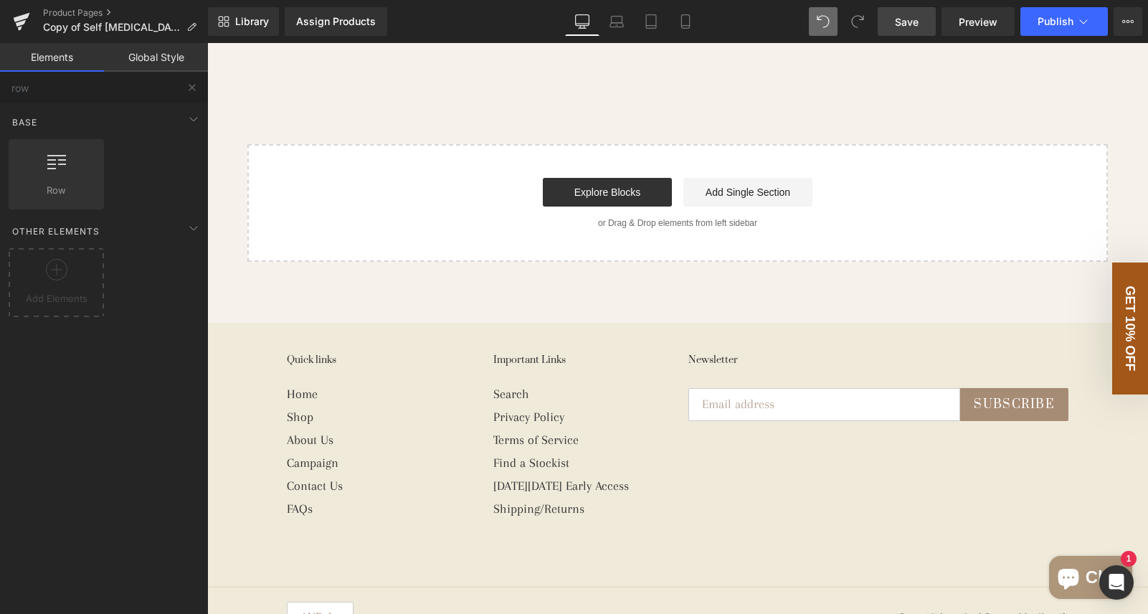
click at [737, 24] on span "Save" at bounding box center [907, 21] width 24 height 15
